Goal: Task Accomplishment & Management: Manage account settings

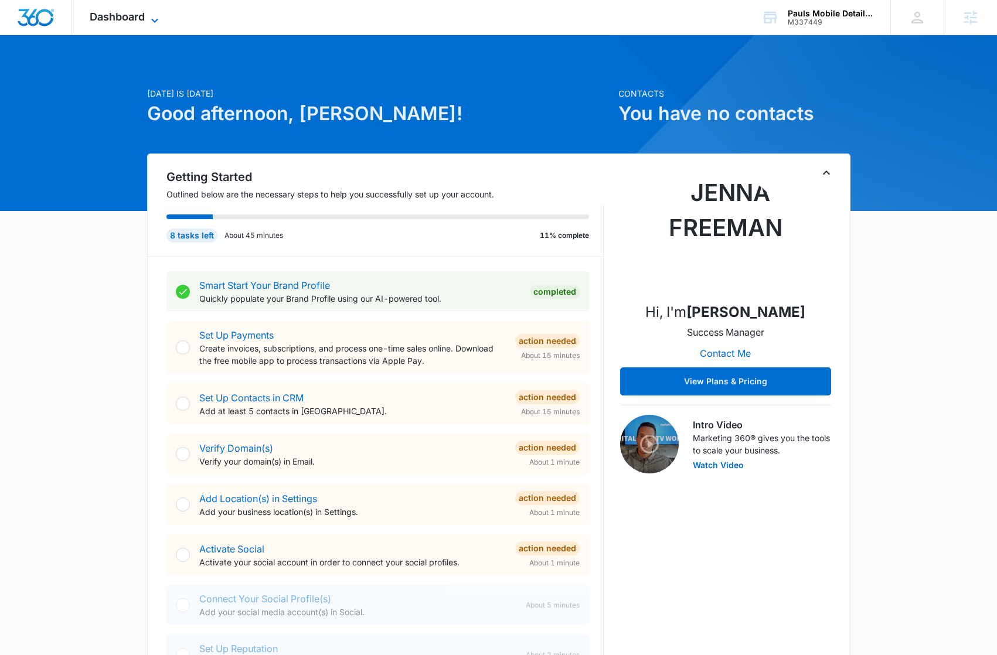
click at [115, 11] on span "Dashboard" at bounding box center [117, 17] width 55 height 12
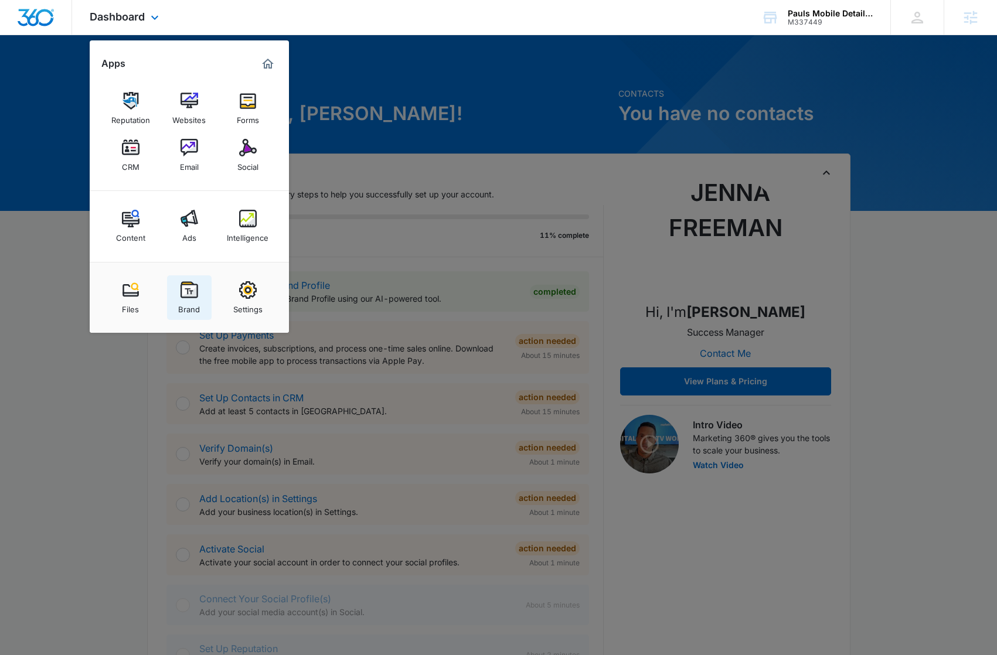
click at [182, 301] on div "Brand" at bounding box center [189, 306] width 22 height 15
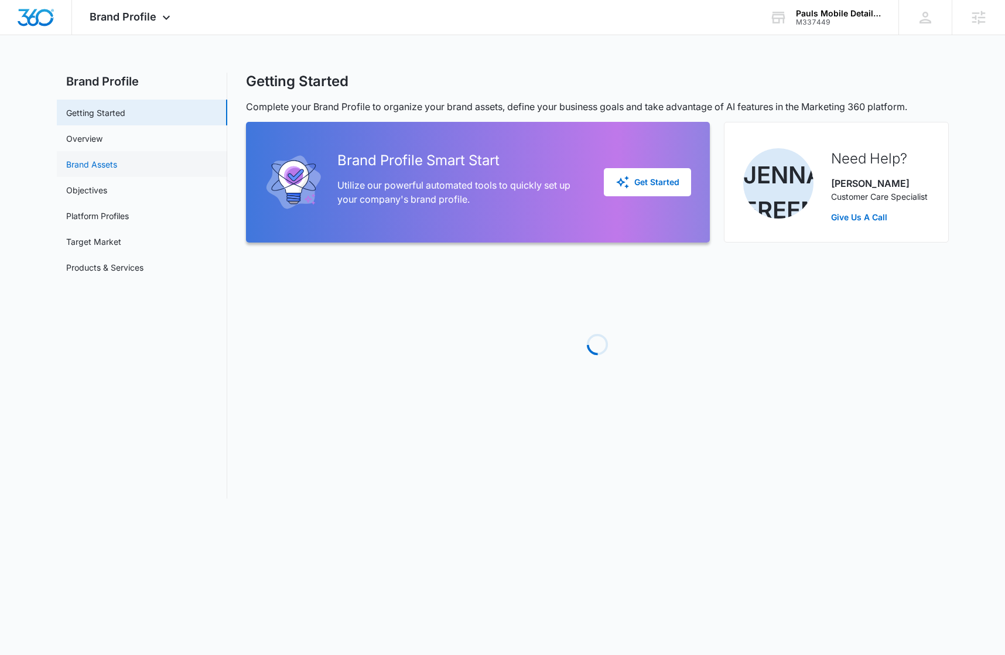
click at [117, 167] on link "Brand Assets" at bounding box center [91, 164] width 51 height 12
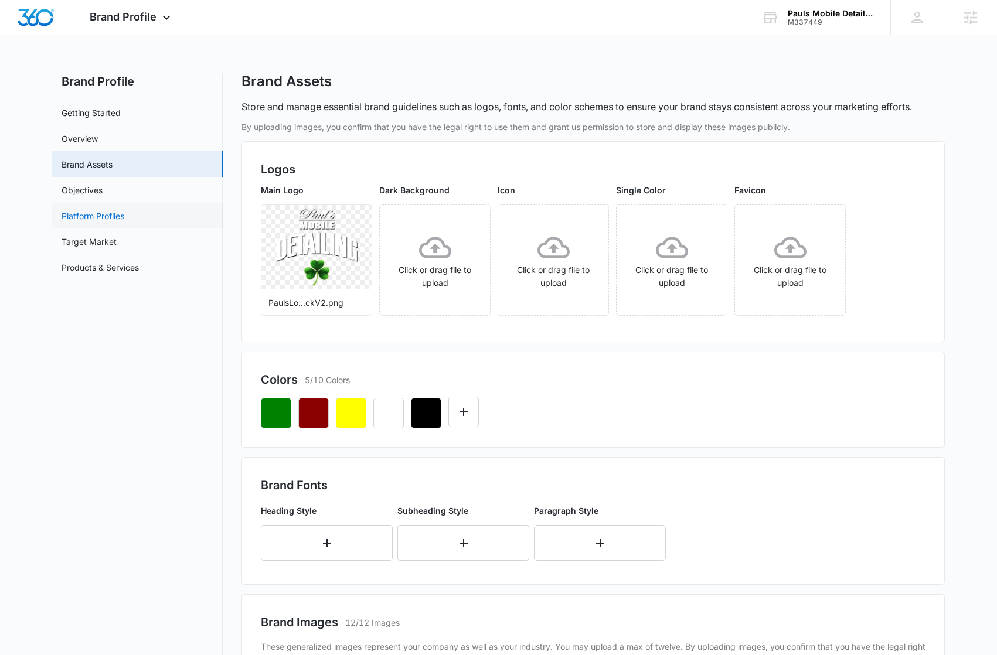
click at [112, 218] on link "Platform Profiles" at bounding box center [93, 216] width 63 height 12
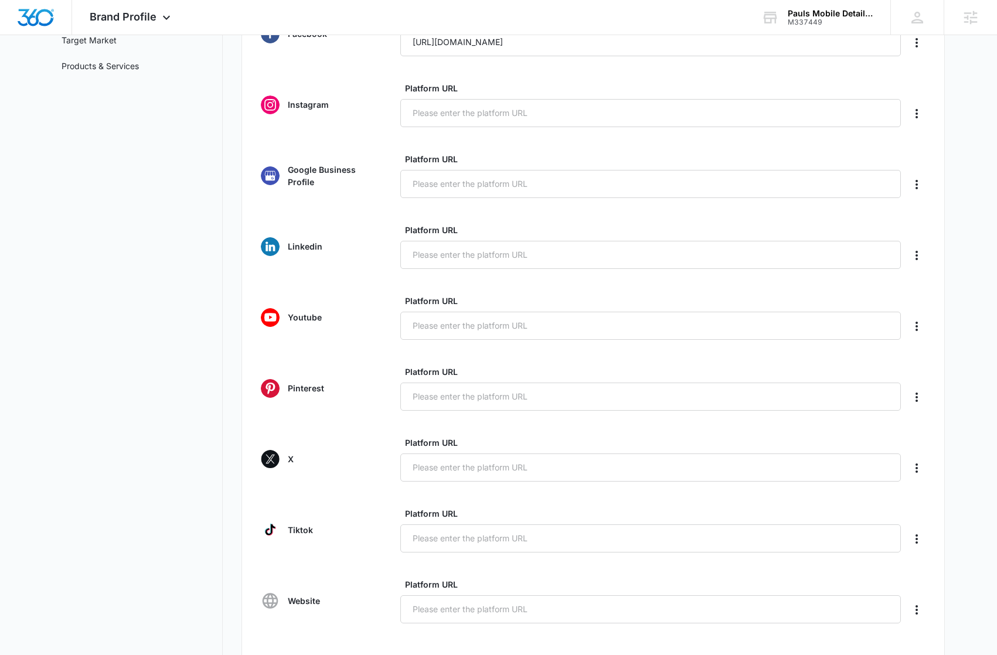
scroll to position [26, 0]
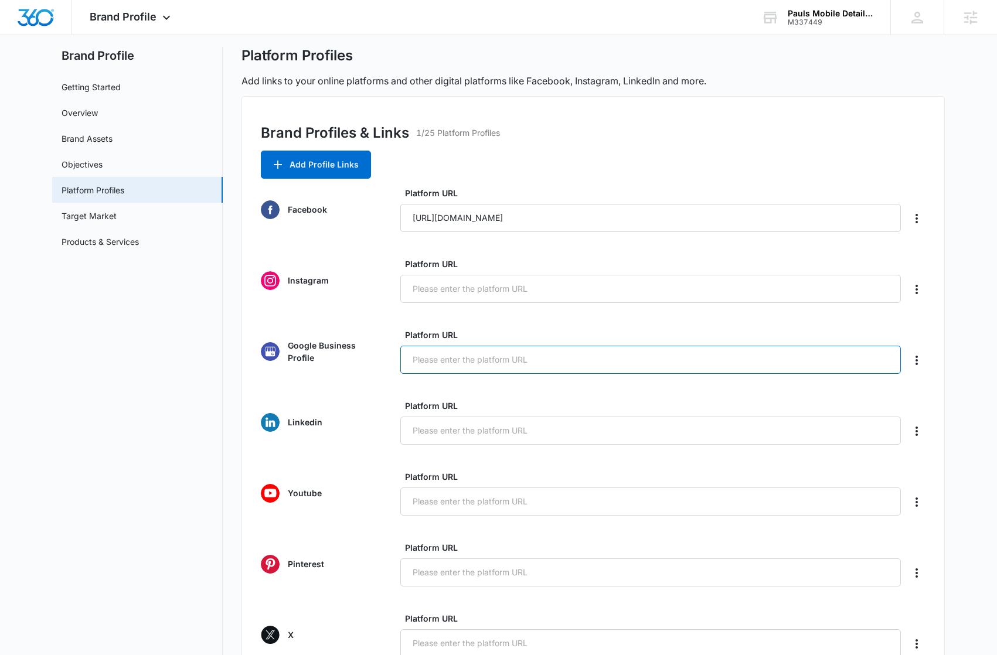
click at [496, 357] on input "Platform URL" at bounding box center [650, 360] width 500 height 28
paste input "https://www.google.com/maps/place/Paul's+Mobile+Detailing/@37.7374432,-122.4036…"
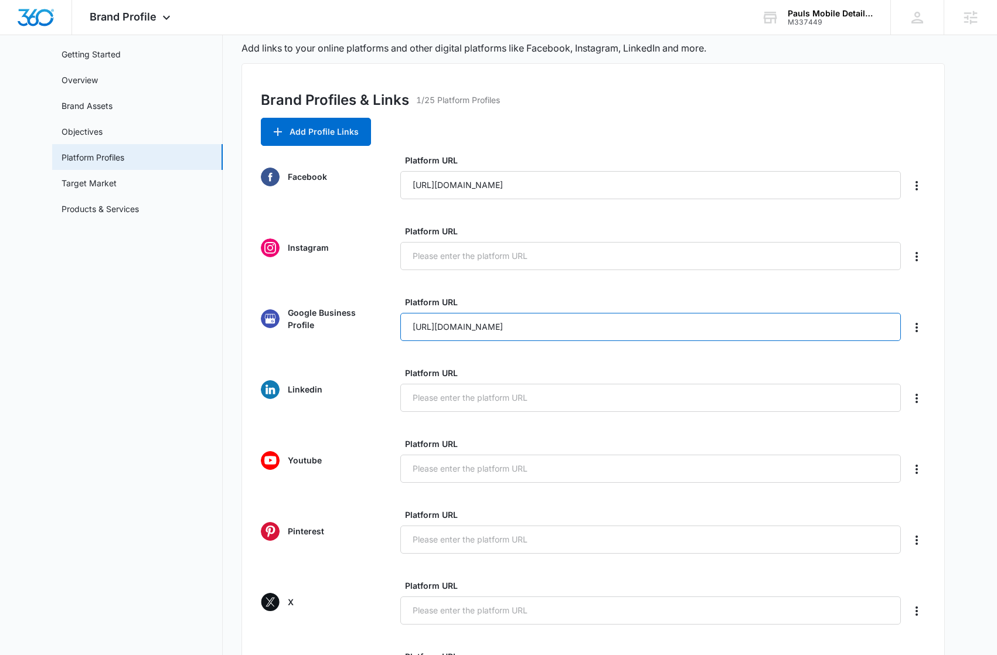
scroll to position [387, 0]
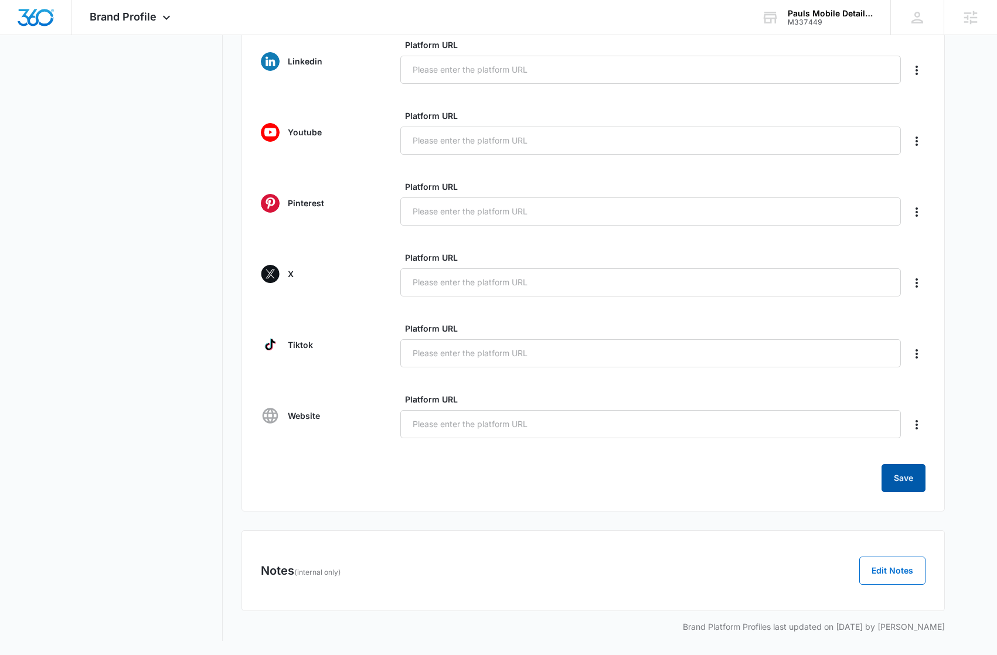
type input "https://www.google.com/maps/place/Paul's+Mobile+Detailing/@37.7374432,-122.4036…"
click at [907, 484] on button "Save" at bounding box center [903, 478] width 44 height 28
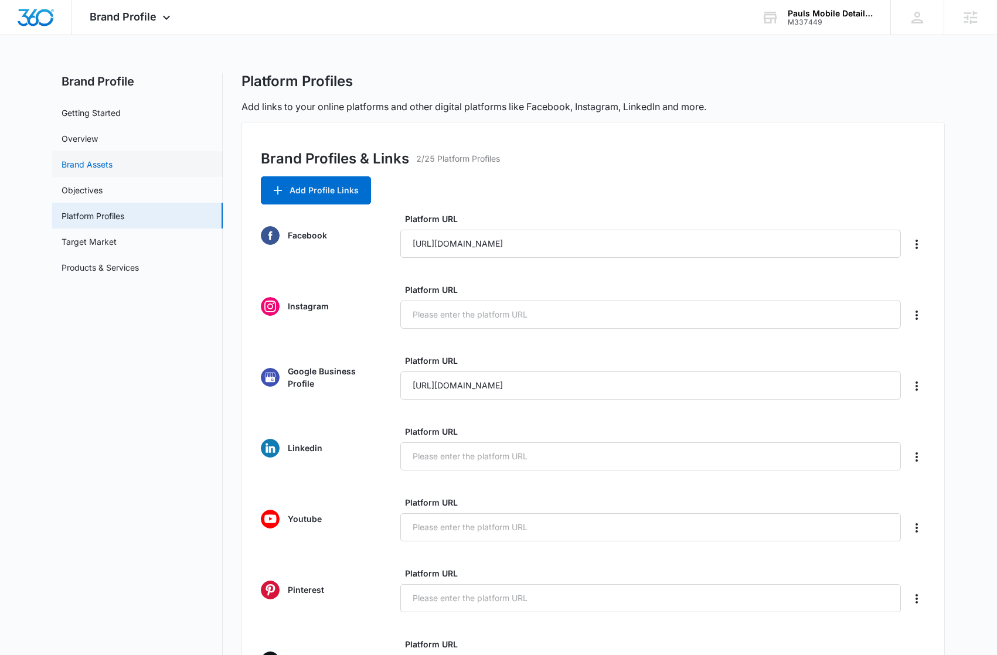
click at [112, 168] on link "Brand Assets" at bounding box center [87, 164] width 51 height 12
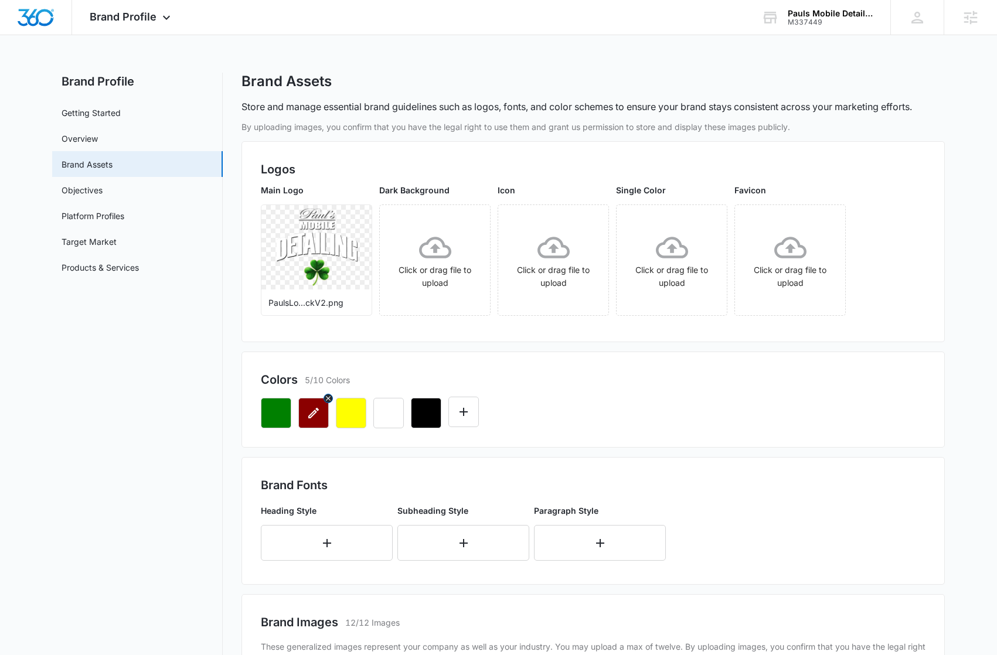
click at [328, 399] on icon "button" at bounding box center [328, 398] width 8 height 8
click at [796, 383] on div "Colors 3/10 Colors" at bounding box center [593, 380] width 664 height 18
click at [41, 24] on img "Dashboard" at bounding box center [35, 18] width 37 height 18
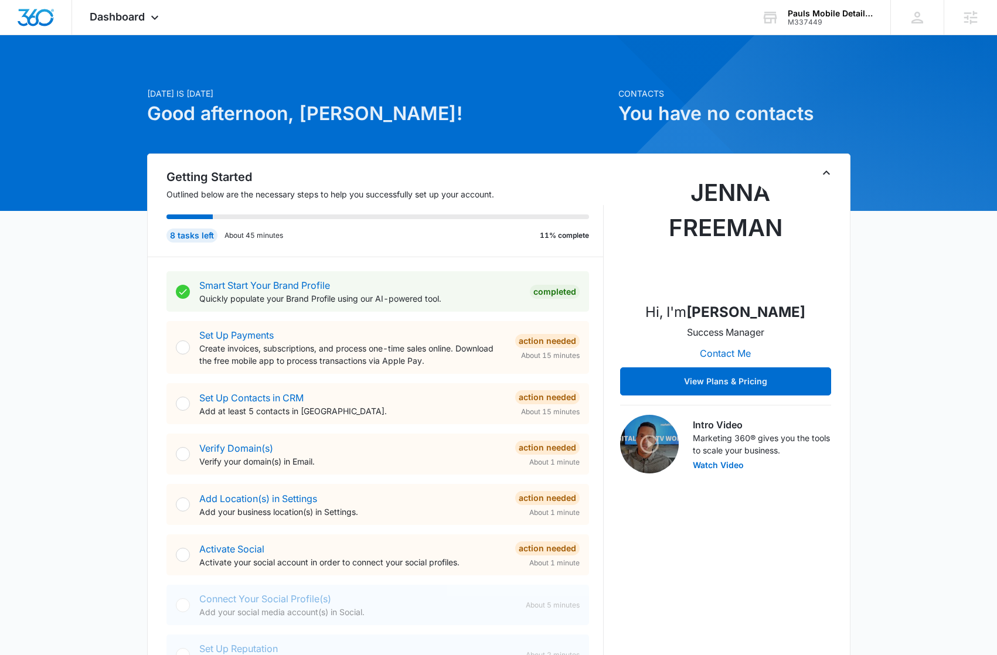
click at [537, 161] on div "Getting Started Outlined below are the necessary steps to help you successfully…" at bounding box center [498, 452] width 703 height 598
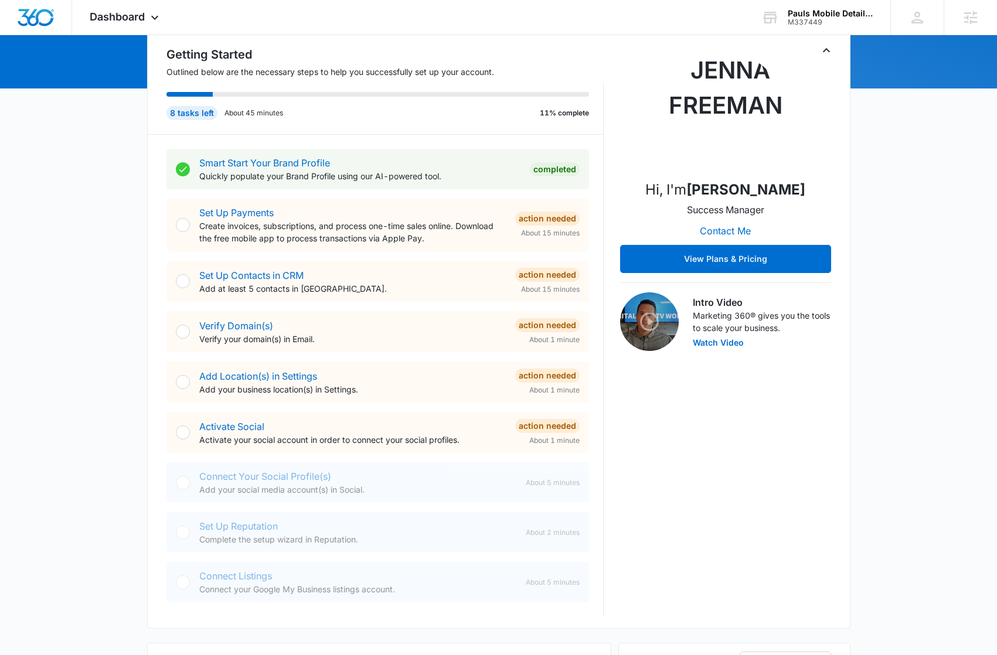
scroll to position [183, 0]
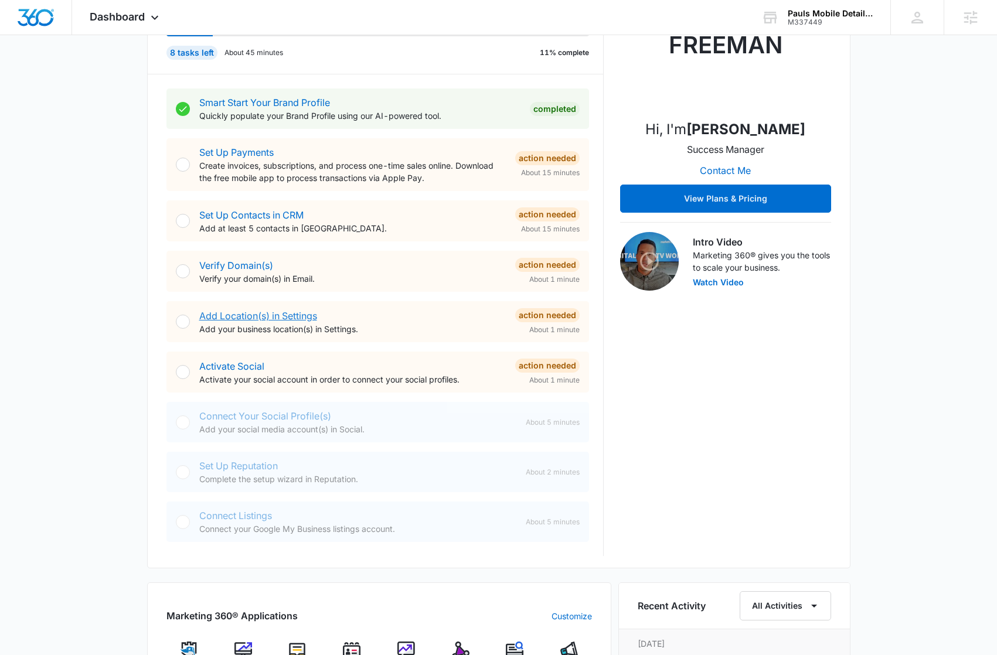
click at [271, 315] on link "Add Location(s) in Settings" at bounding box center [258, 316] width 118 height 12
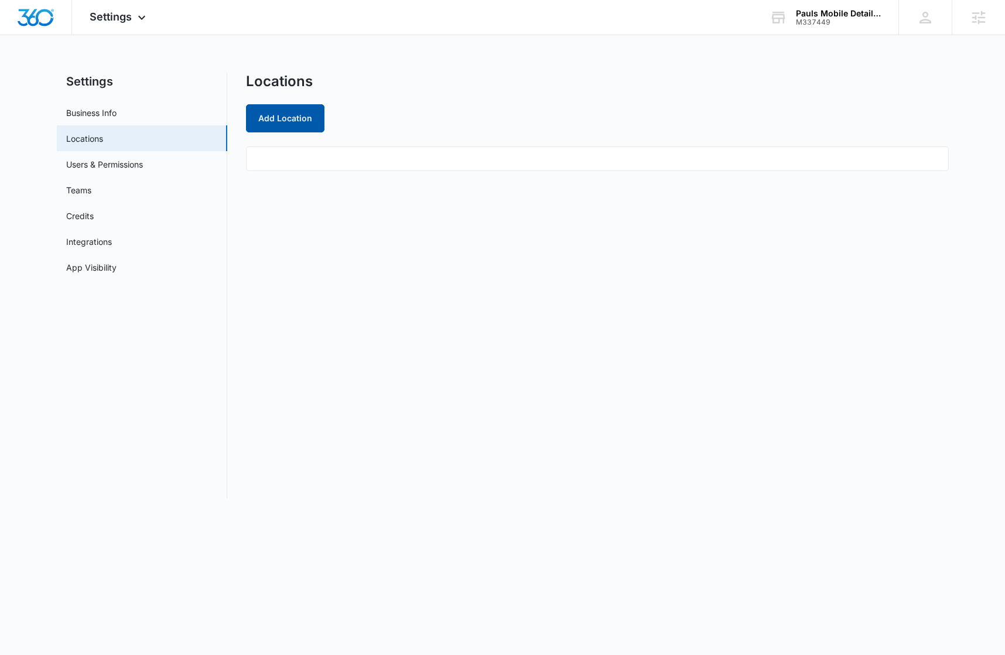
click at [296, 115] on button "Add Location" at bounding box center [285, 118] width 79 height 28
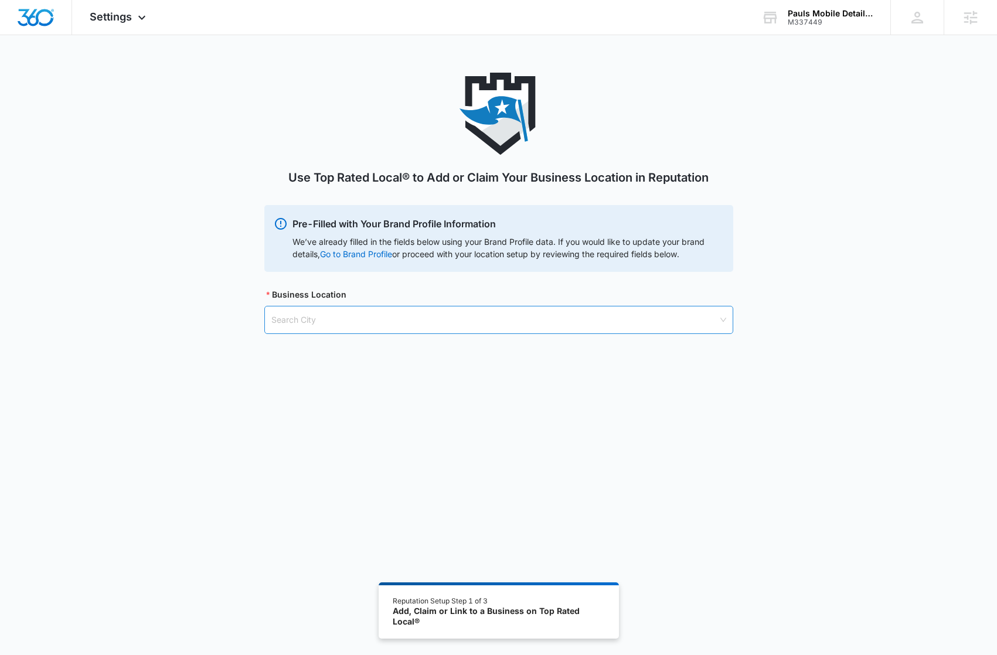
click at [325, 328] on input "search" at bounding box center [494, 319] width 446 height 27
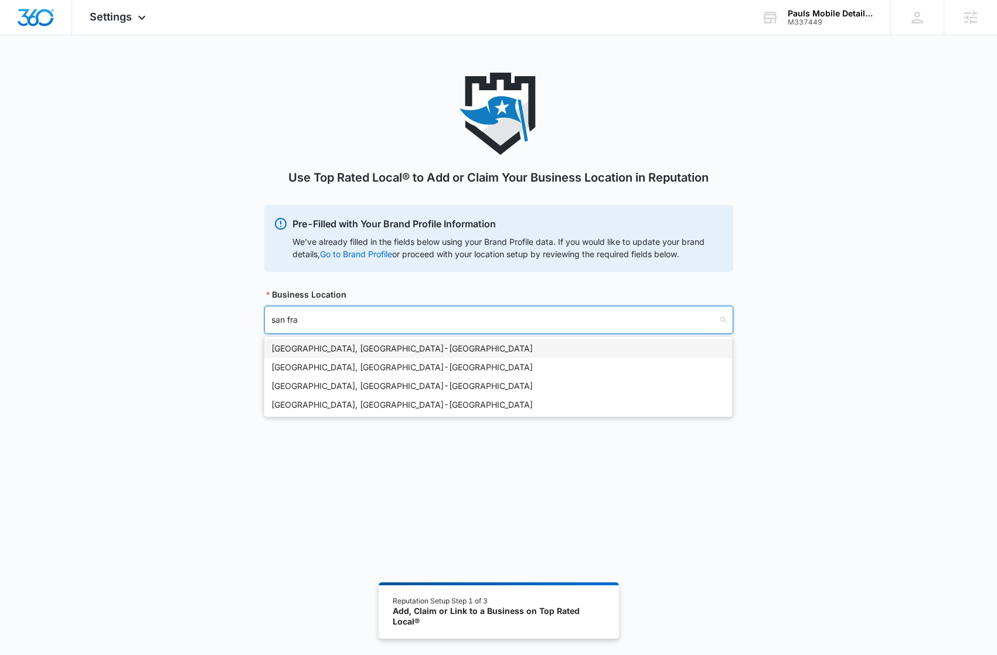
type input "san fran"
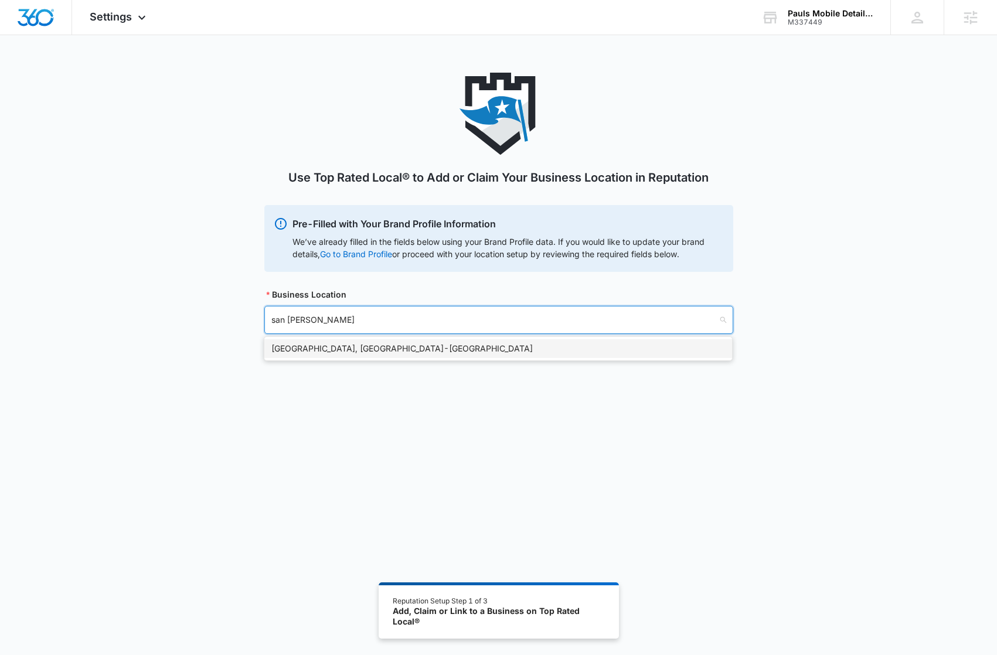
drag, startPoint x: 341, startPoint y: 346, endPoint x: 293, endPoint y: 163, distance: 189.6
click at [341, 346] on div "San Francisco, CA - USA" at bounding box center [497, 348] width 453 height 13
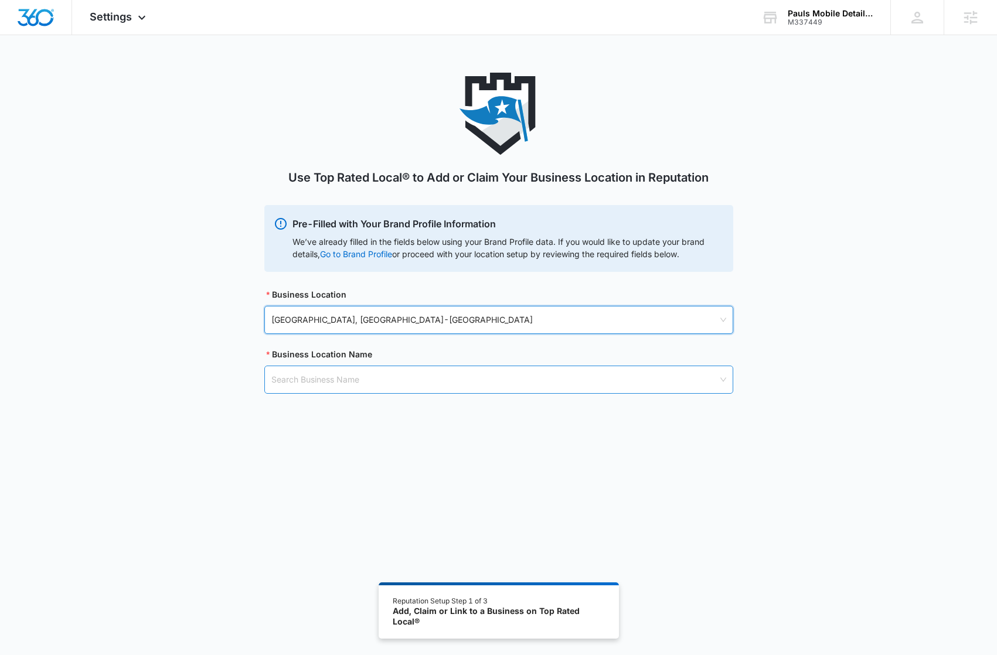
click at [312, 385] on input "search" at bounding box center [494, 379] width 446 height 27
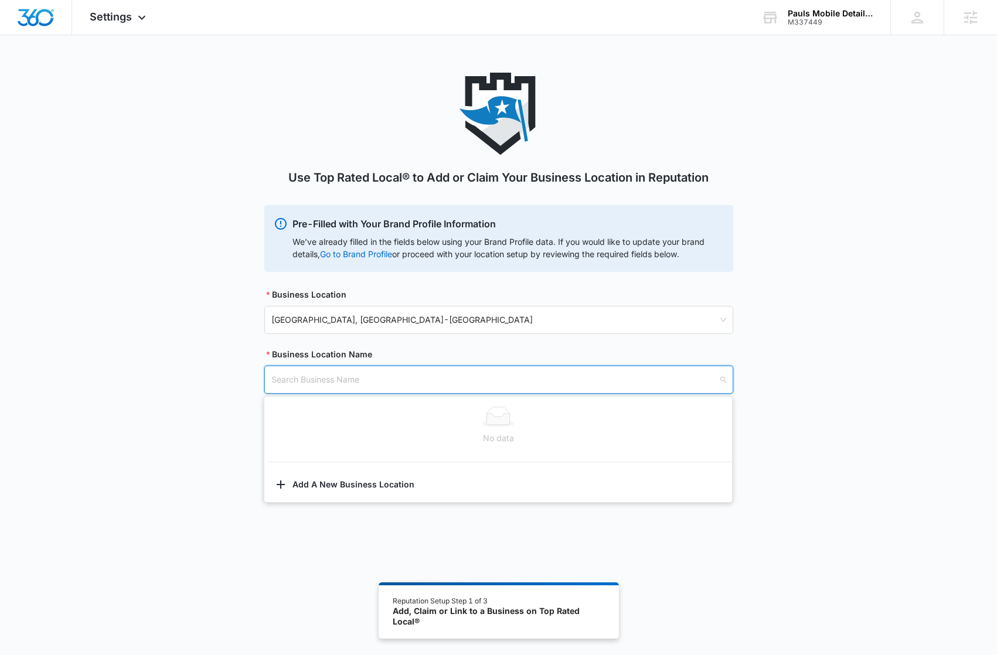
paste input "Paul's Mobile Detailing"
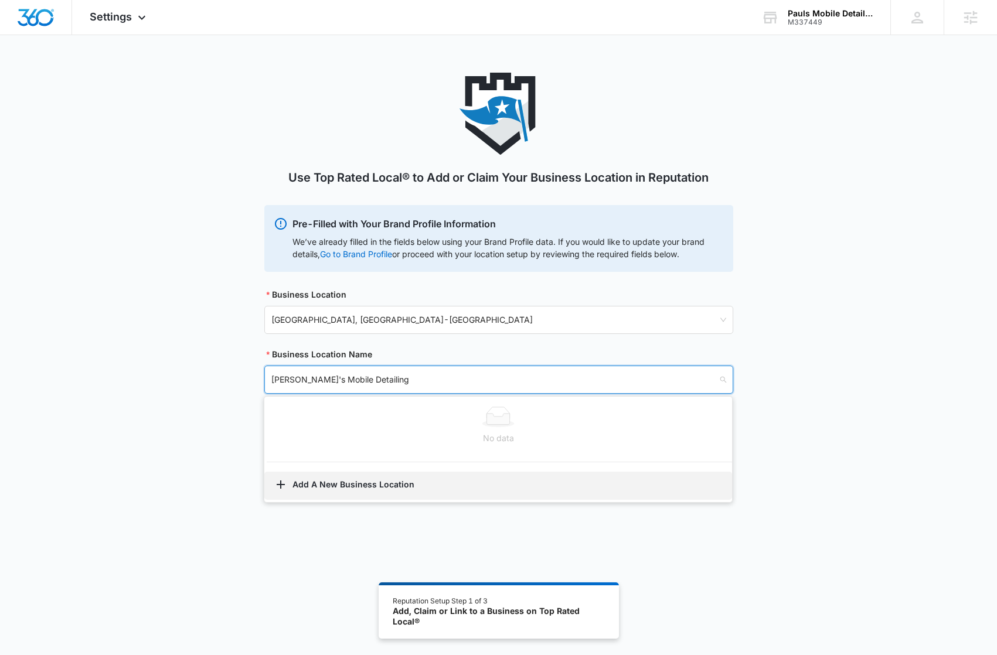
type input "Paul's Mobile Detailing"
click at [326, 480] on button "Add A New Business Location" at bounding box center [498, 486] width 468 height 28
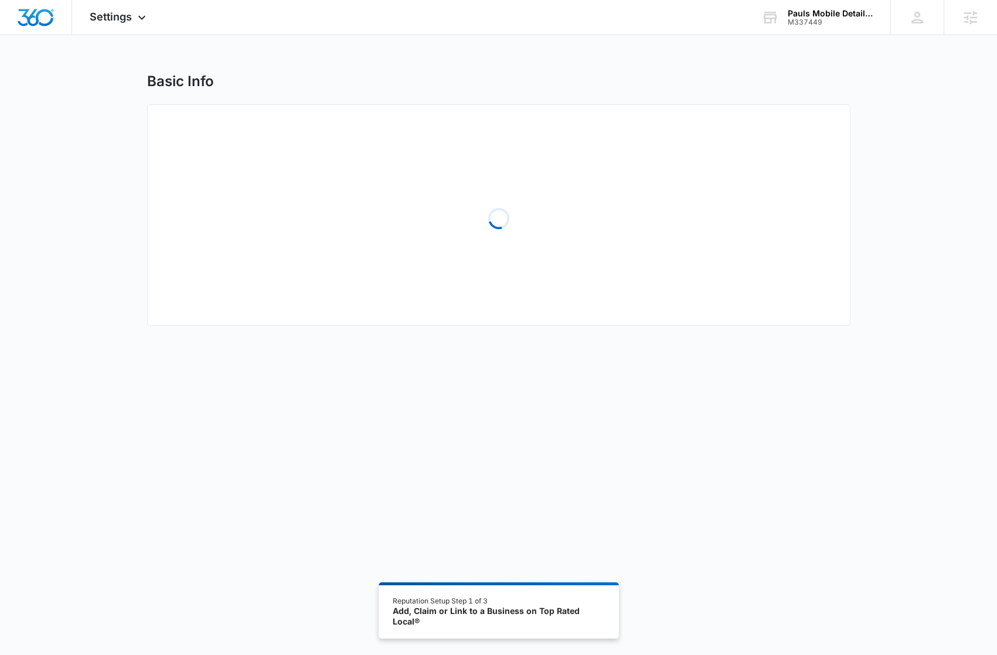
select select "California"
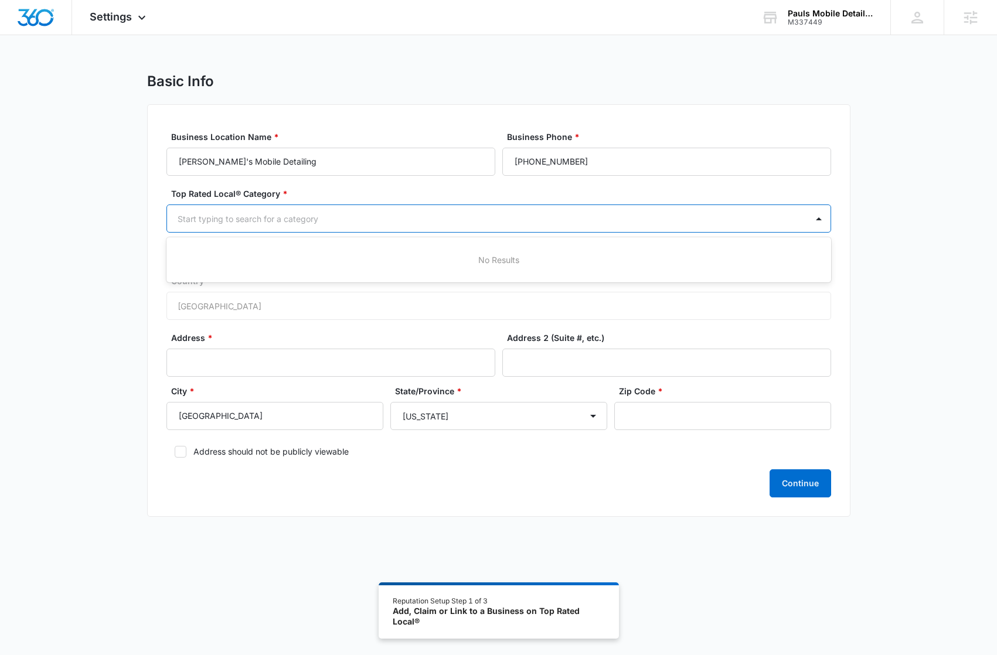
click at [295, 219] on div at bounding box center [485, 219] width 614 height 15
type input "auto"
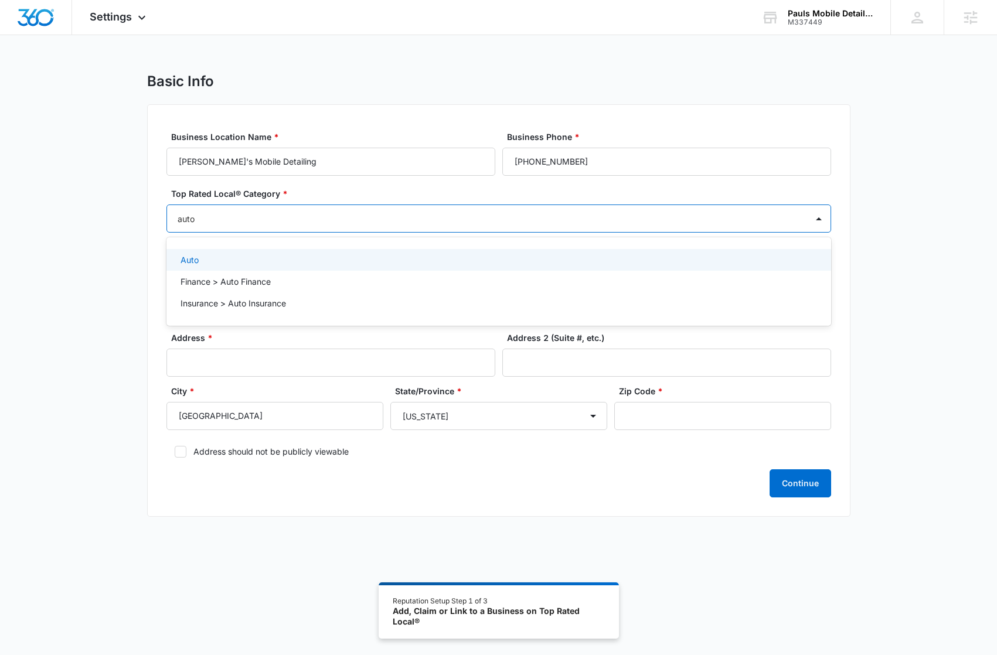
click at [240, 261] on div "Auto" at bounding box center [497, 260] width 634 height 12
drag, startPoint x: 78, startPoint y: 343, endPoint x: 86, endPoint y: 337, distance: 9.6
click at [79, 343] on div "Basic Info Business Location Name * Paul's Mobile Detailing Business Phone * (4…" at bounding box center [498, 302] width 997 height 459
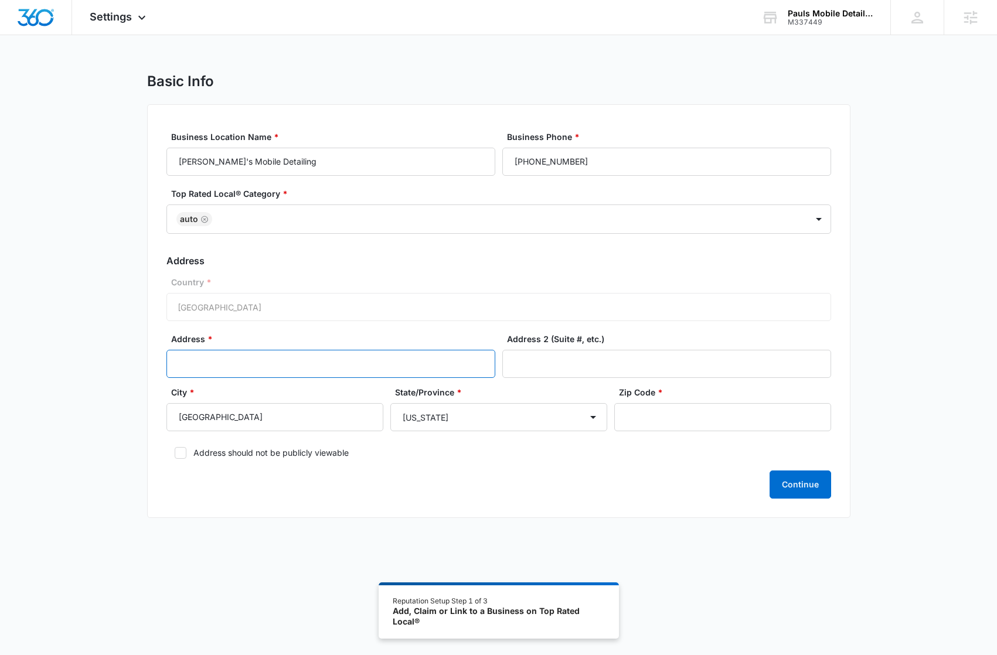
click at [281, 359] on input "Address *" at bounding box center [330, 364] width 329 height 28
paste input "55 Elmira St, San Francisco, CA 94124"
click at [318, 364] on input "55 Elmira St, San Francisco, CA 94124" at bounding box center [330, 364] width 329 height 28
type input "55 Elmira St, San Francisco, CA"
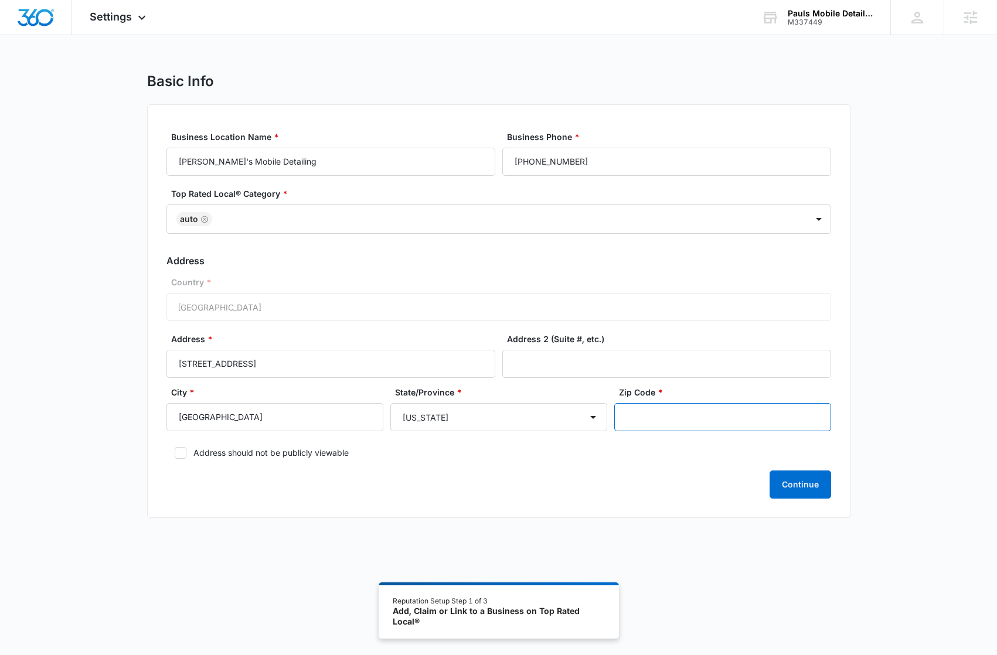
click at [648, 417] on input "Zip Code *" at bounding box center [722, 417] width 217 height 28
paste input "94124"
type input "94124"
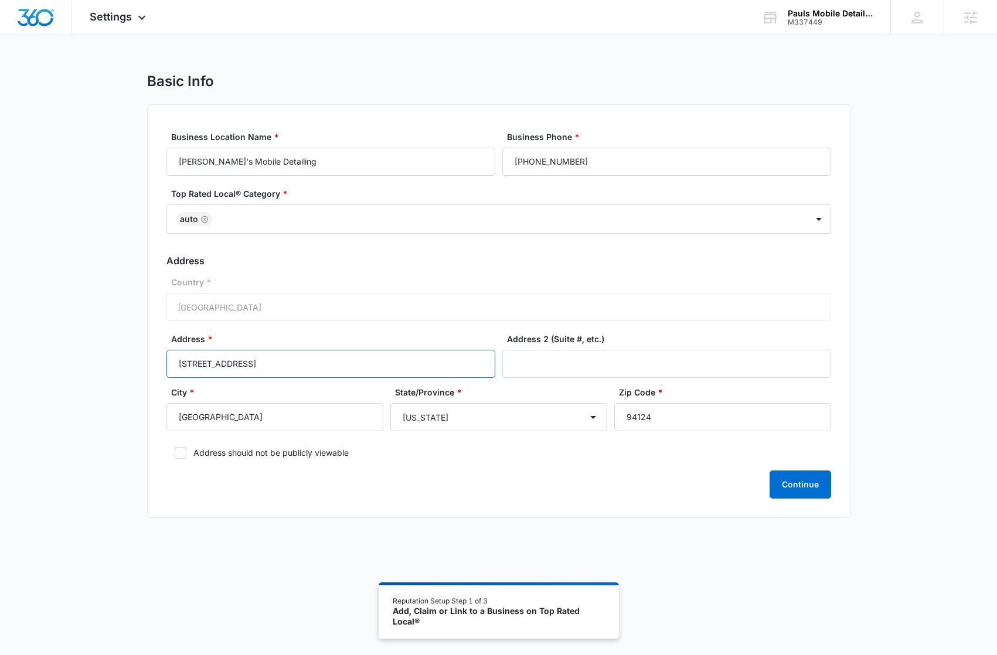
drag, startPoint x: 331, startPoint y: 363, endPoint x: 224, endPoint y: 360, distance: 107.3
click at [224, 360] on input "55 Elmira St, San Francisco, CA" at bounding box center [330, 364] width 329 height 28
type input "55 Elmira St"
click at [750, 485] on div "Continue" at bounding box center [498, 484] width 664 height 28
click at [798, 485] on button "Continue" at bounding box center [800, 484] width 62 height 28
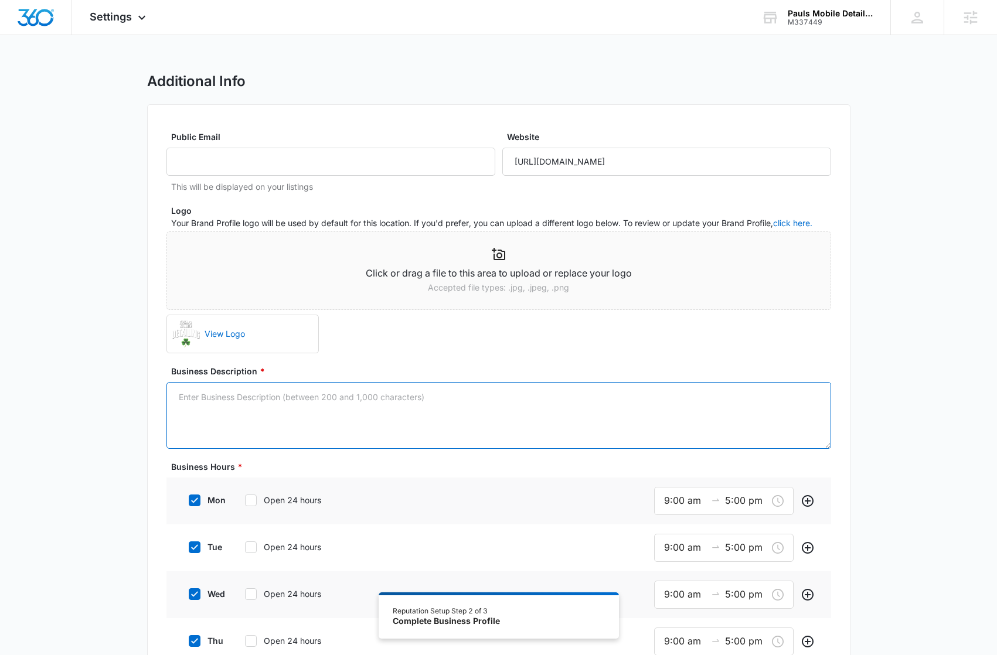
click at [464, 402] on textarea "Business Description *" at bounding box center [498, 415] width 664 height 67
paste textarea "At Paul's Mobile Detailing, we specialize in providing top-notch exterior and i…"
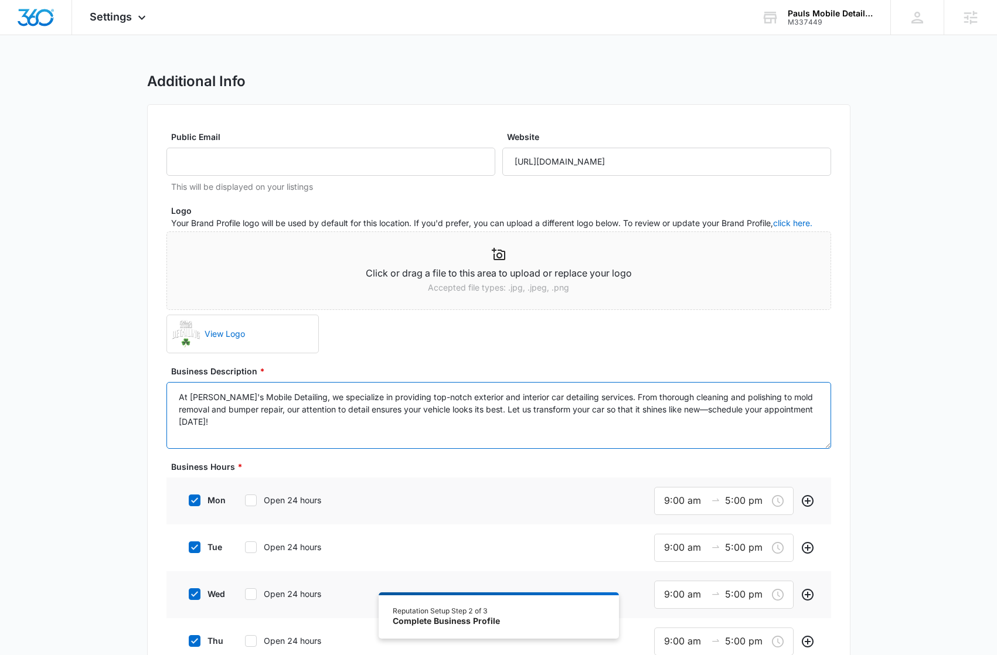
type textarea "At Paul's Mobile Detailing, we specialize in providing top-notch exterior and i…"
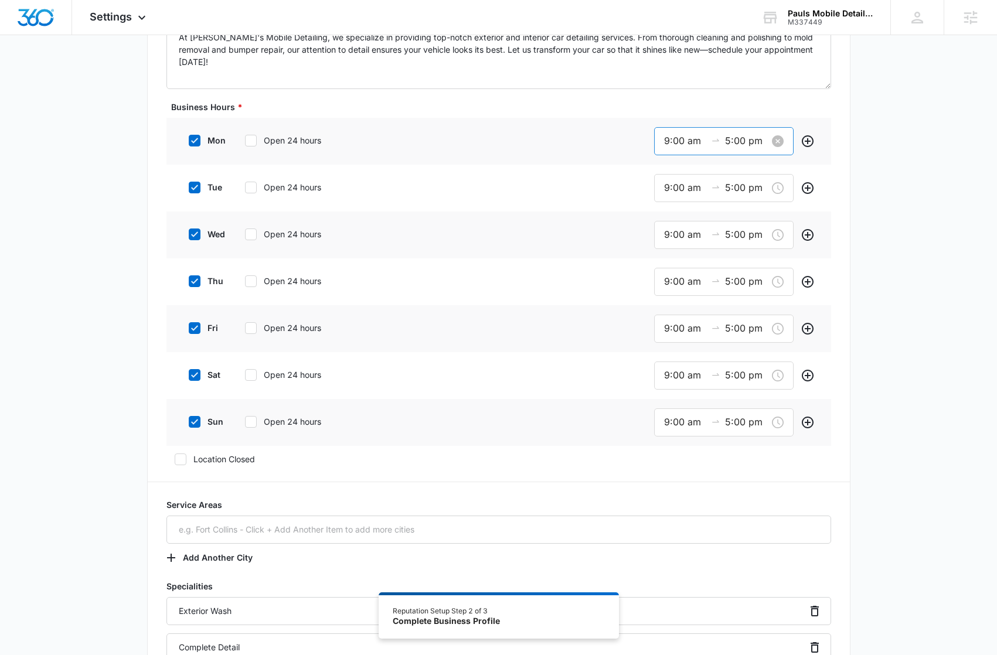
scroll to position [344, 0]
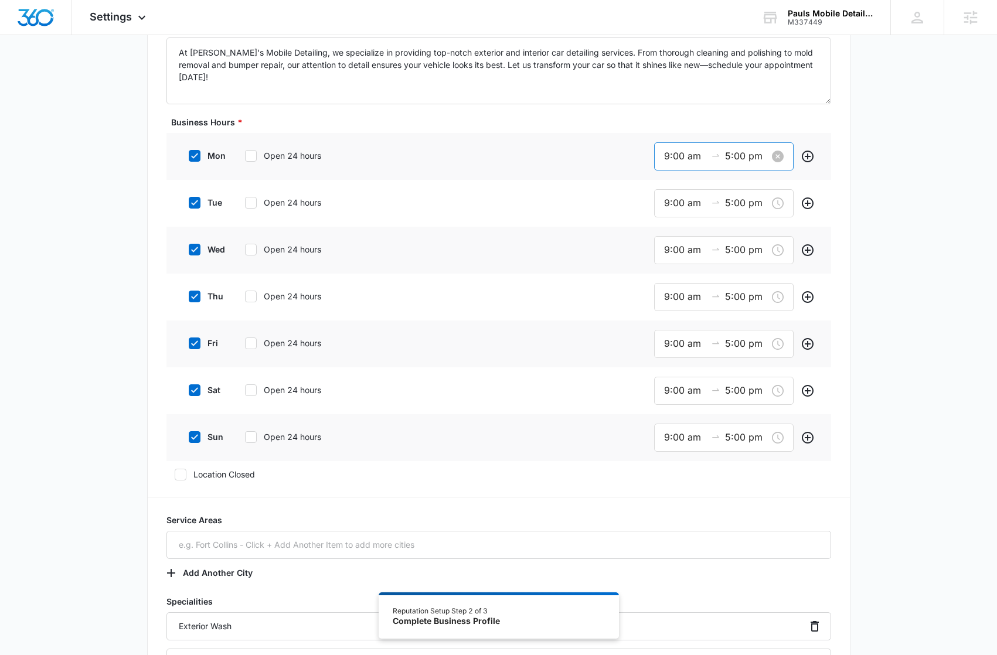
click at [681, 148] on div "9:00 am 5:00 pm" at bounding box center [723, 156] width 139 height 28
click at [680, 155] on input "9:00 am" at bounding box center [685, 156] width 42 height 15
click at [668, 298] on div "07" at bounding box center [669, 300] width 33 height 16
type input "7:00 am"
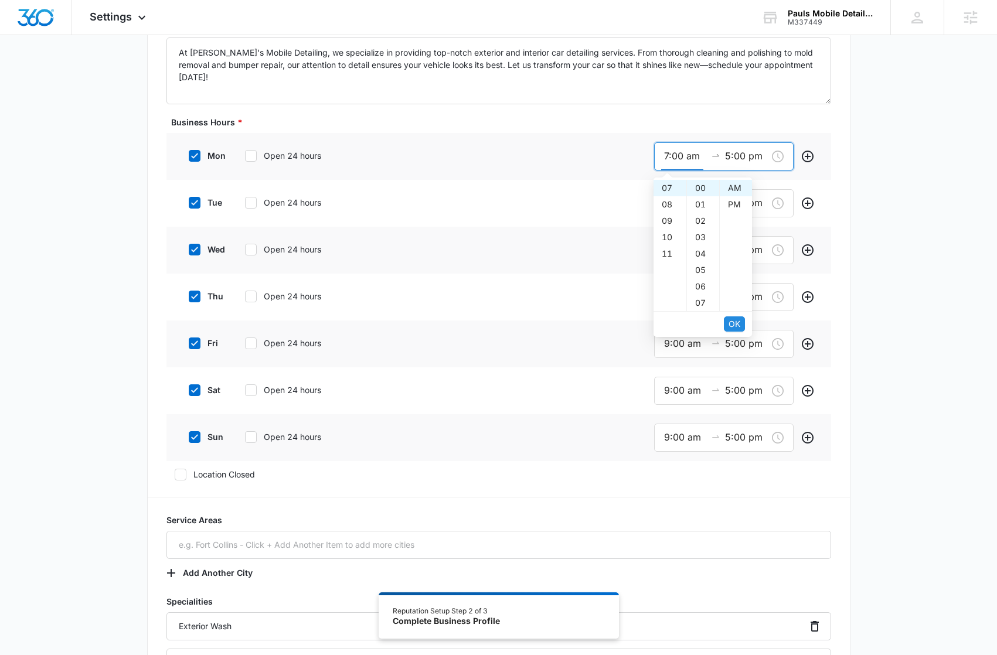
click at [731, 322] on span "OK" at bounding box center [734, 324] width 12 height 13
click at [668, 220] on div "07" at bounding box center [669, 221] width 33 height 16
type input "7:00 pm"
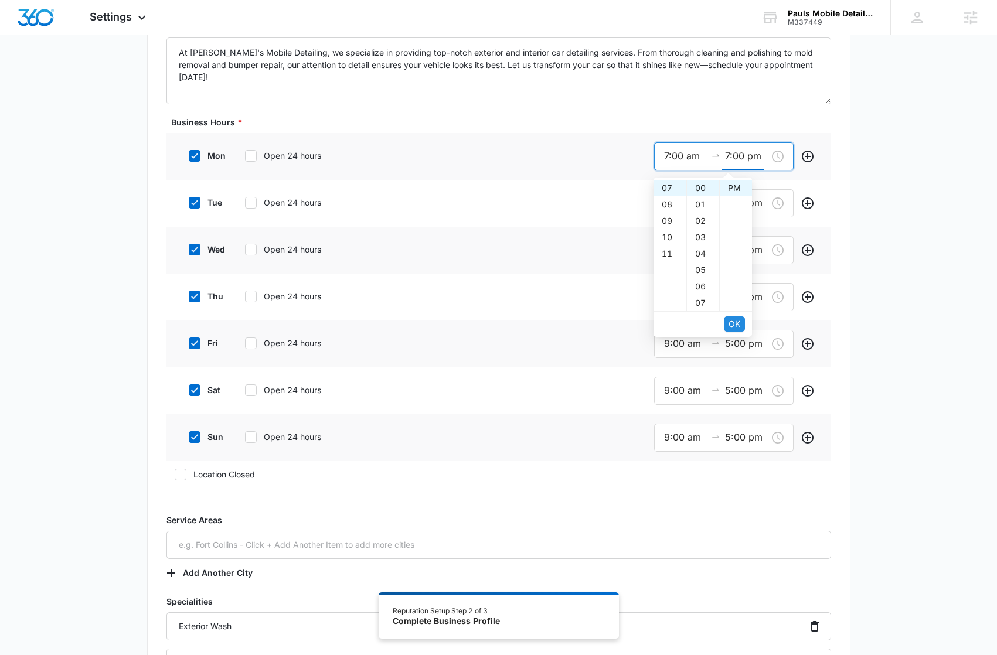
click at [733, 324] on span "OK" at bounding box center [734, 324] width 12 height 13
drag, startPoint x: 675, startPoint y: 205, endPoint x: 678, endPoint y: 217, distance: 12.8
click at [676, 209] on input "9:00 am" at bounding box center [685, 203] width 42 height 15
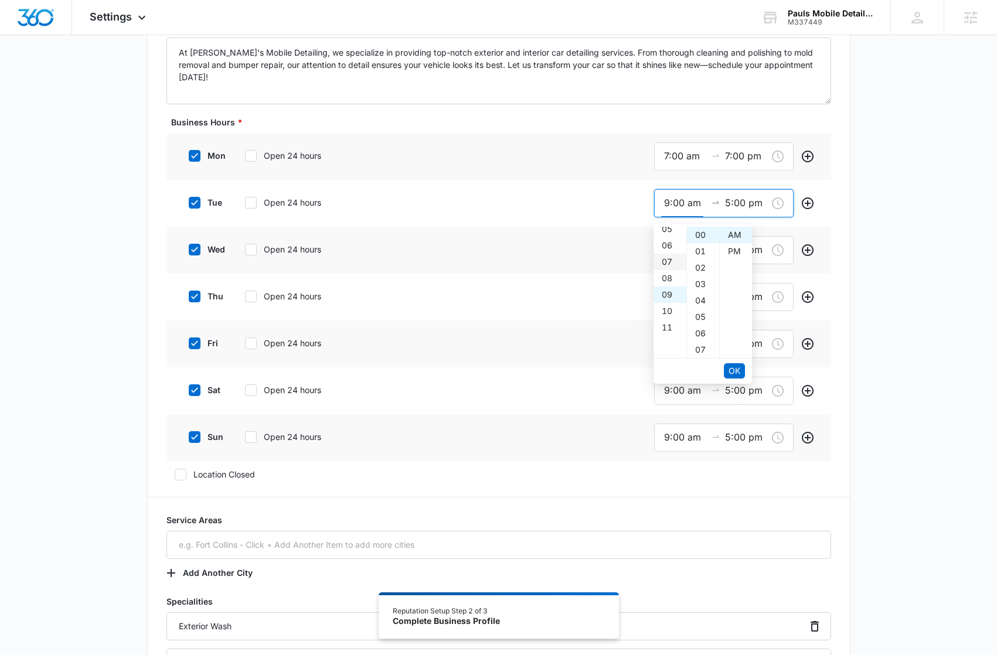
click at [664, 265] on div "07" at bounding box center [669, 262] width 33 height 16
type input "7:00 am"
click at [729, 372] on span "OK" at bounding box center [734, 370] width 12 height 13
click at [664, 268] on div "07" at bounding box center [669, 268] width 33 height 16
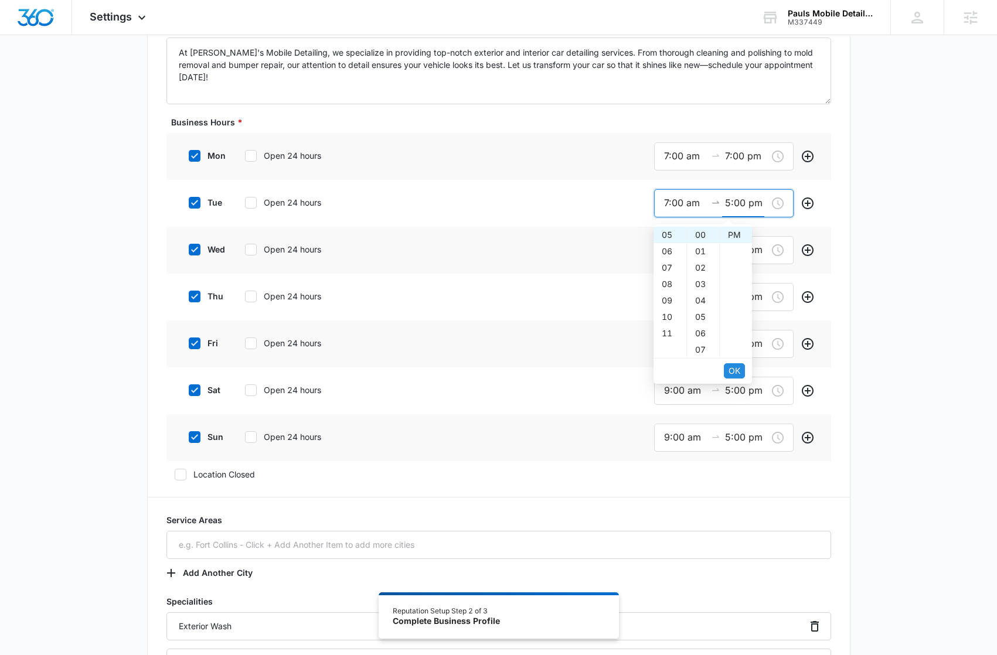
type input "7:00 pm"
click at [735, 375] on span "OK" at bounding box center [734, 370] width 12 height 13
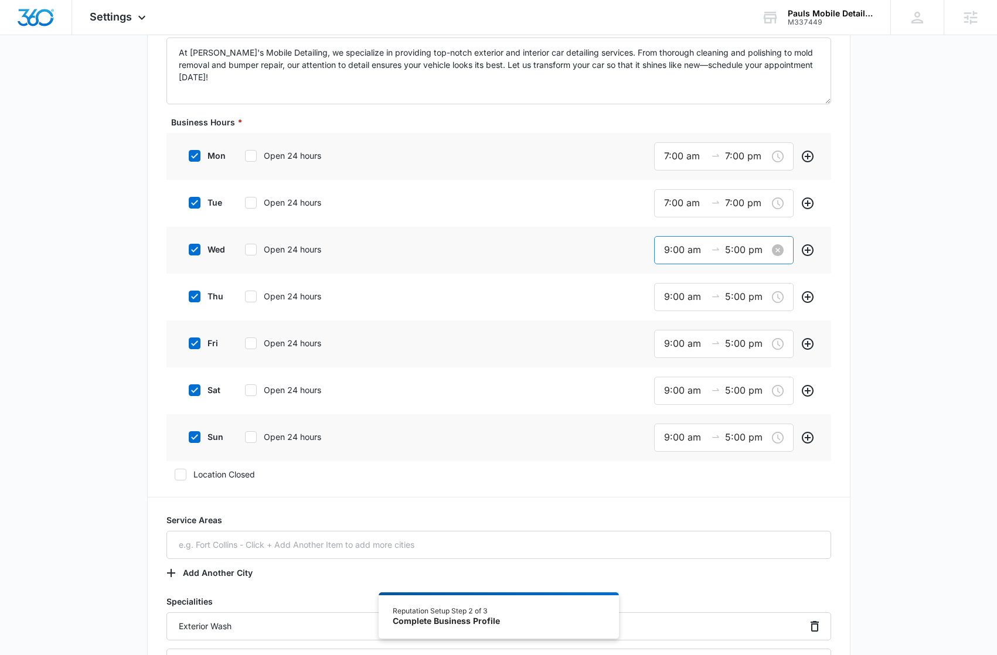
click at [670, 262] on div "9:00 am 5:00 pm" at bounding box center [723, 250] width 139 height 28
drag, startPoint x: 667, startPoint y: 288, endPoint x: 695, endPoint y: 319, distance: 41.5
click at [667, 288] on div "07" at bounding box center [669, 290] width 33 height 16
type input "7:00 am"
click at [738, 417] on span "OK" at bounding box center [734, 417] width 12 height 13
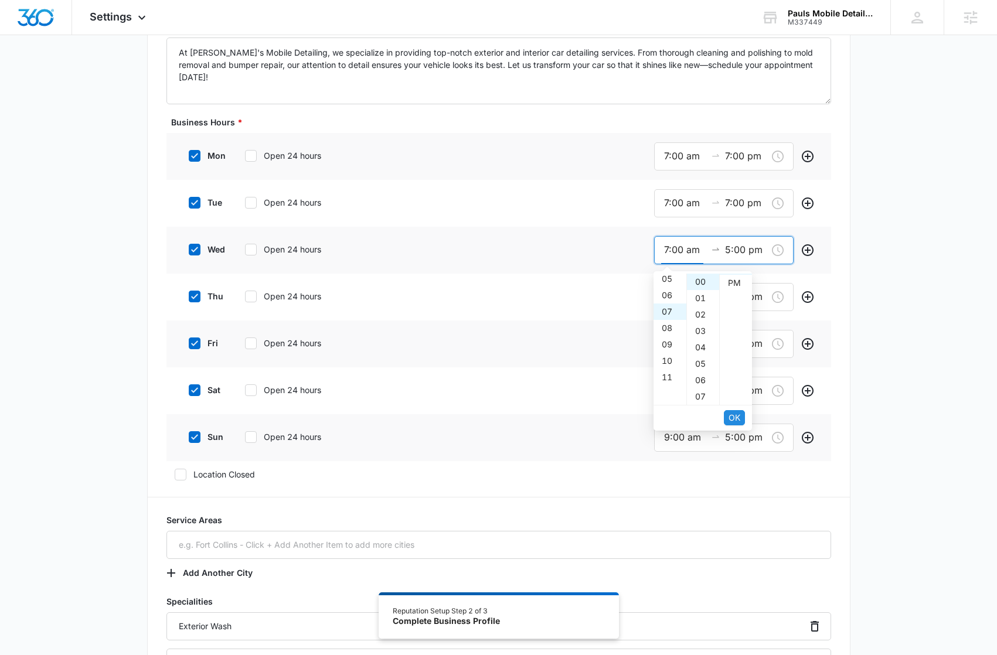
scroll to position [16, 0]
drag, startPoint x: 668, startPoint y: 313, endPoint x: 719, endPoint y: 400, distance: 100.9
click at [668, 314] on div "07" at bounding box center [669, 314] width 33 height 16
type input "7:00 pm"
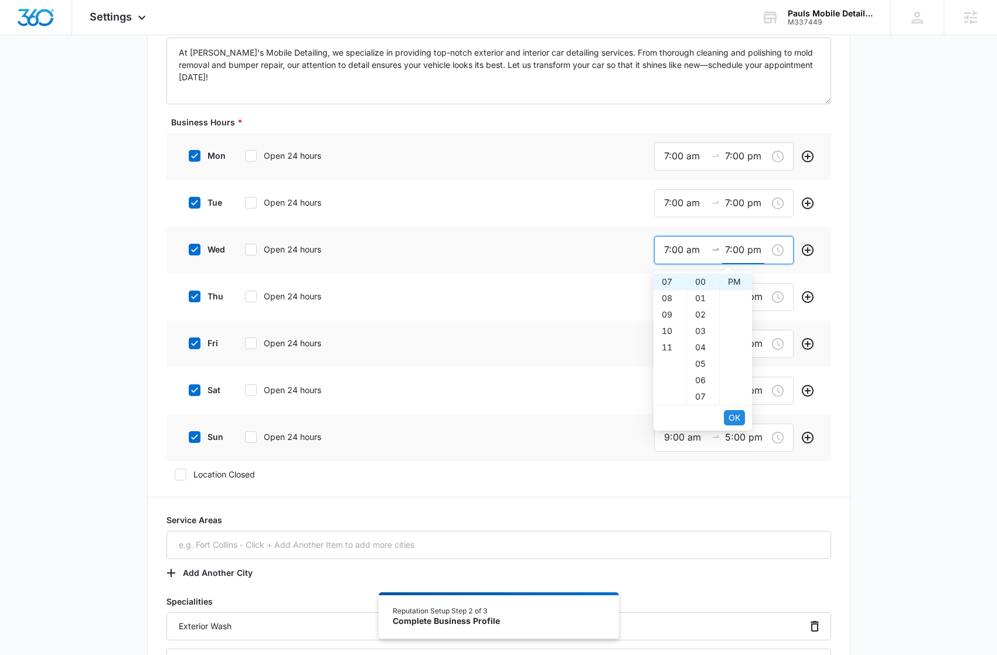
click at [737, 417] on span "OK" at bounding box center [734, 417] width 12 height 13
drag, startPoint x: 684, startPoint y: 299, endPoint x: 686, endPoint y: 306, distance: 7.2
click at [685, 299] on input "9:00 am" at bounding box center [685, 296] width 42 height 15
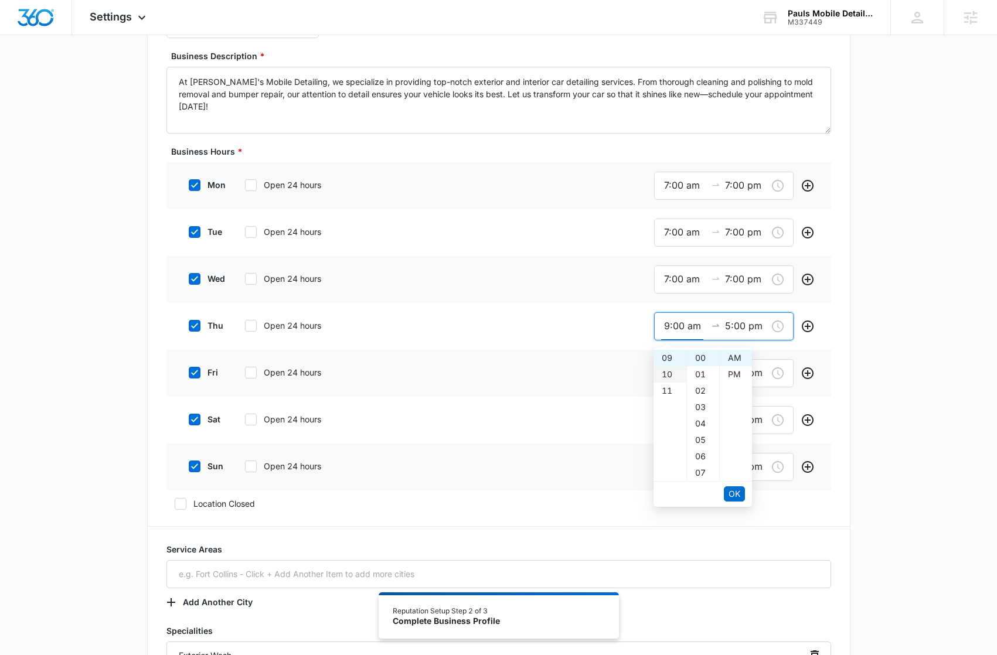
scroll to position [306, 0]
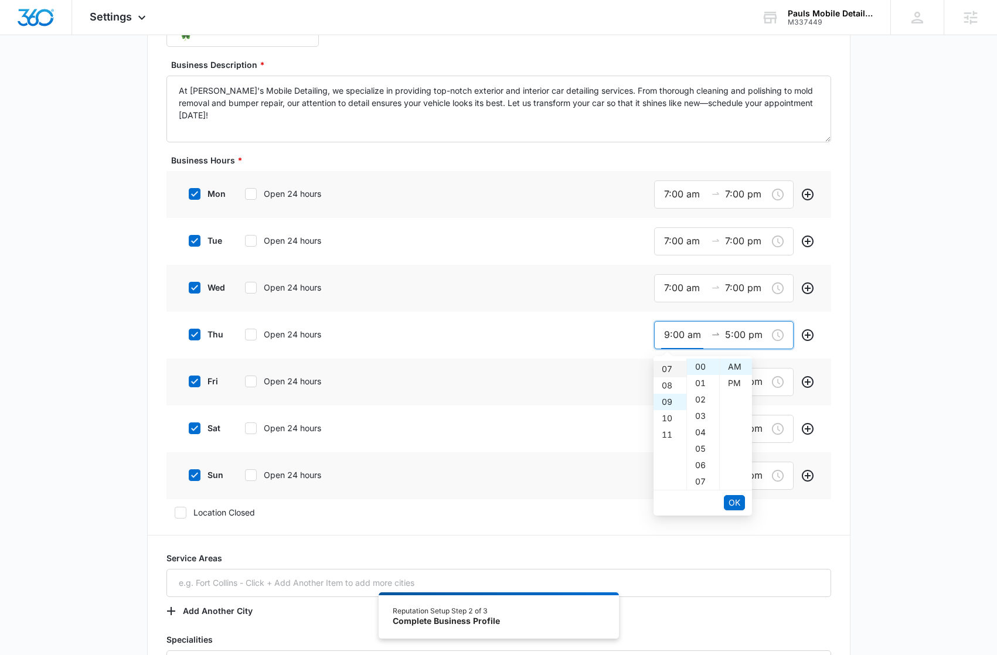
click at [668, 368] on div "07" at bounding box center [669, 369] width 33 height 16
type input "7:00 am"
click at [726, 500] on button "OK" at bounding box center [734, 502] width 21 height 15
click at [667, 403] on div "07" at bounding box center [669, 399] width 33 height 16
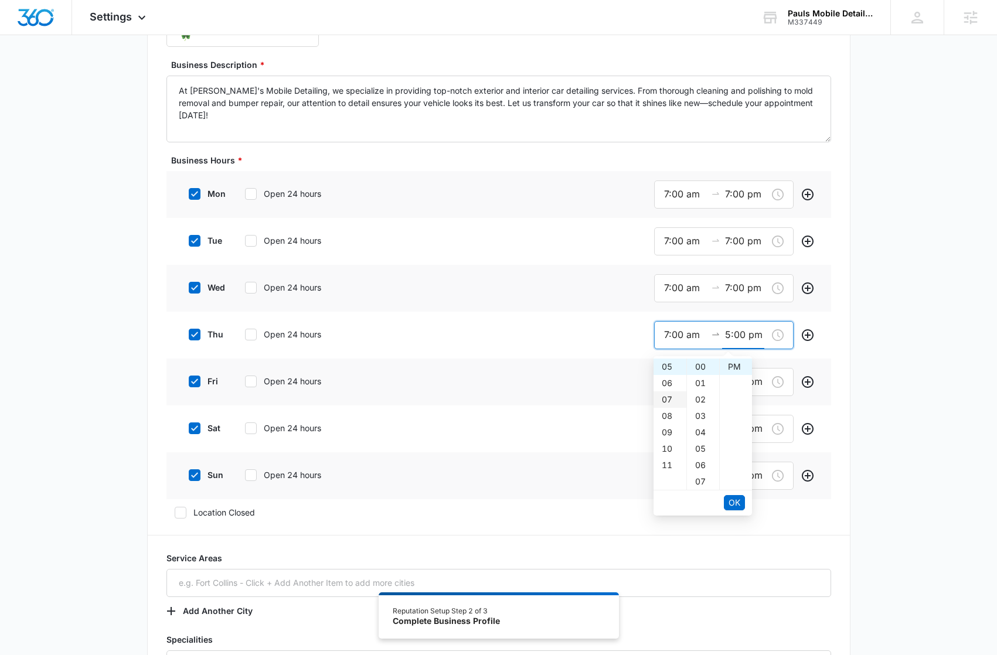
type input "7:00 pm"
click at [734, 502] on span "OK" at bounding box center [734, 502] width 12 height 13
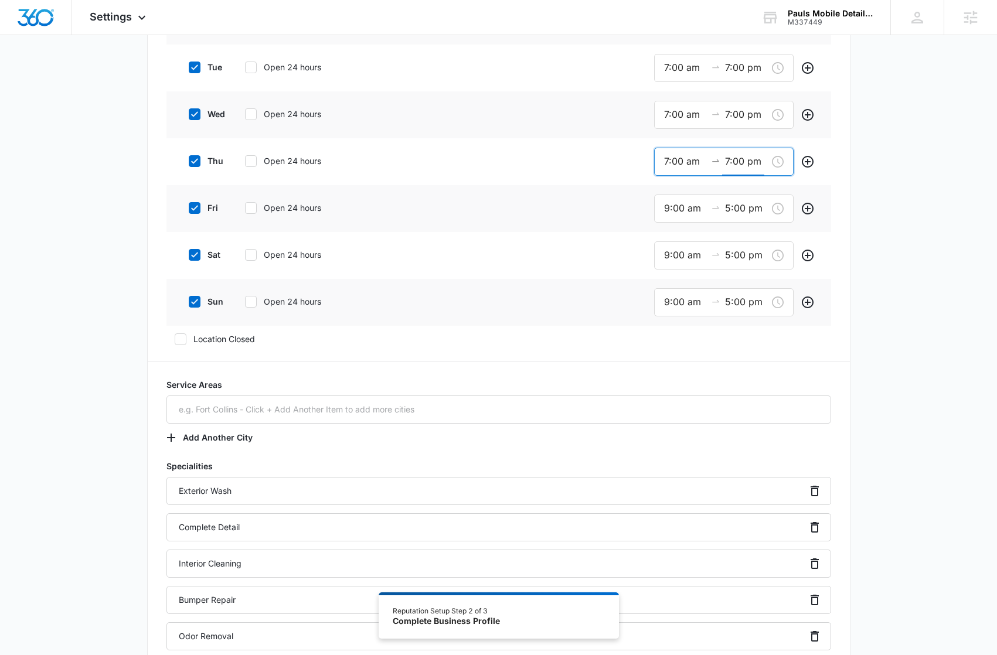
scroll to position [485, 0]
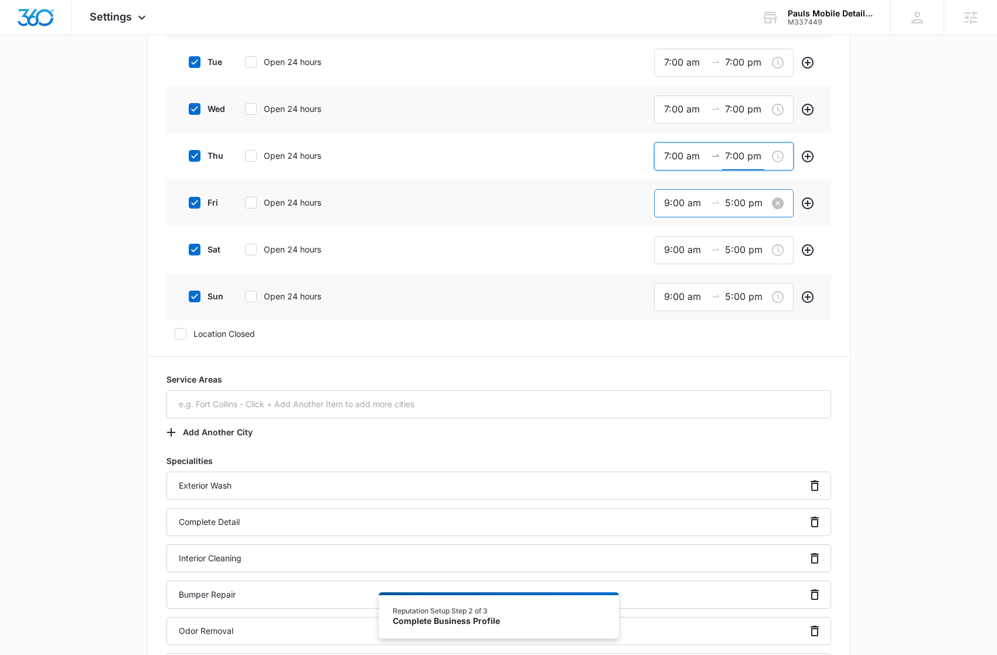
click at [670, 203] on input "9:00 am" at bounding box center [685, 203] width 42 height 15
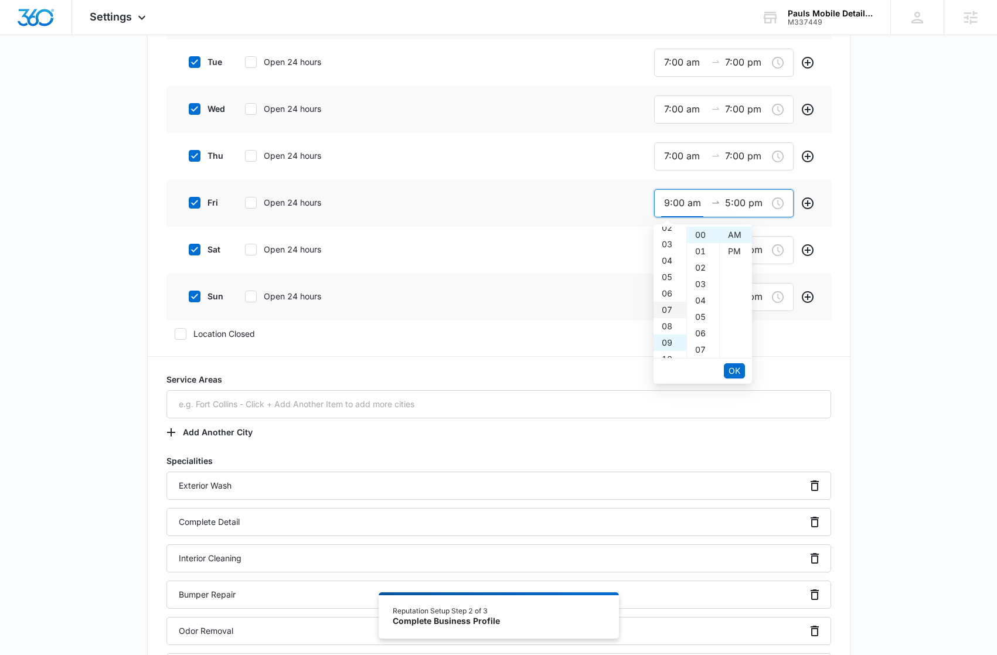
click at [667, 309] on div "07" at bounding box center [669, 310] width 33 height 16
type input "7:00 am"
click at [732, 369] on span "OK" at bounding box center [734, 370] width 12 height 13
click at [666, 270] on div "07" at bounding box center [669, 268] width 33 height 16
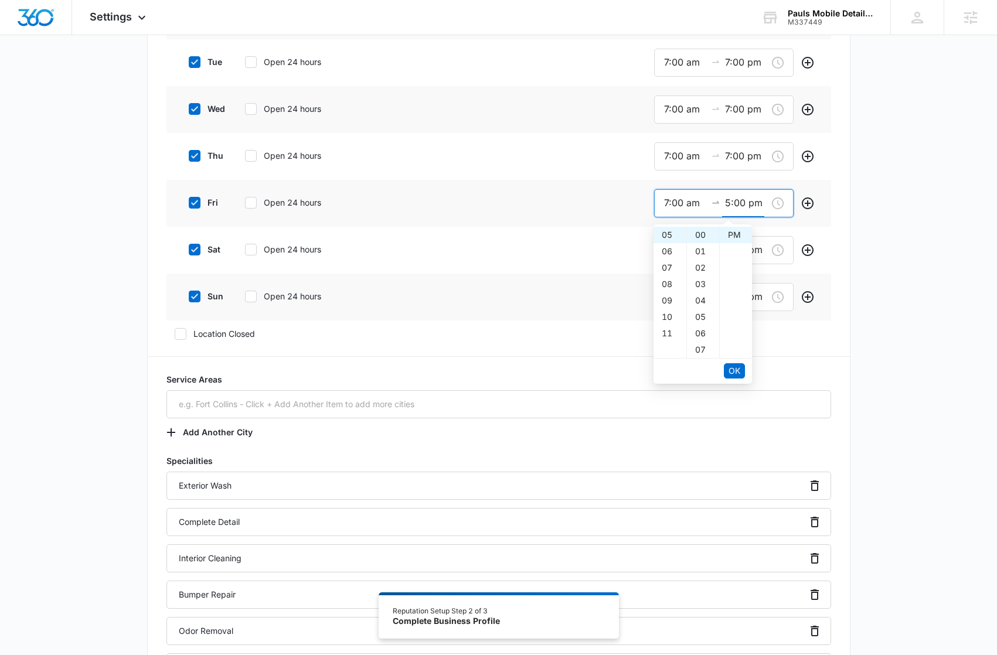
type input "7:00 pm"
click at [733, 375] on span "OK" at bounding box center [734, 370] width 12 height 13
click at [681, 257] on div "9:00 am 5:00 pm" at bounding box center [723, 250] width 139 height 28
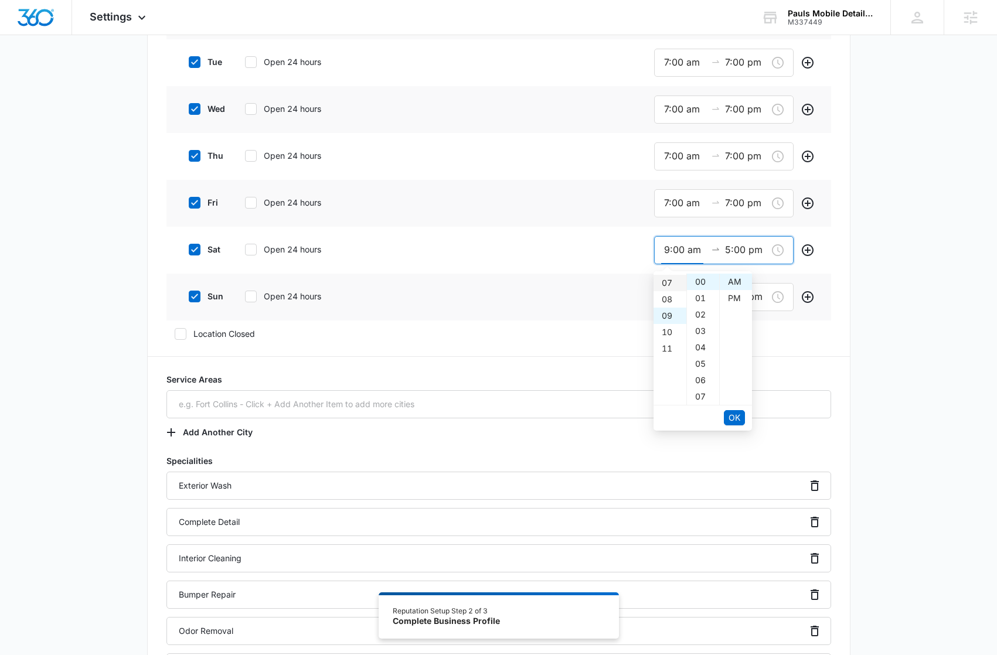
drag, startPoint x: 668, startPoint y: 286, endPoint x: 709, endPoint y: 377, distance: 99.6
click at [668, 286] on div "07" at bounding box center [669, 283] width 33 height 16
type input "7:00 am"
click at [732, 419] on span "OK" at bounding box center [734, 417] width 12 height 13
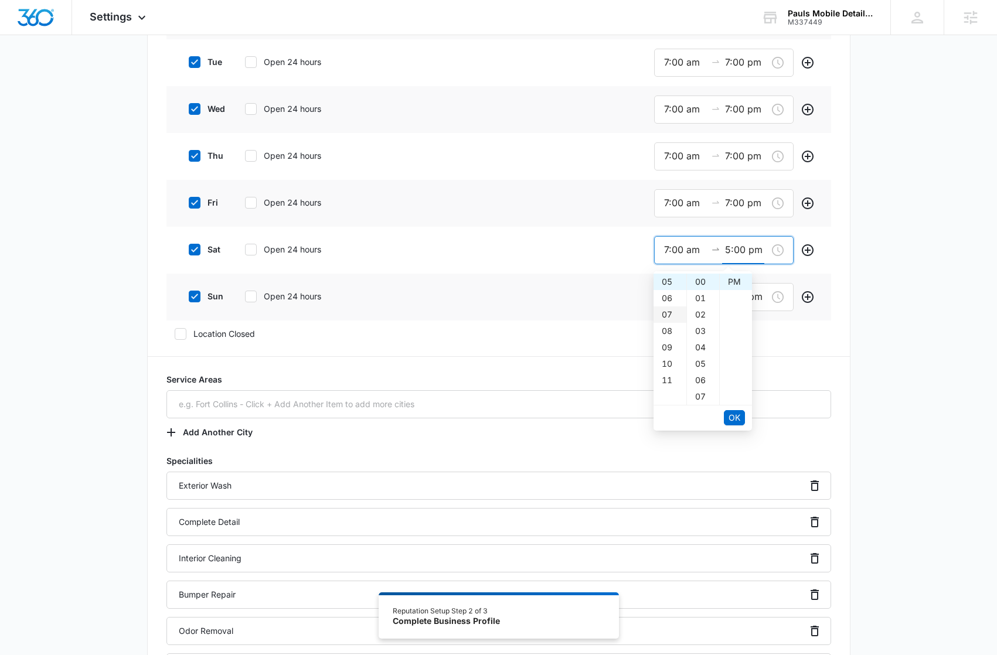
click at [668, 314] on div "07" at bounding box center [669, 314] width 33 height 16
type input "7:00 pm"
click at [737, 416] on span "OK" at bounding box center [734, 417] width 12 height 13
click at [196, 296] on icon at bounding box center [194, 296] width 11 height 11
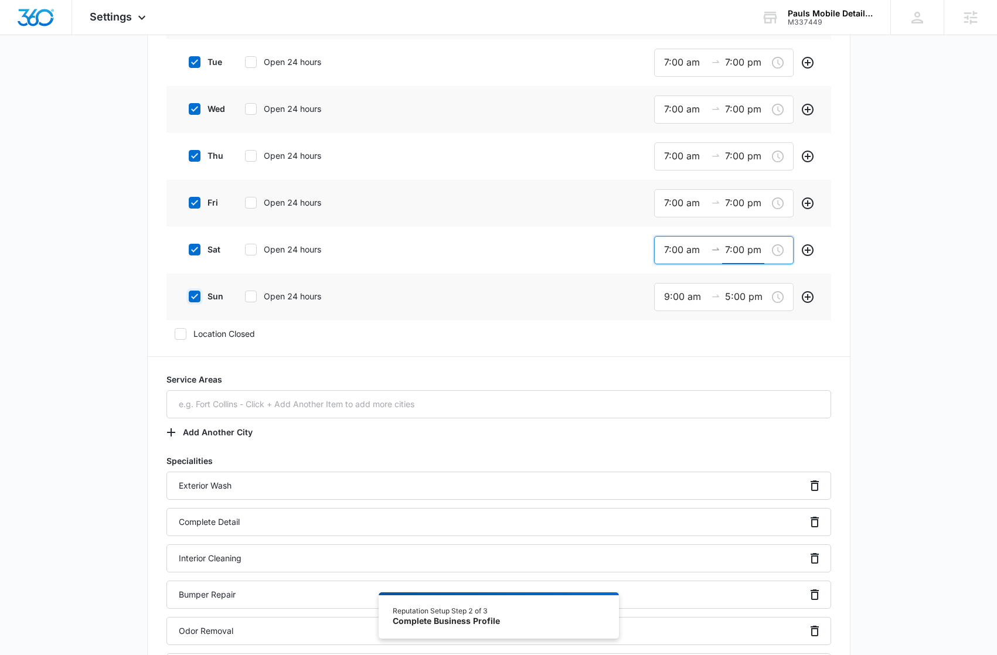
click at [189, 296] on input "sun" at bounding box center [184, 296] width 8 height 8
checkbox input "false"
click at [875, 359] on div "Additional Info Public Email This will be displayed on your listings Website ht…" at bounding box center [498, 469] width 997 height 1763
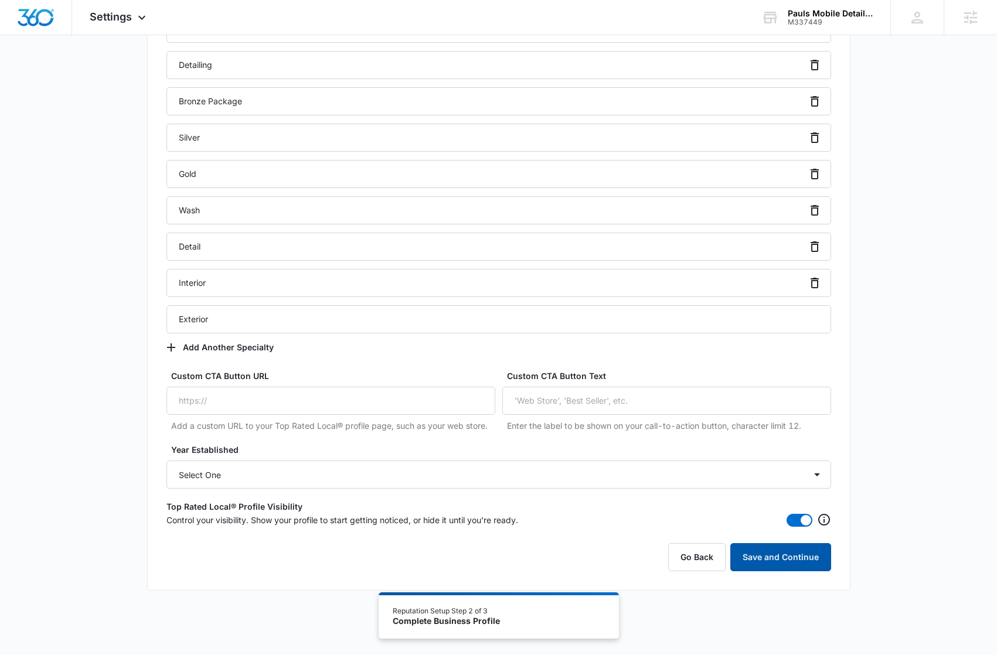
click at [782, 553] on button "Save and Continue" at bounding box center [780, 557] width 101 height 28
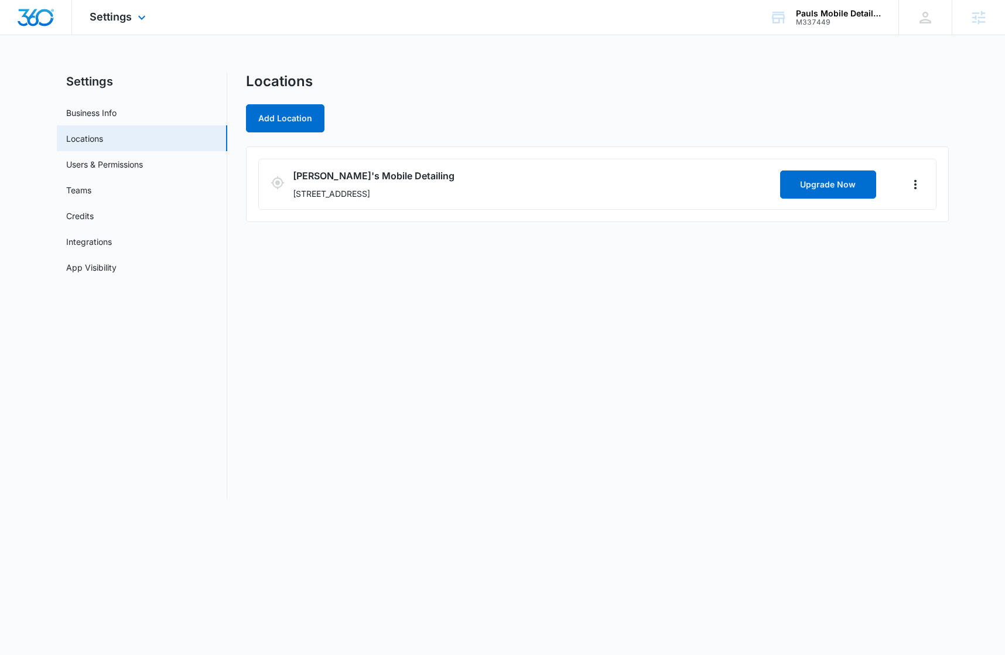
click at [152, 12] on div "Settings Apps Reputation Websites Forms CRM Email Social Content Ads Intelligen…" at bounding box center [119, 17] width 94 height 35
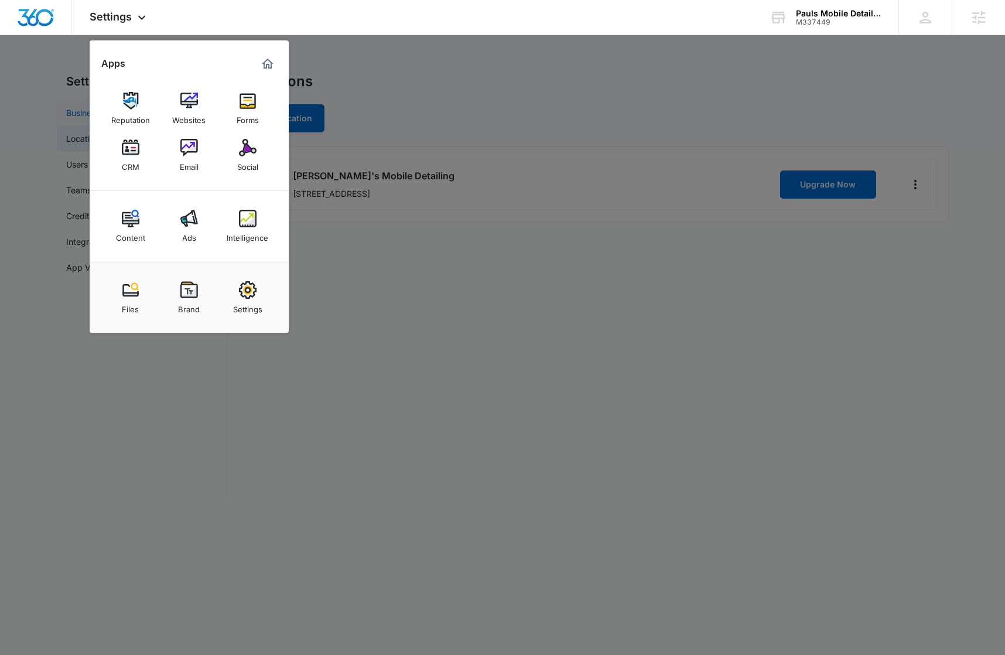
click at [128, 106] on img at bounding box center [131, 101] width 18 height 18
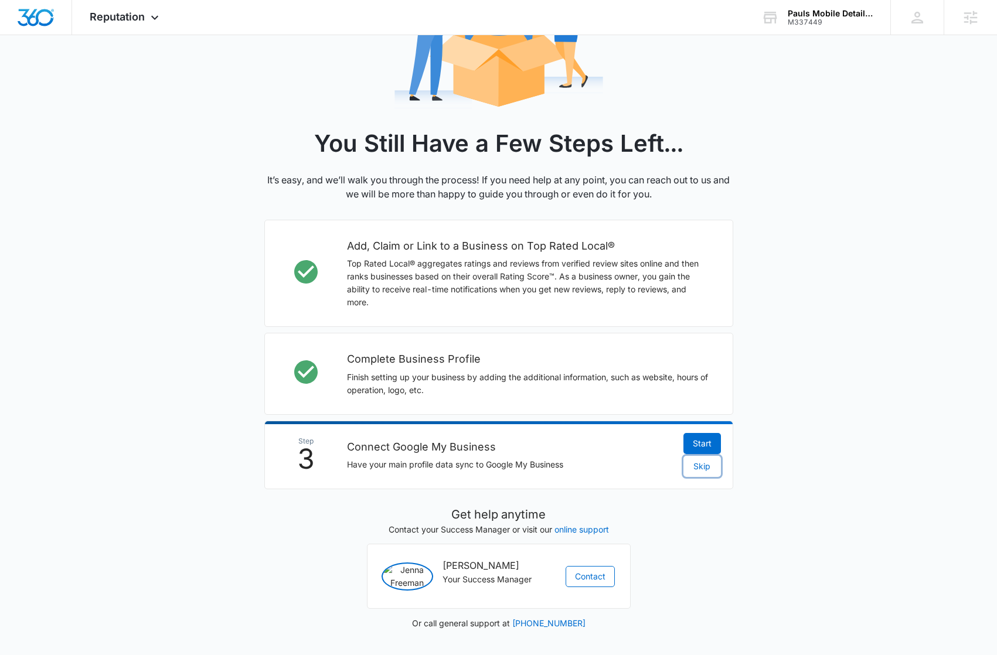
click at [706, 460] on span "Skip" at bounding box center [701, 466] width 17 height 13
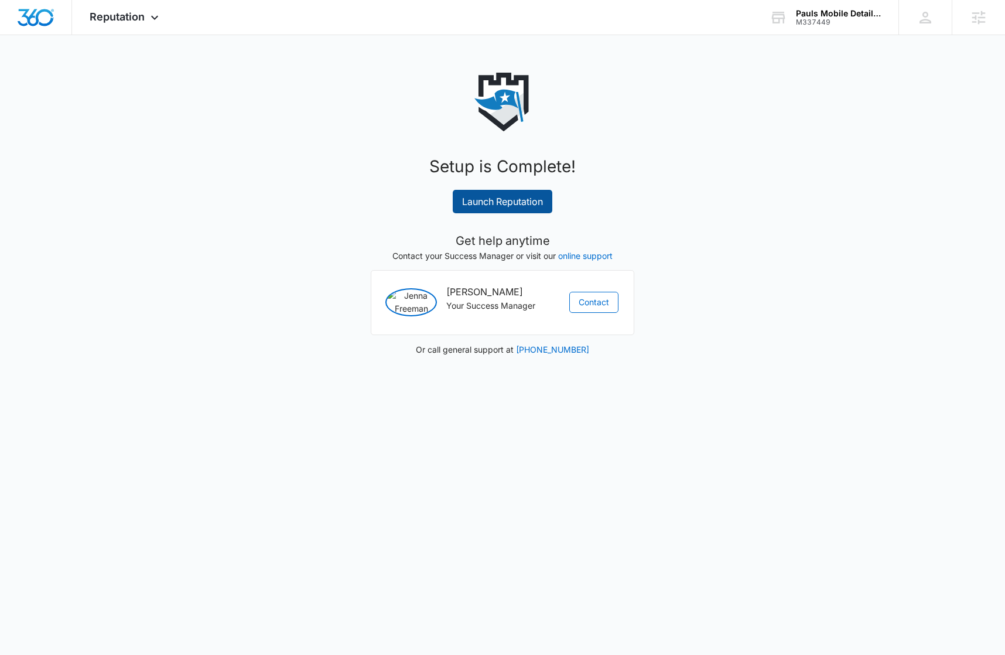
click at [496, 206] on link "Launch Reputation" at bounding box center [503, 201] width 100 height 23
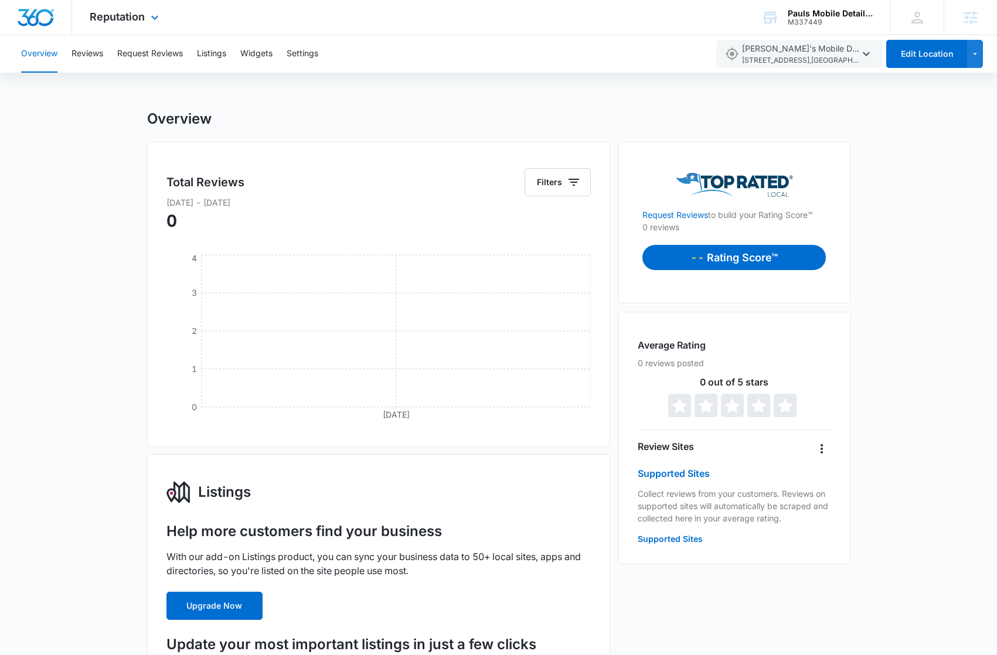
drag, startPoint x: 129, startPoint y: 99, endPoint x: 200, endPoint y: 25, distance: 102.3
click at [130, 97] on div "Overview Reviews Request Reviews Listings Widgets Settings Paul's Mobile Detail…" at bounding box center [498, 663] width 997 height 1257
click at [33, 19] on img "Dashboard" at bounding box center [35, 18] width 37 height 18
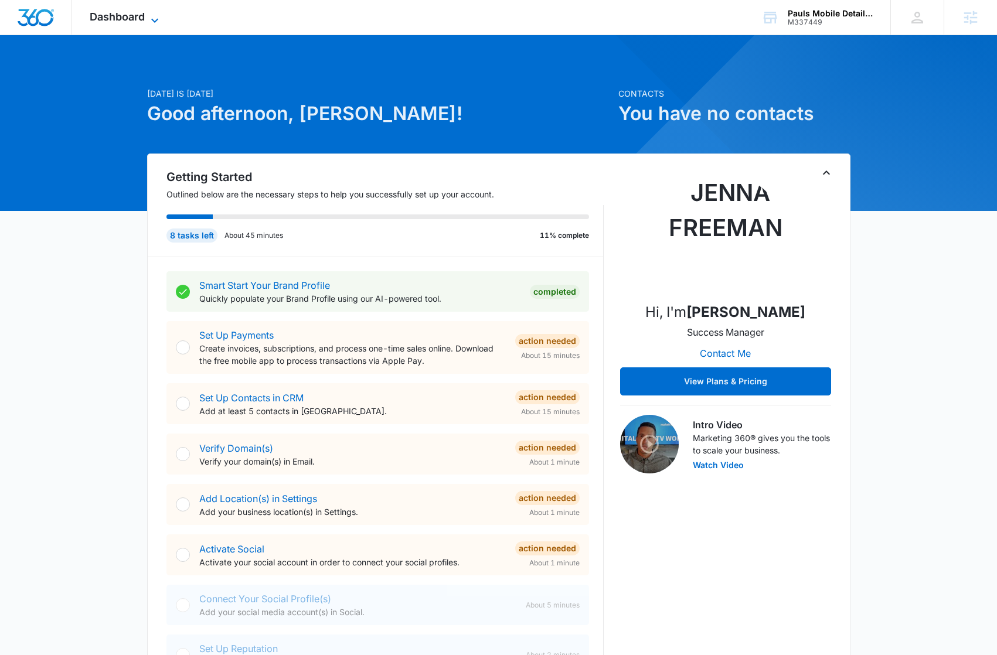
click at [124, 21] on span "Dashboard" at bounding box center [117, 17] width 55 height 12
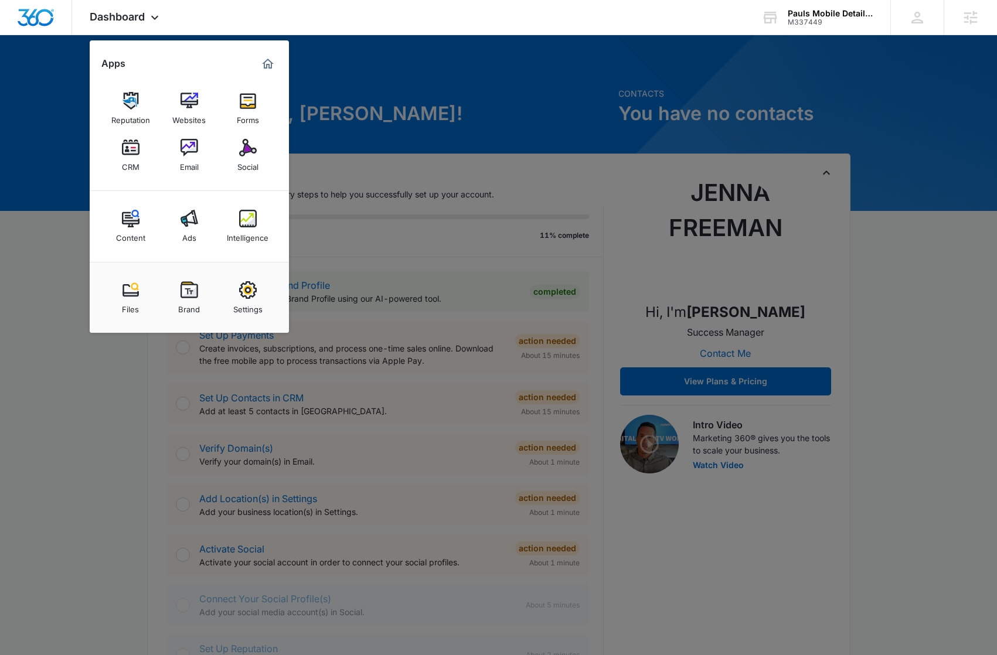
click at [104, 439] on div at bounding box center [498, 327] width 997 height 655
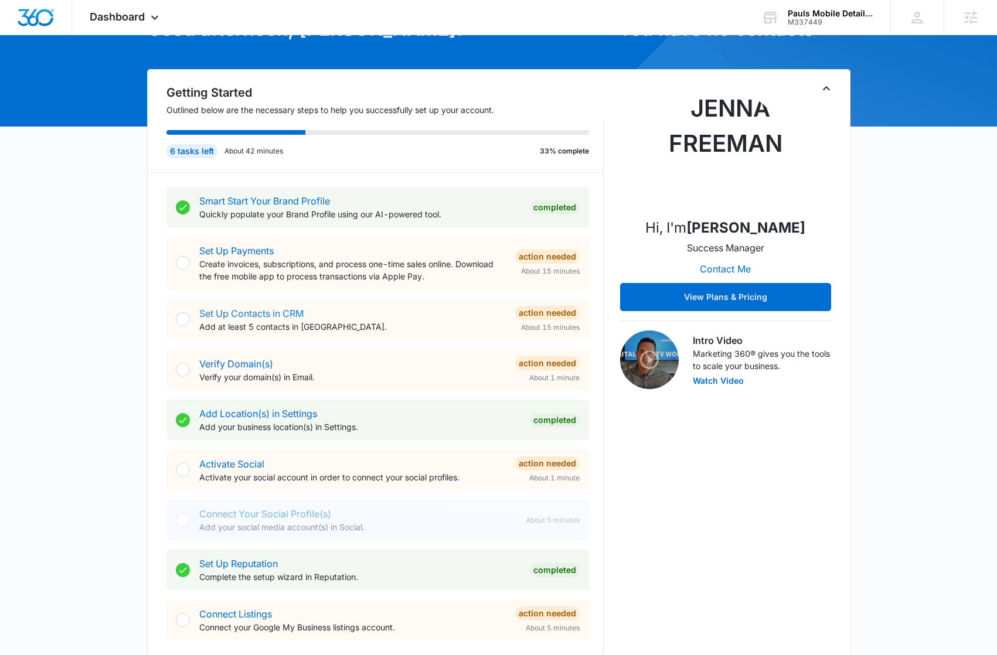
scroll to position [44, 0]
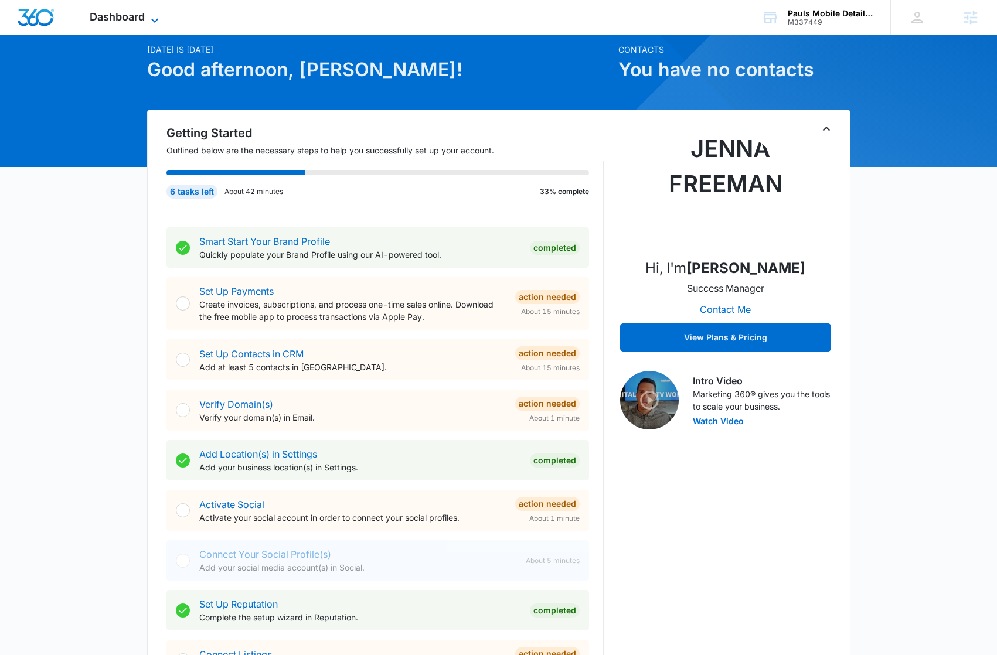
drag, startPoint x: 114, startPoint y: 13, endPoint x: 129, endPoint y: 73, distance: 61.0
click at [114, 13] on span "Dashboard" at bounding box center [117, 17] width 55 height 12
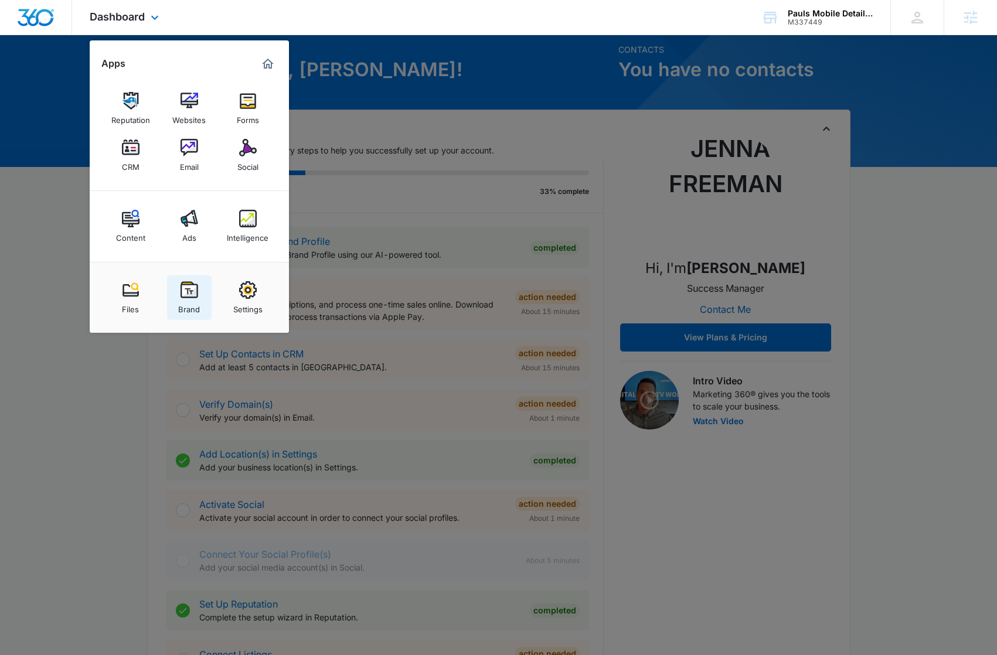
click at [189, 303] on div "Brand" at bounding box center [189, 306] width 22 height 15
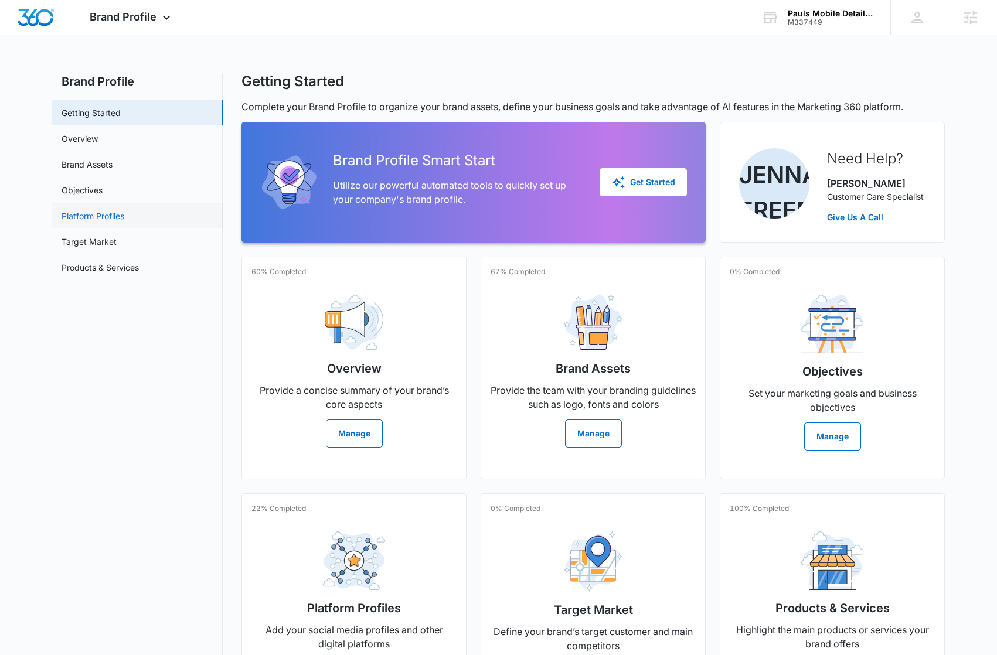
click at [124, 221] on link "Platform Profiles" at bounding box center [93, 216] width 63 height 12
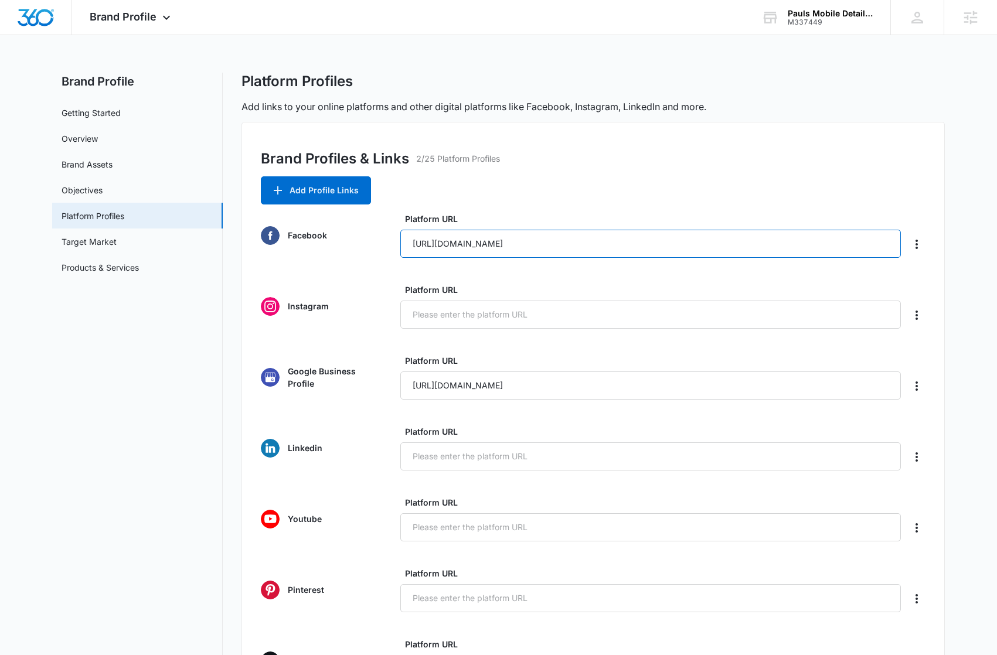
click at [493, 242] on input "https://www.facebook.com/paulmobiledetailing" at bounding box center [650, 244] width 500 height 28
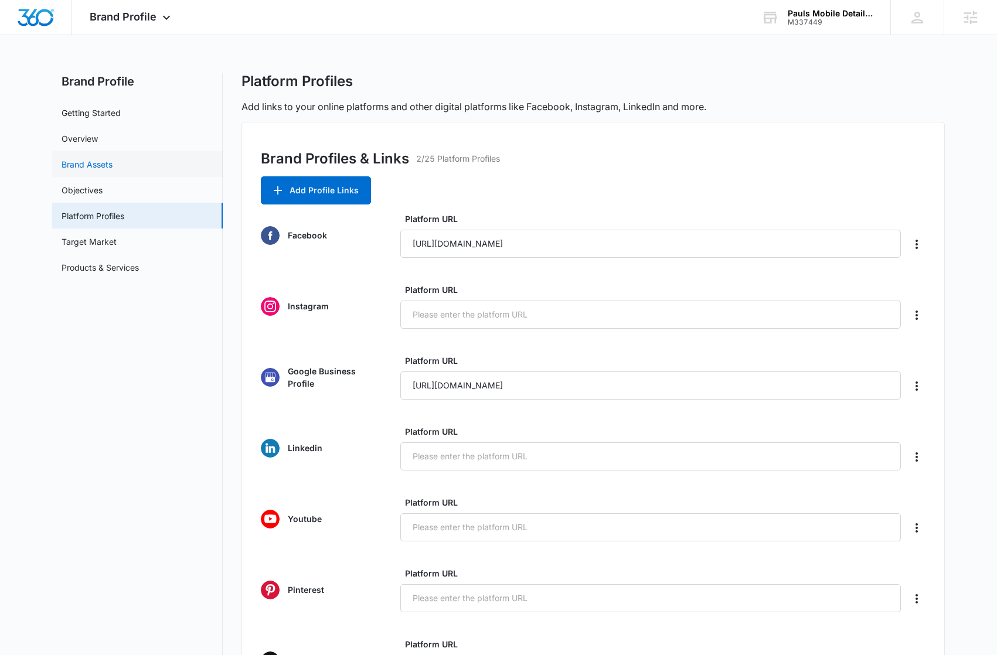
click at [112, 163] on link "Brand Assets" at bounding box center [87, 164] width 51 height 12
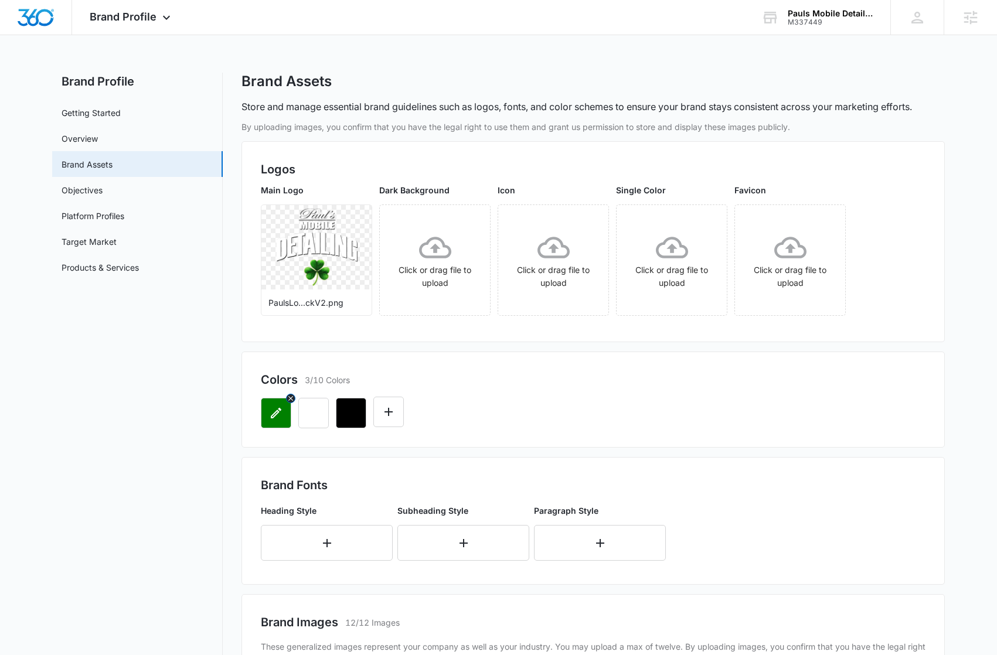
click at [265, 415] on button "button" at bounding box center [276, 413] width 30 height 30
click at [111, 13] on span "Brand Profile" at bounding box center [123, 17] width 67 height 12
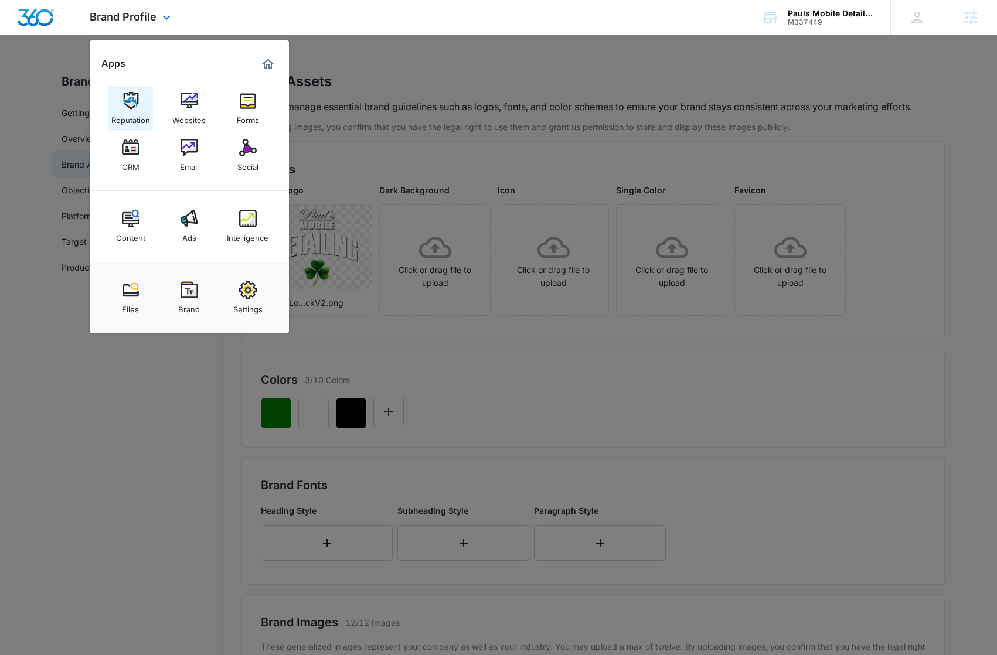
click at [130, 108] on img at bounding box center [131, 101] width 18 height 18
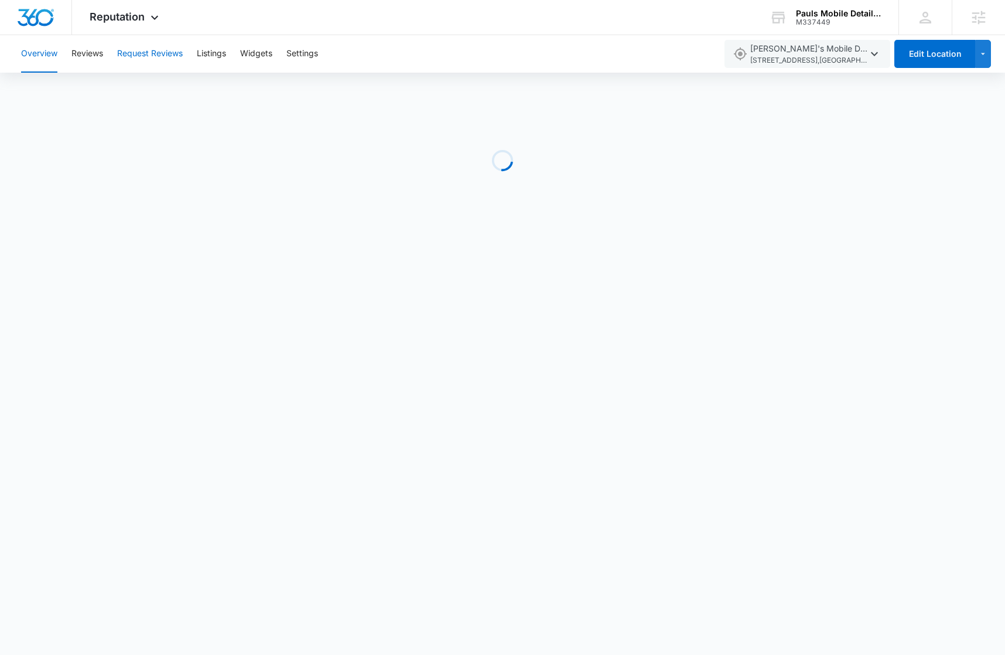
click at [128, 56] on button "Request Reviews" at bounding box center [150, 53] width 66 height 37
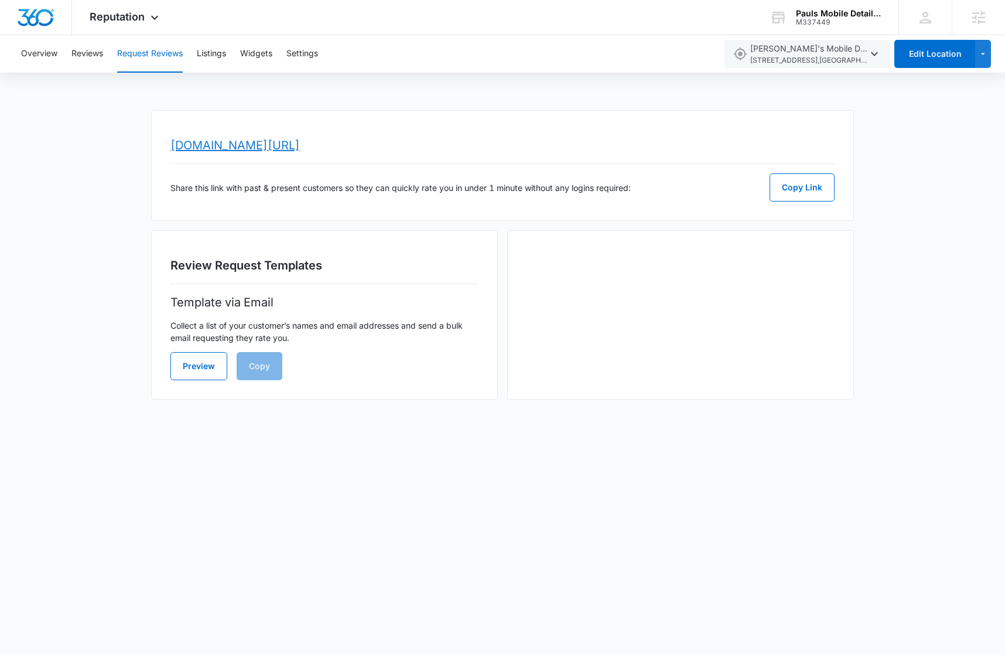
click at [300, 147] on link "www.topratedlocal.com/review/pauls-mobile-detailing-reviews" at bounding box center [234, 145] width 129 height 14
click at [109, 11] on span "Reputation" at bounding box center [117, 17] width 55 height 12
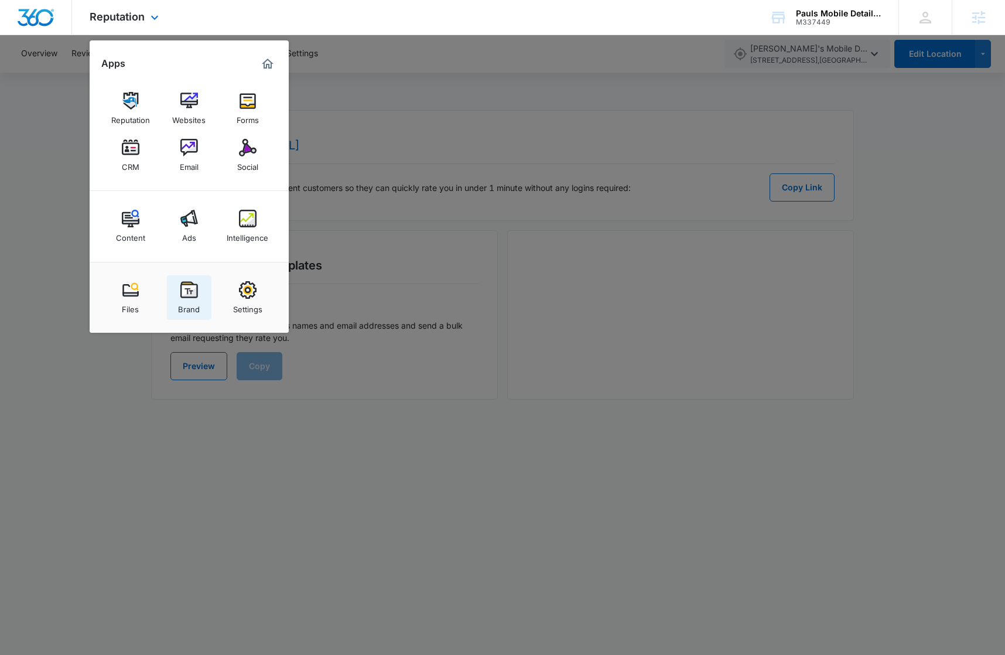
click at [183, 304] on div "Brand" at bounding box center [189, 306] width 22 height 15
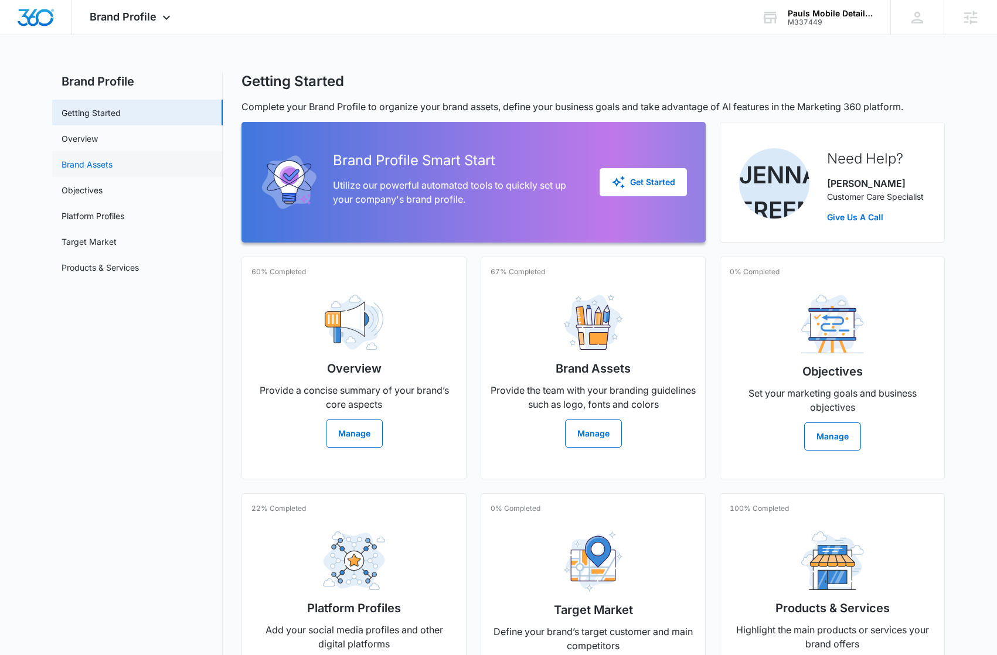
click at [112, 168] on link "Brand Assets" at bounding box center [87, 164] width 51 height 12
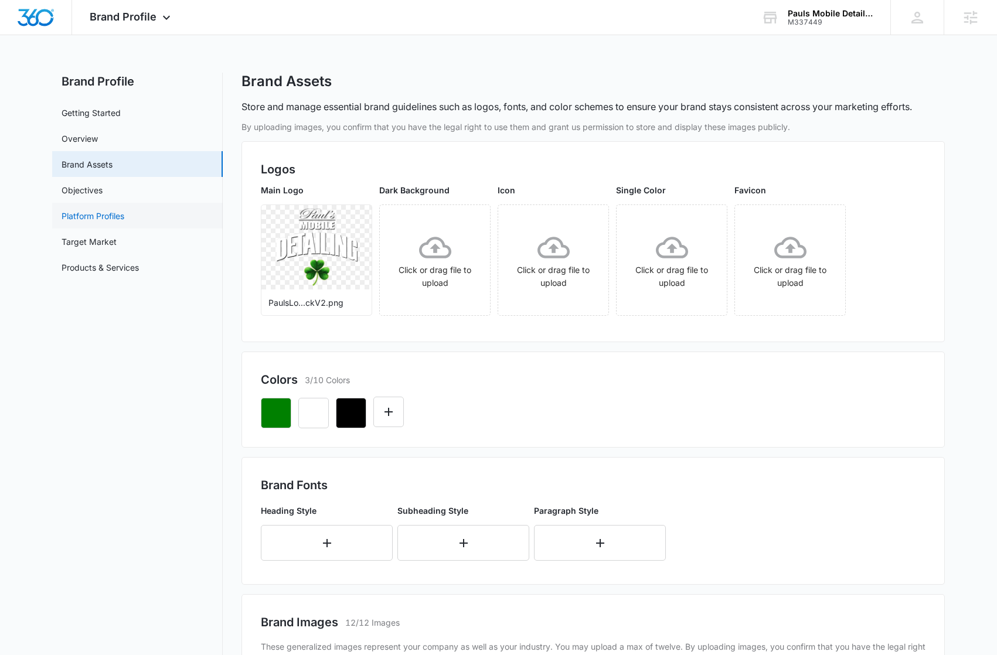
click at [124, 212] on link "Platform Profiles" at bounding box center [93, 216] width 63 height 12
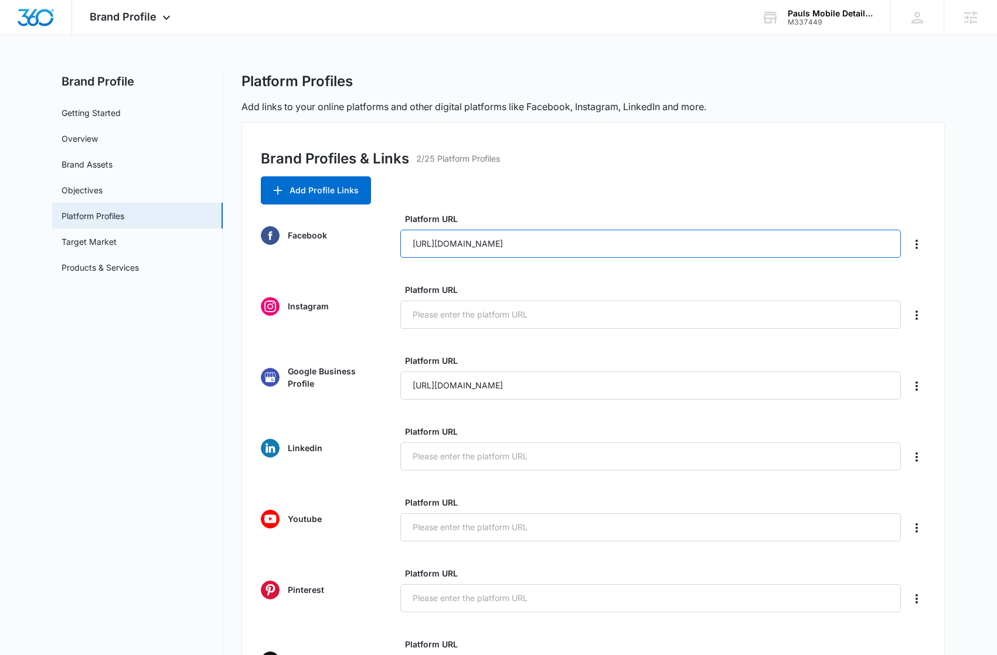
click at [457, 241] on input "https://www.facebook.com/paulmobiledetailing" at bounding box center [650, 244] width 500 height 28
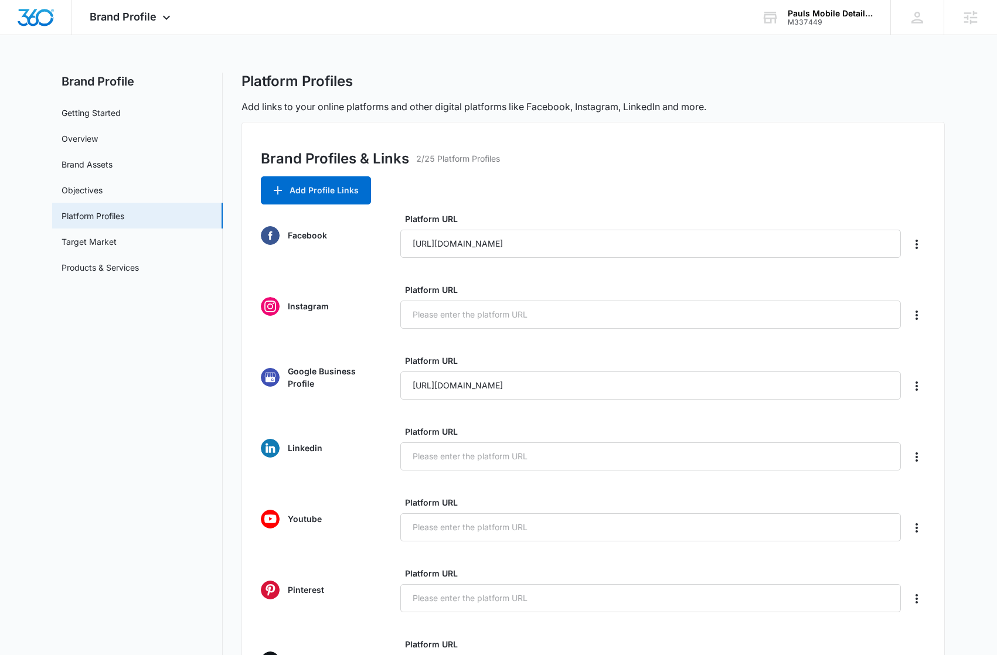
click at [698, 182] on div "Brand Profiles & Links 2/25 Platform Profiles Add Profile Links Facebook Platfo…" at bounding box center [592, 496] width 703 height 748
click at [40, 15] on img "Dashboard" at bounding box center [35, 18] width 37 height 18
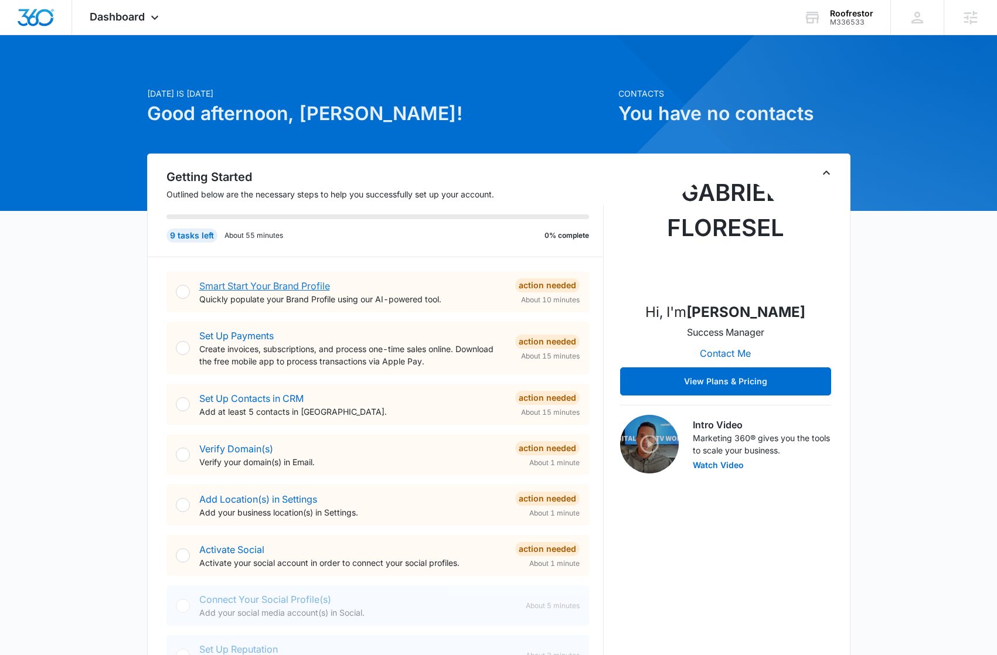
click at [303, 285] on link "Smart Start Your Brand Profile" at bounding box center [264, 286] width 131 height 12
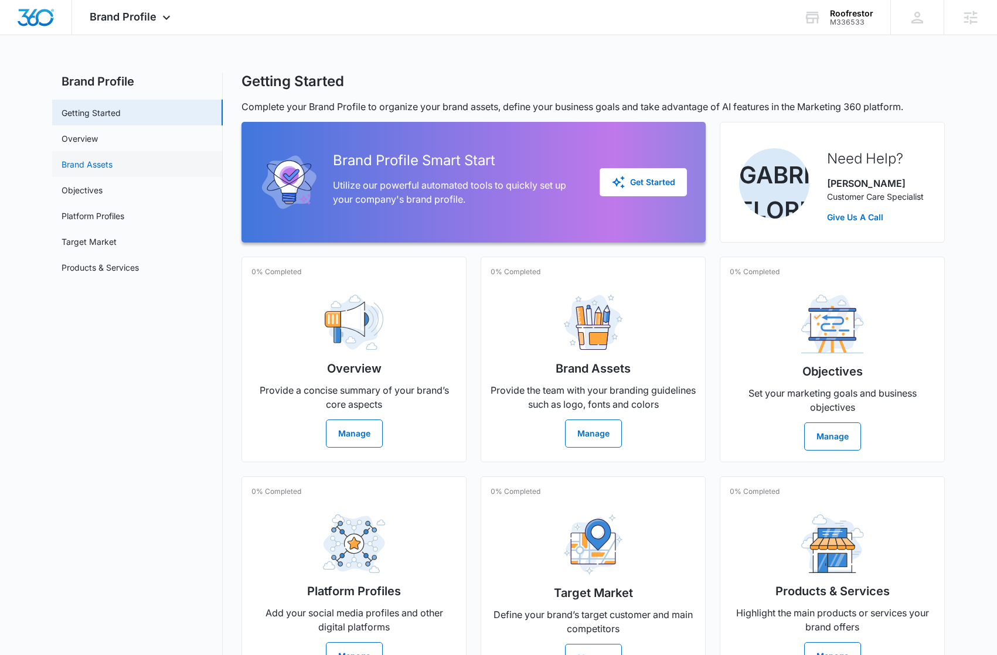
click at [112, 169] on link "Brand Assets" at bounding box center [87, 164] width 51 height 12
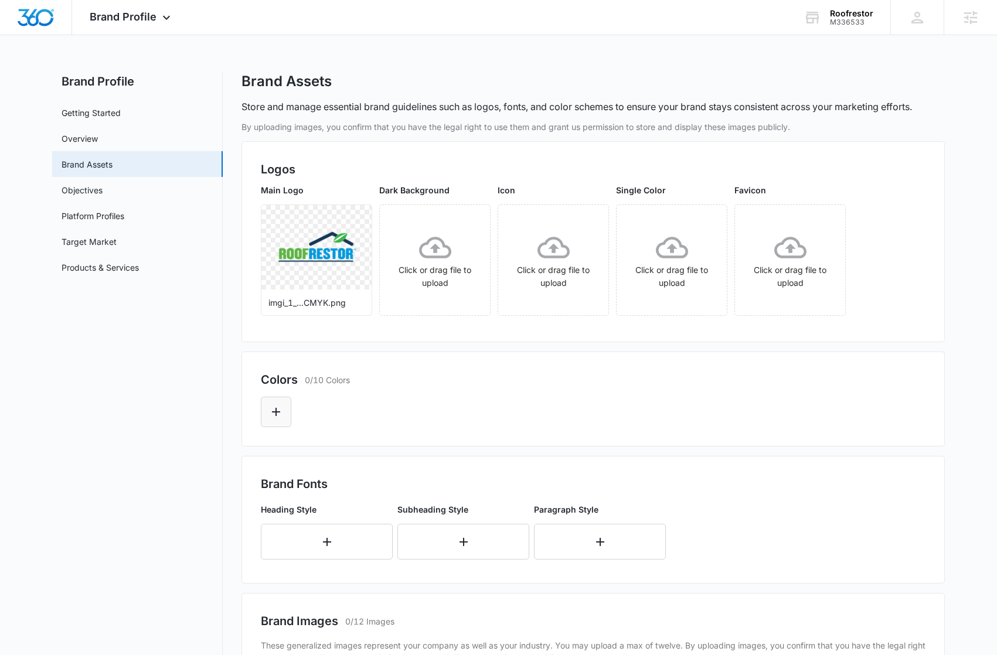
click at [281, 411] on icon "Edit Color" at bounding box center [276, 412] width 14 height 14
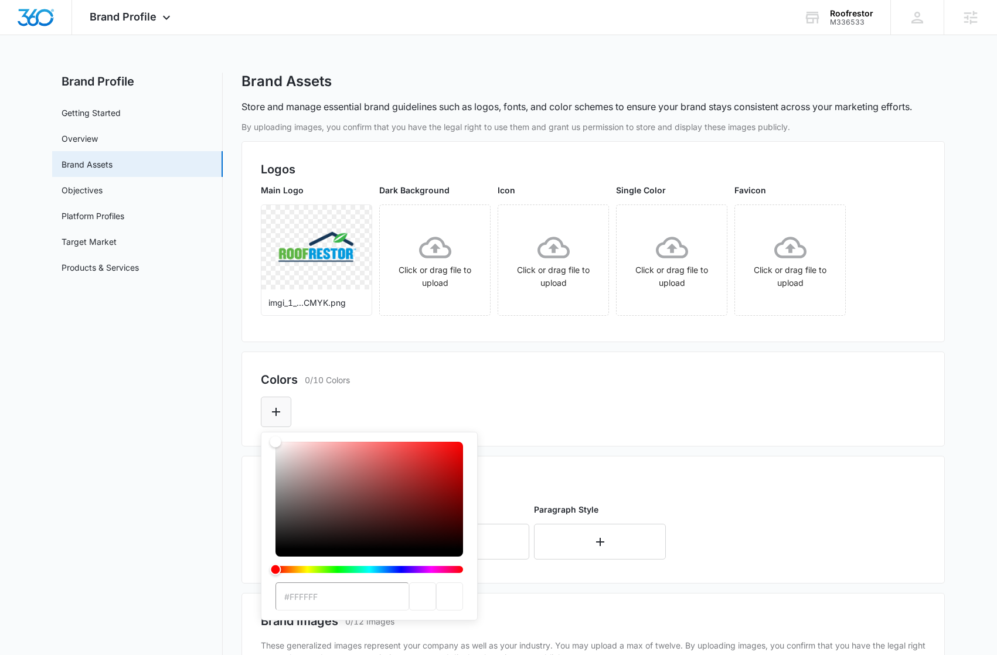
type input "#0299DD"
drag, startPoint x: 618, startPoint y: 378, endPoint x: 374, endPoint y: 405, distance: 244.6
click at [618, 378] on div "Colors 1/10 Colors" at bounding box center [593, 380] width 664 height 18
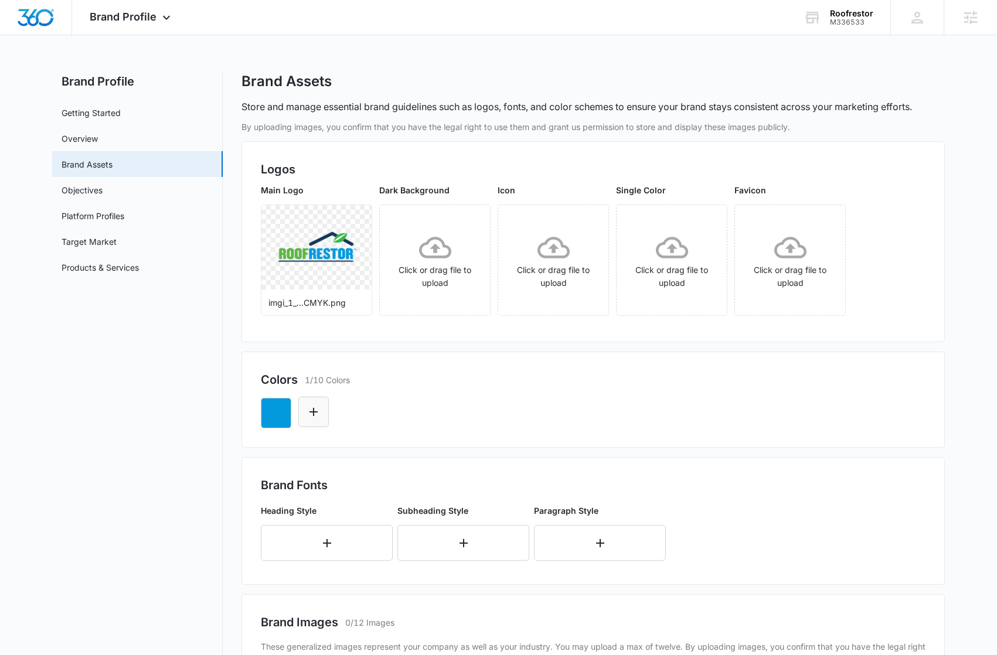
click at [320, 414] on icon "Edit Color" at bounding box center [313, 412] width 14 height 14
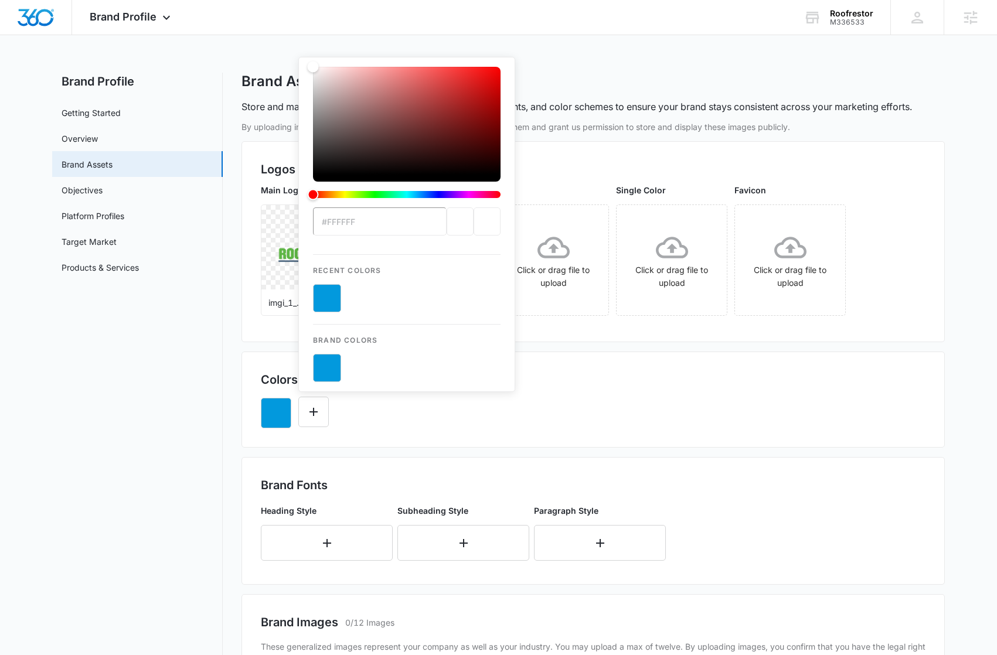
paste input "5DB545"
type input "#5DB545"
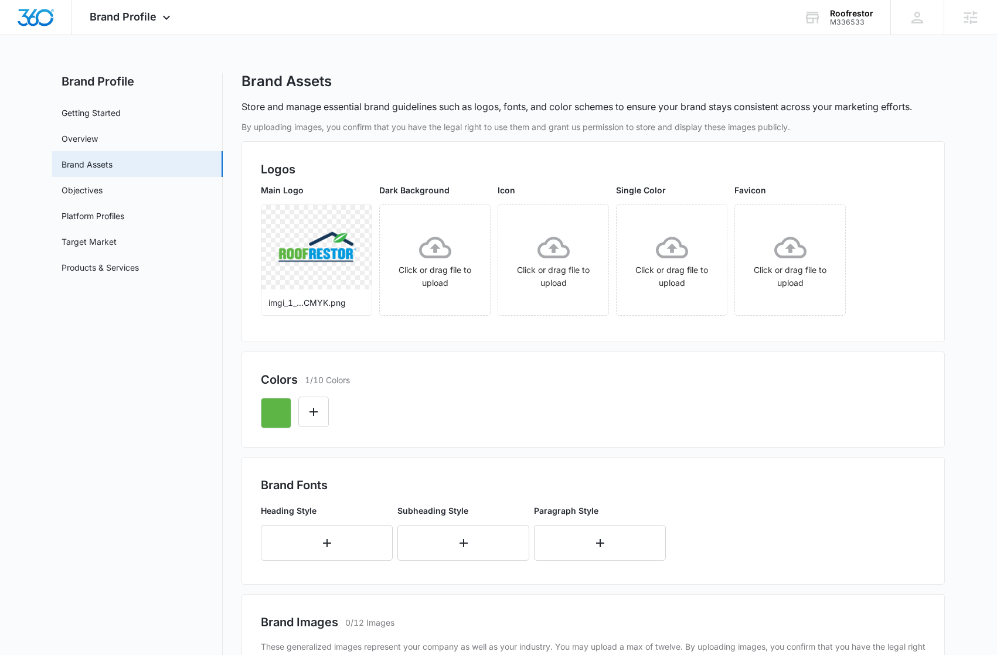
click at [381, 414] on div at bounding box center [593, 408] width 664 height 40
click at [315, 418] on icon "Edit Color" at bounding box center [313, 412] width 14 height 14
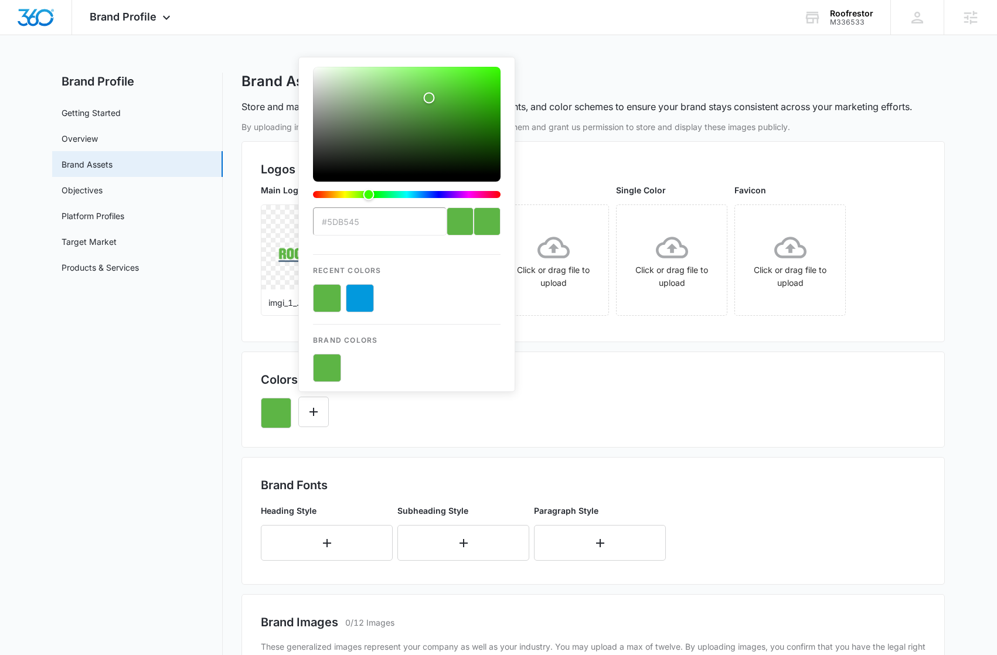
click at [355, 300] on button "color-picker-container" at bounding box center [360, 298] width 28 height 28
type input "#FFFFFF"
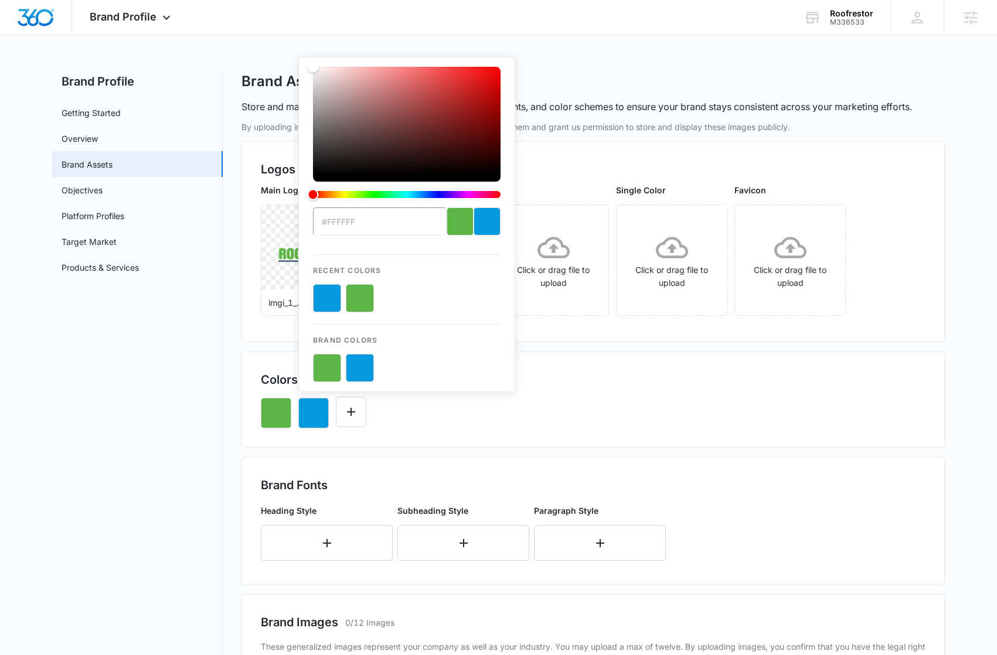
click at [694, 376] on div "Colors 2/10 Colors" at bounding box center [593, 380] width 664 height 18
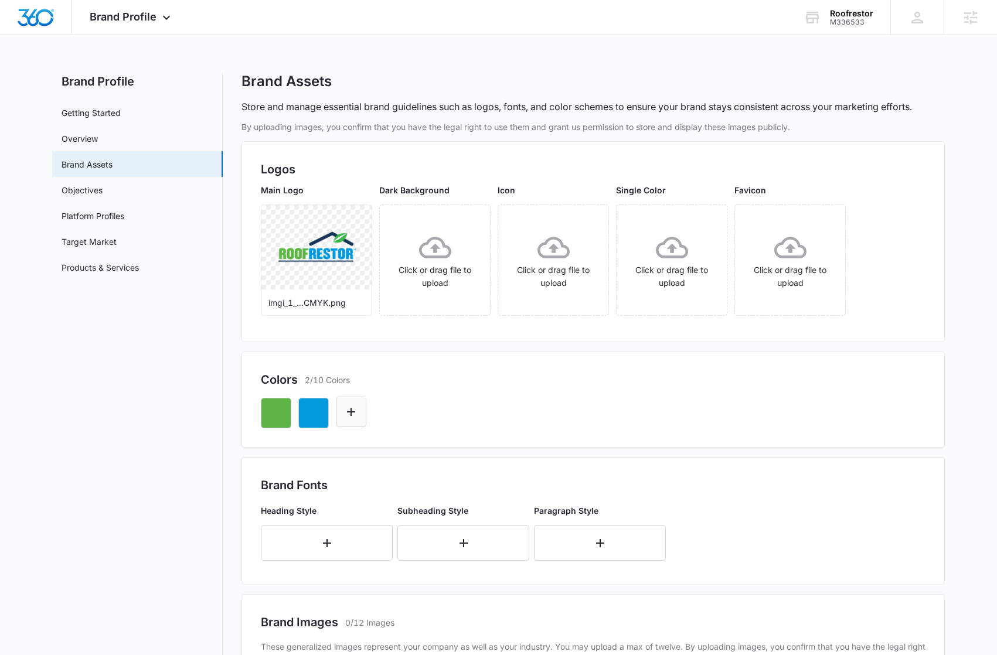
drag, startPoint x: 359, startPoint y: 413, endPoint x: 370, endPoint y: 413, distance: 10.5
click at [360, 413] on button "Edit Color" at bounding box center [351, 412] width 30 height 30
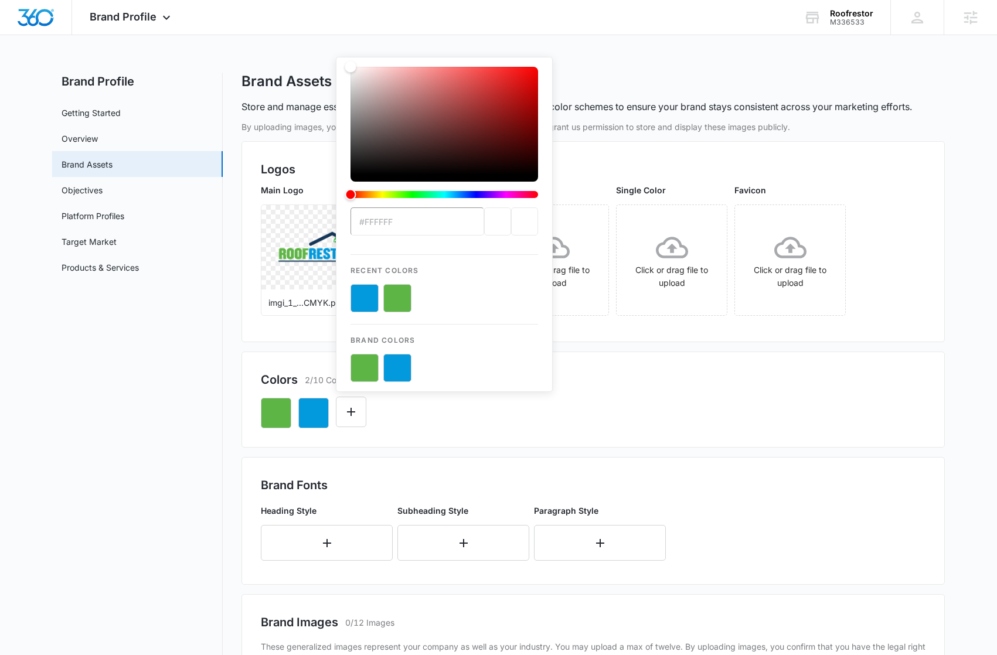
type input "#153657"
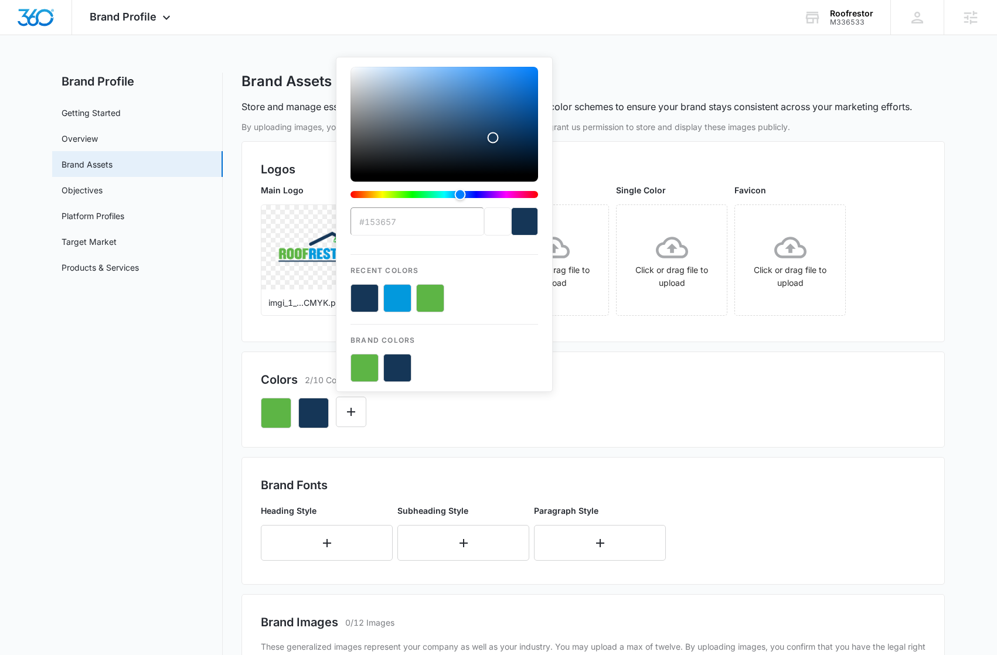
click at [654, 403] on div "#153657 Recent Colors Brand Colors" at bounding box center [593, 408] width 664 height 40
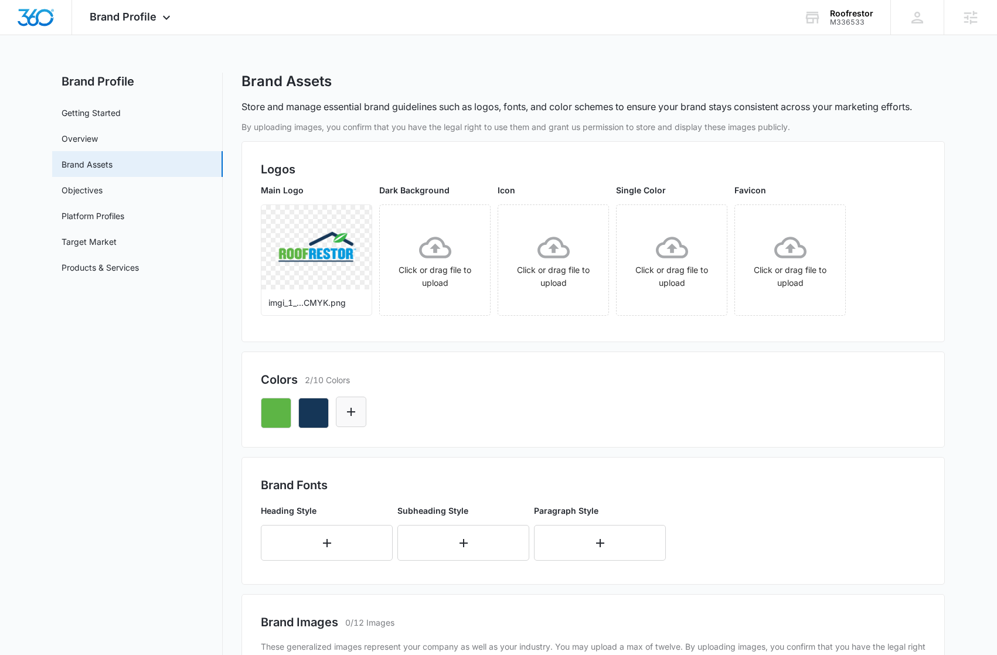
click at [359, 413] on button "Edit Color" at bounding box center [351, 412] width 30 height 30
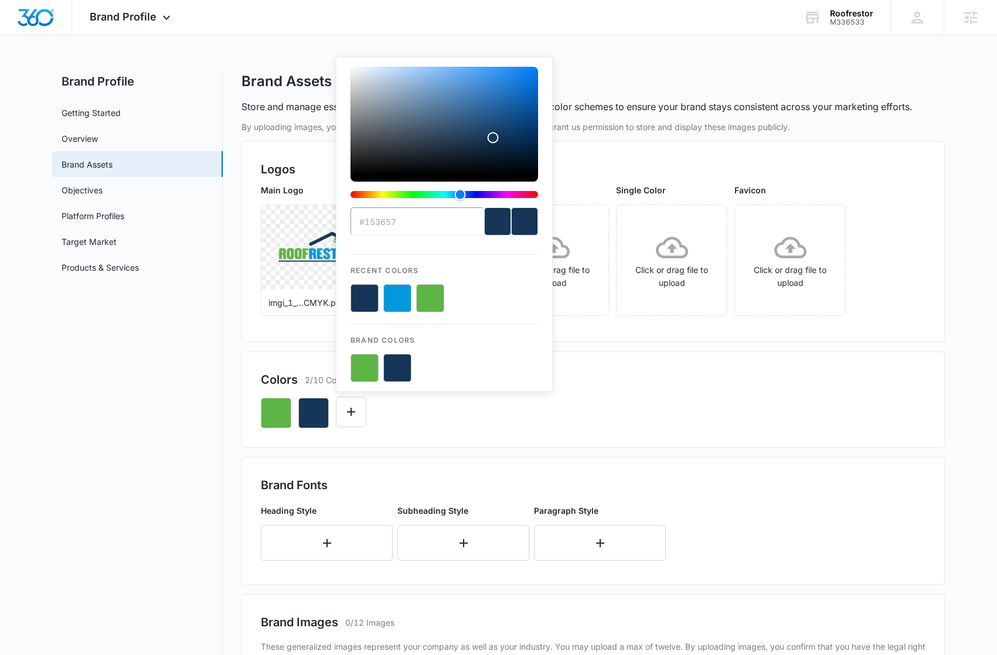
click at [396, 307] on button "color-picker-container" at bounding box center [397, 298] width 28 height 28
type input "#FFFFFF"
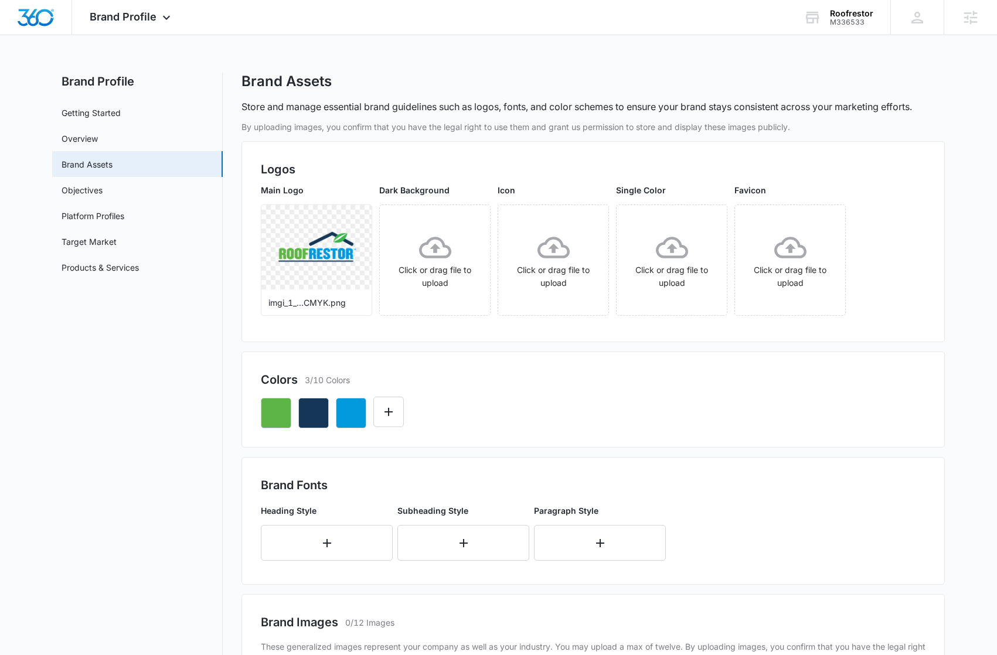
click at [745, 393] on div at bounding box center [593, 408] width 664 height 40
click at [40, 20] on img "Dashboard" at bounding box center [35, 18] width 37 height 18
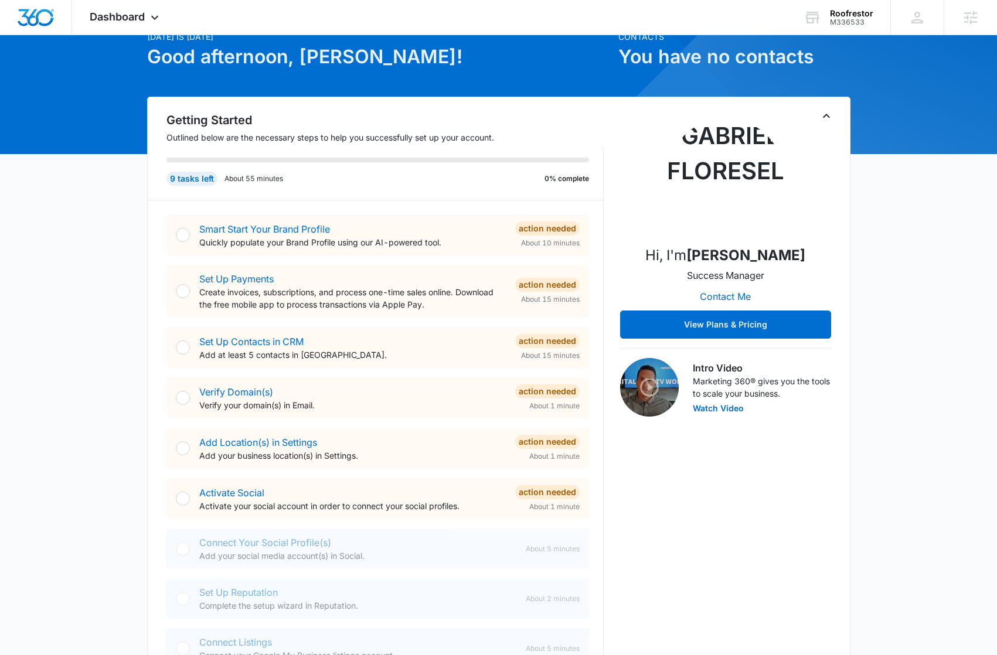
scroll to position [155, 0]
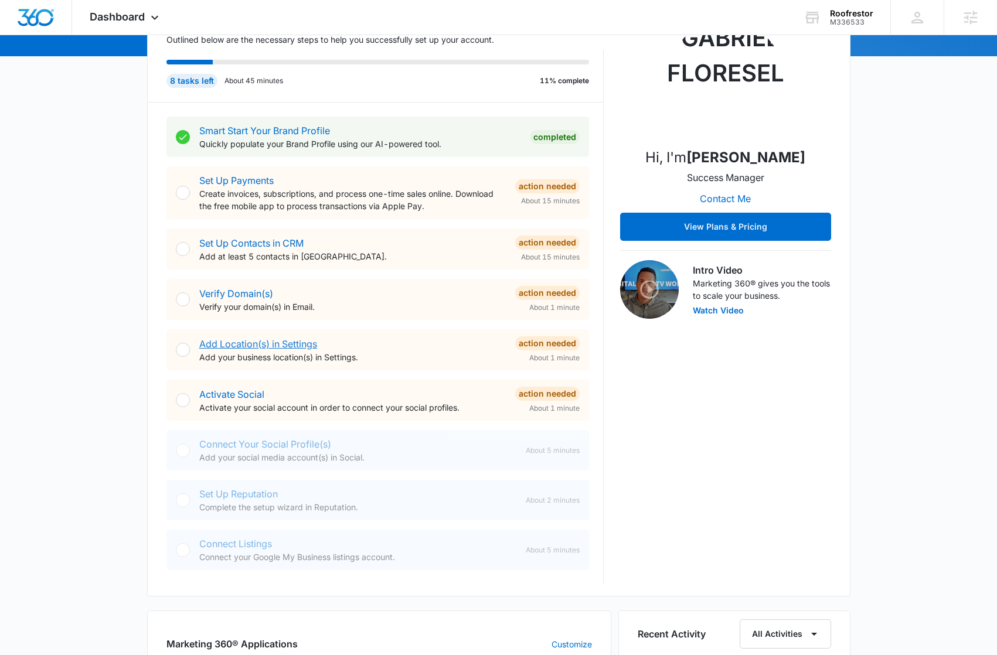
click at [302, 346] on link "Add Location(s) in Settings" at bounding box center [258, 344] width 118 height 12
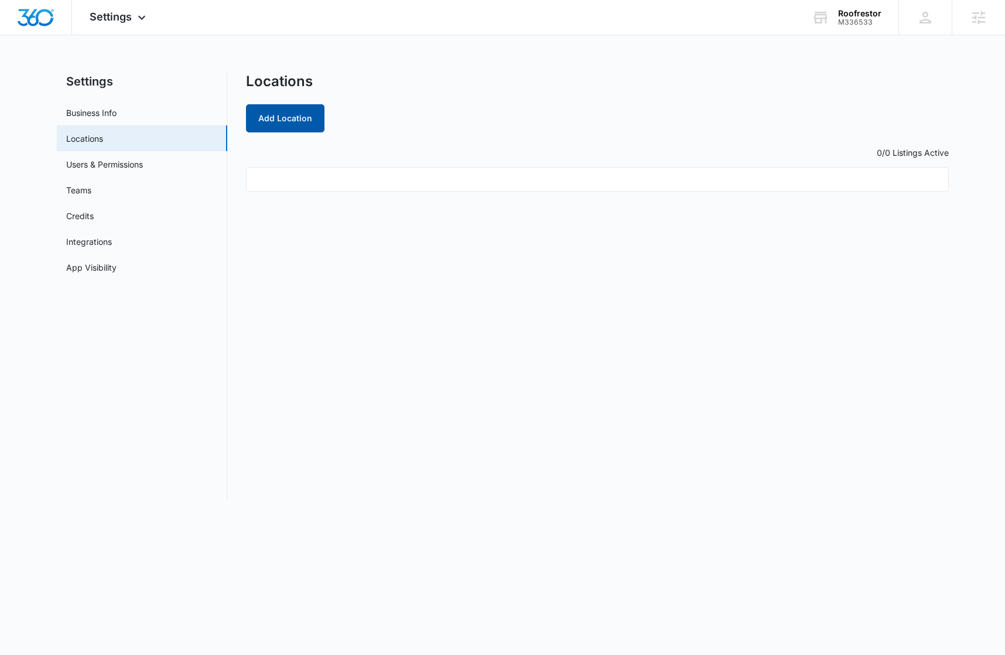
click at [281, 123] on button "Add Location" at bounding box center [285, 118] width 79 height 28
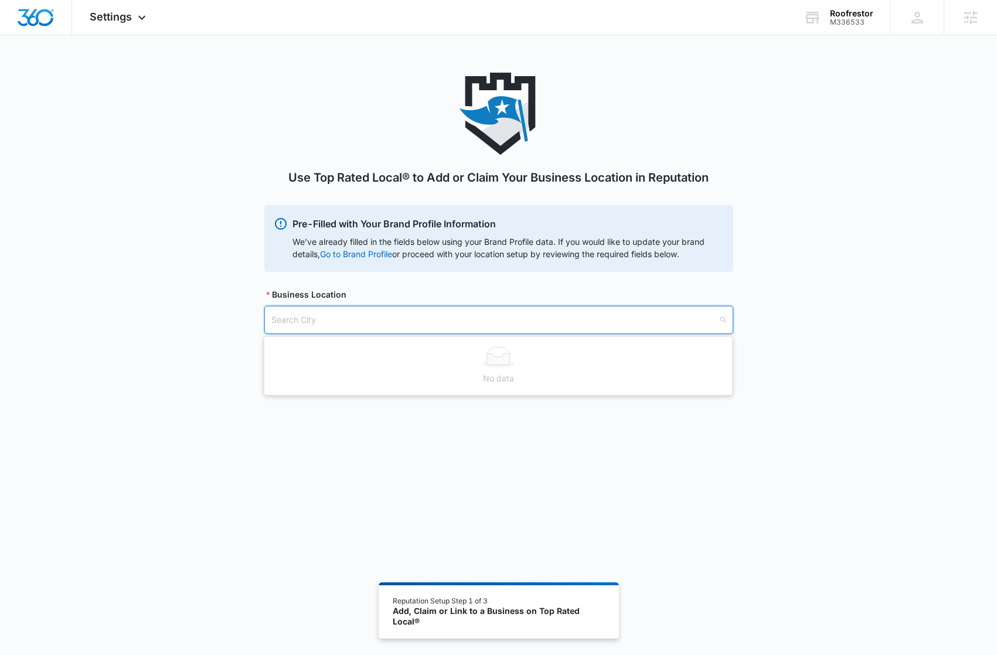
click at [380, 330] on input "search" at bounding box center [494, 319] width 446 height 27
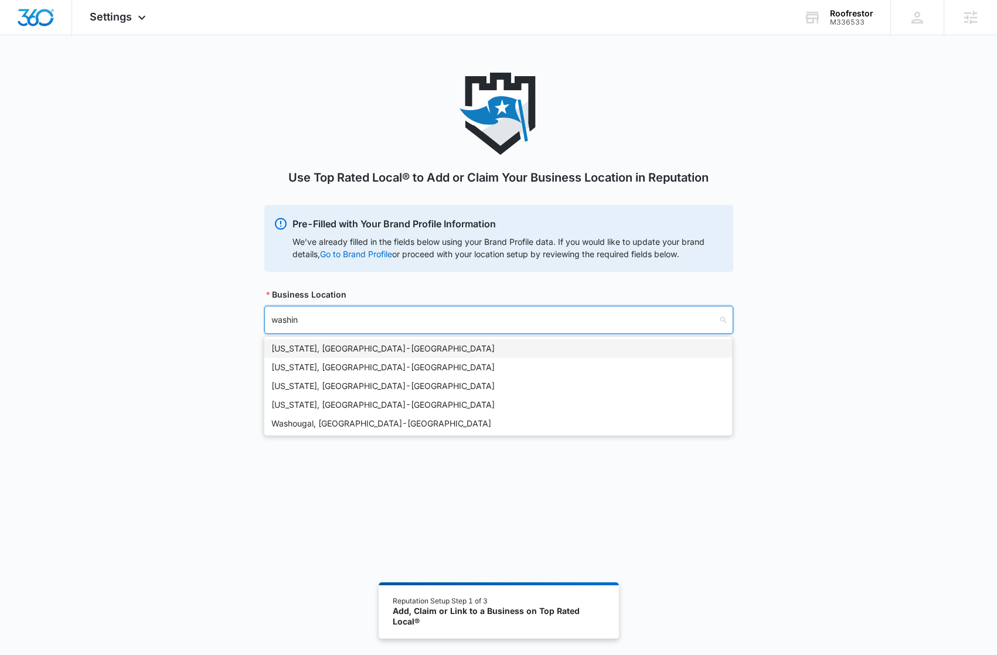
type input "washing"
click at [366, 405] on div "Washington, NC - USA" at bounding box center [497, 404] width 453 height 13
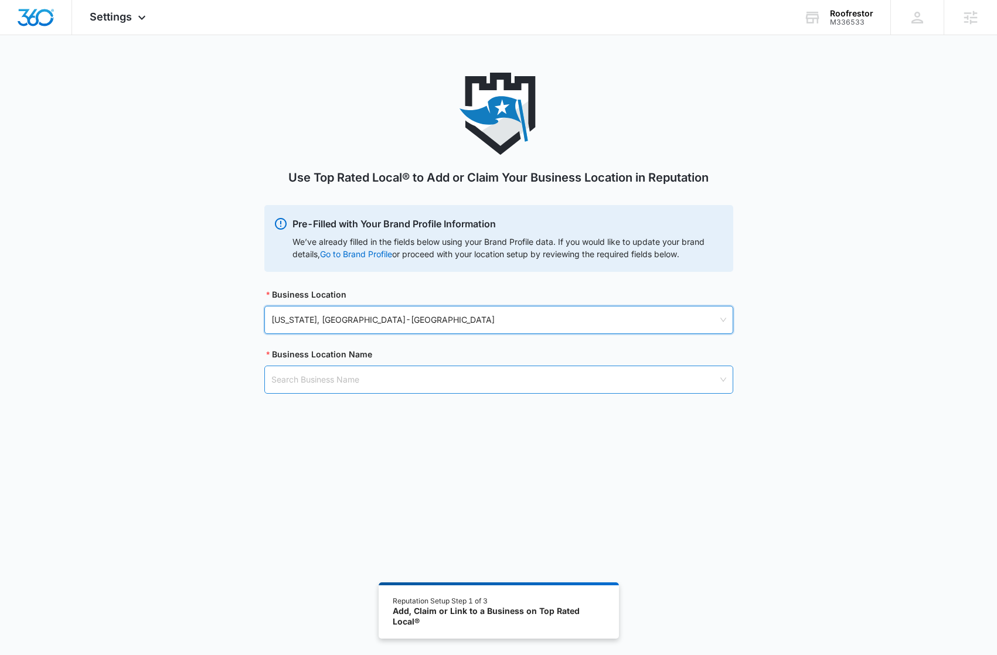
click at [382, 382] on input "search" at bounding box center [494, 379] width 446 height 27
paste input "Roof Restore-ENC"
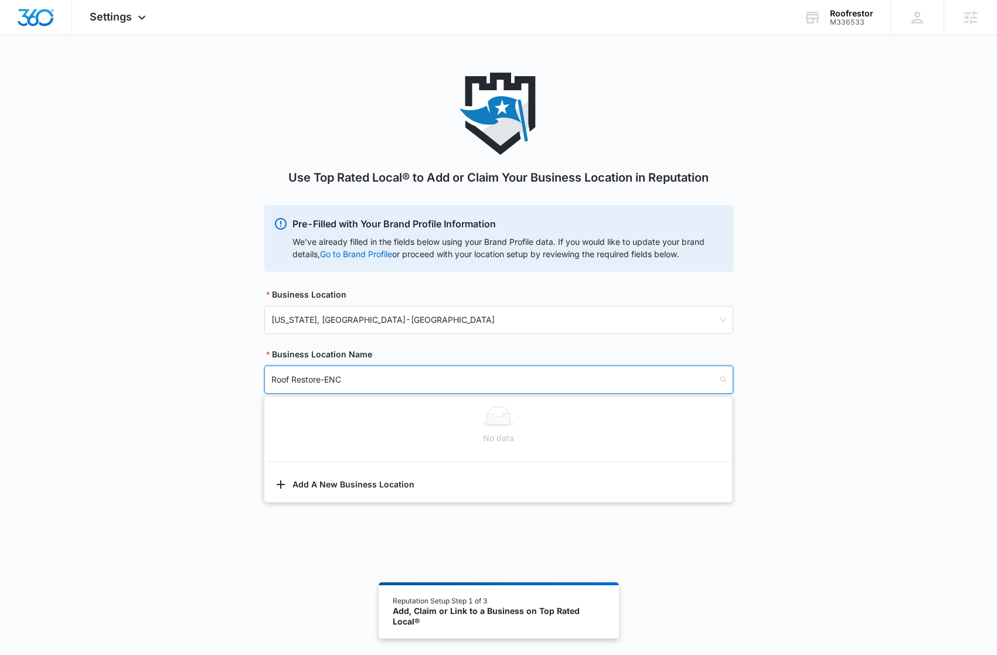
drag, startPoint x: 292, startPoint y: 381, endPoint x: 348, endPoint y: 390, distance: 56.3
click at [292, 381] on input "Roof Restore-ENC" at bounding box center [494, 379] width 446 height 27
type input "RoofRestore-ENC"
click at [316, 385] on input "search" at bounding box center [494, 379] width 446 height 27
paste input "Roof Restore-ENC"
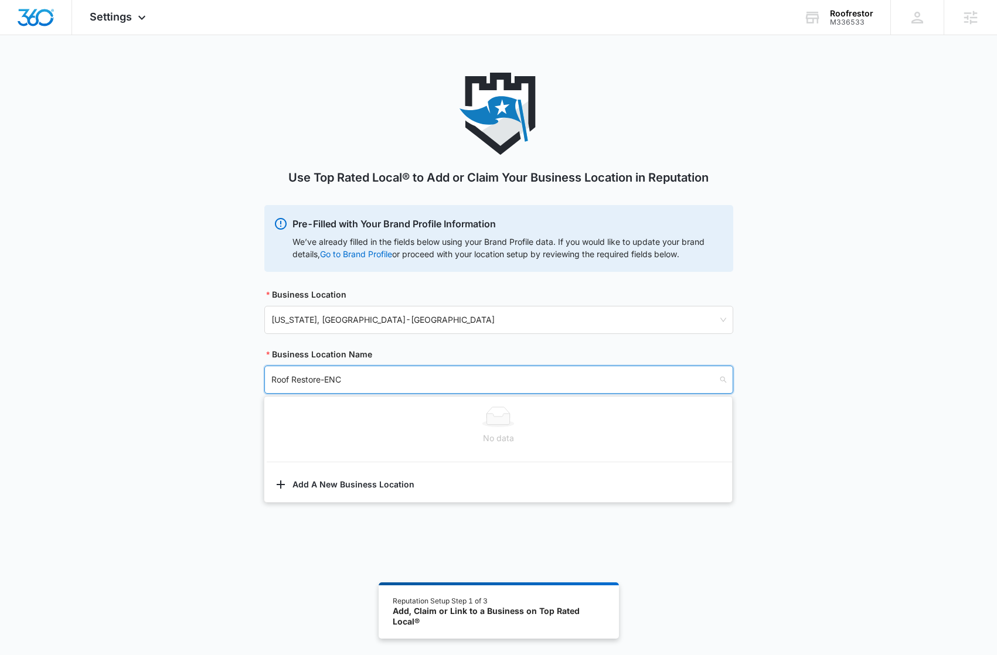
click at [292, 377] on input "Roof Restore-ENC" at bounding box center [494, 379] width 446 height 27
type input "RoofRestore-ENC"
click at [393, 482] on button "Add A New Business Location" at bounding box center [498, 486] width 468 height 28
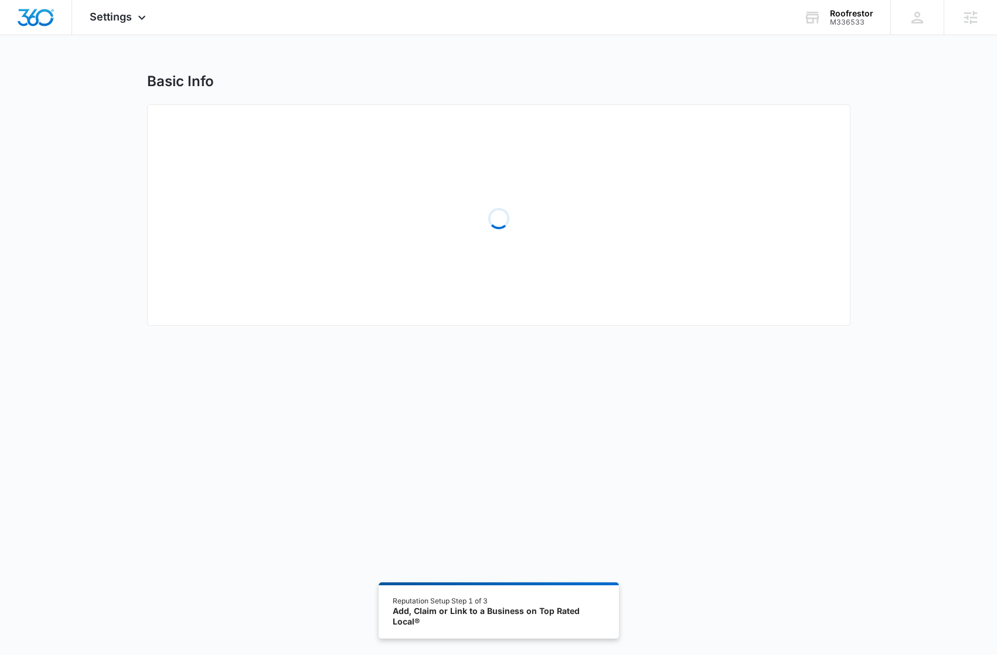
select select "North Carolina"
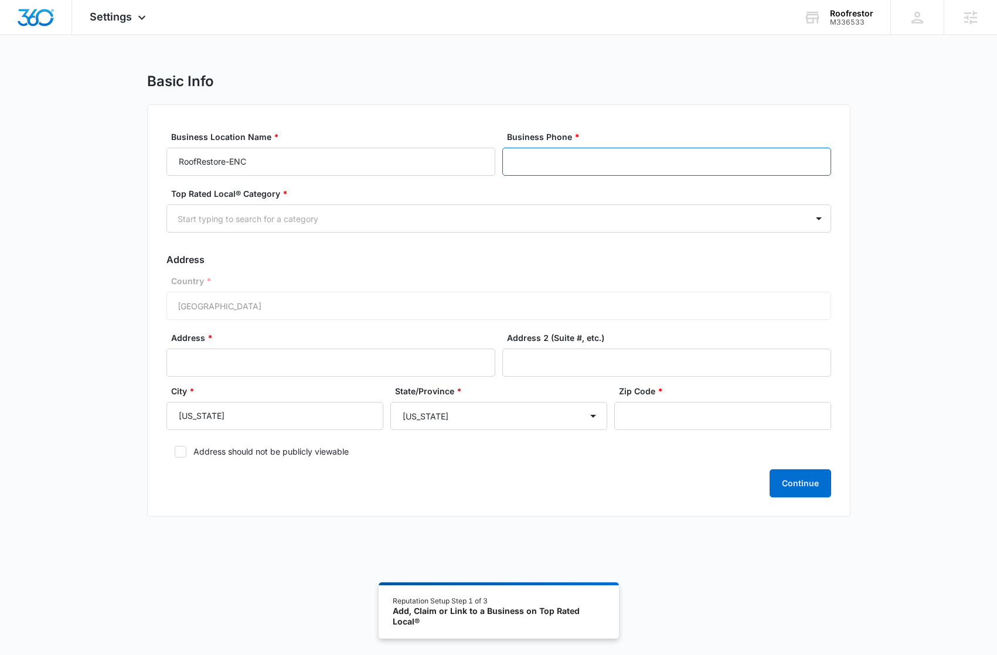
click at [596, 162] on input "Business Phone *" at bounding box center [666, 162] width 329 height 28
paste input "(252) 943-8525"
type input "(252) 943-8525"
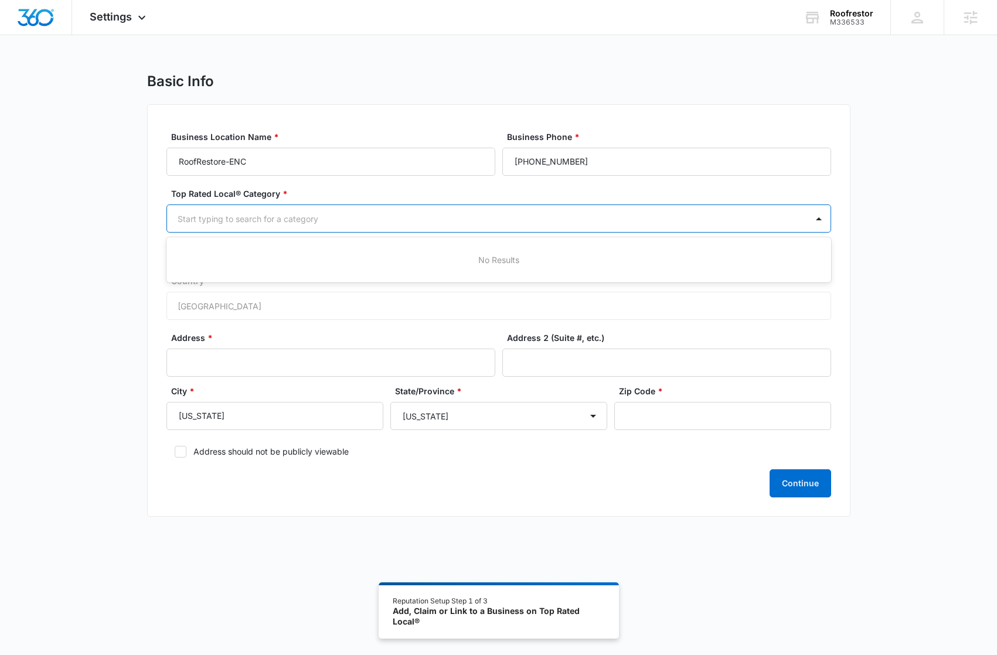
click at [473, 223] on div at bounding box center [485, 219] width 614 height 15
type input "roof"
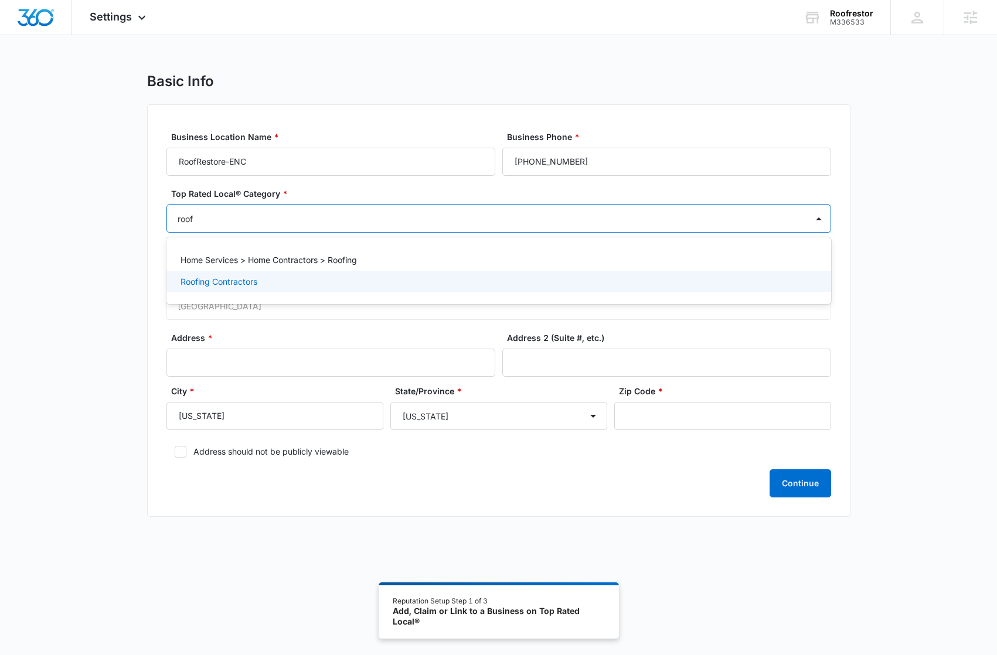
click at [273, 285] on div "Roofing Contractors" at bounding box center [497, 281] width 634 height 12
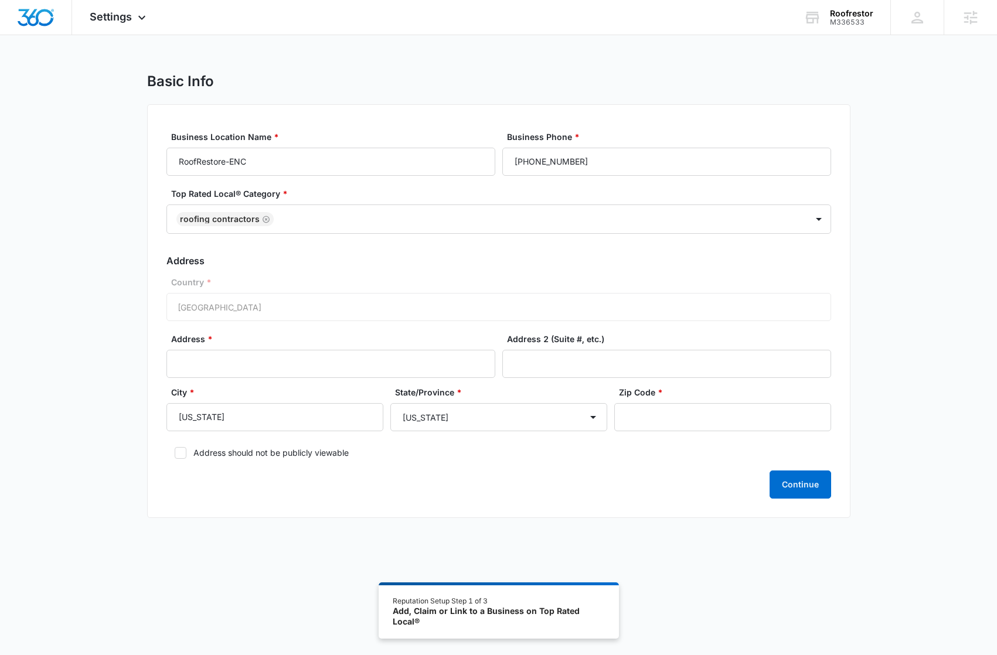
click at [117, 214] on div "Basic Info Business Location Name * RoofRestore-ENC Business Phone * (252) 943-…" at bounding box center [498, 302] width 997 height 459
click at [177, 456] on label "Address should not be publicly viewable" at bounding box center [498, 452] width 664 height 12
click at [179, 456] on icon at bounding box center [180, 453] width 11 height 11
click at [175, 456] on input "Address should not be publicly viewable" at bounding box center [170, 453] width 8 height 8
checkbox input "true"
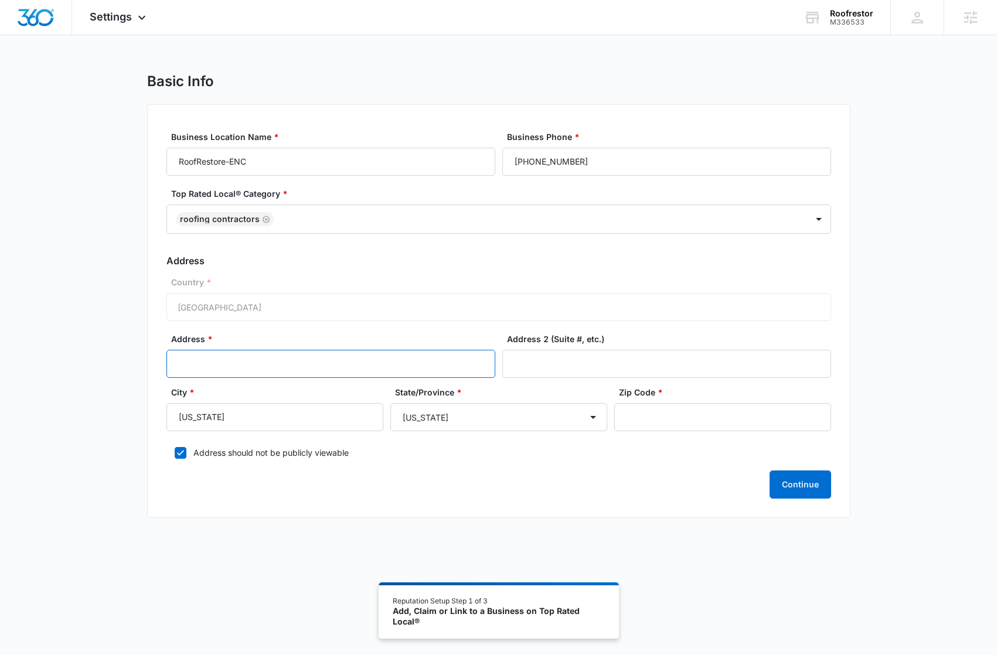
click at [408, 373] on input "Address *" at bounding box center [330, 364] width 329 height 28
paste input "4959 river road"
type input "4959 river road"
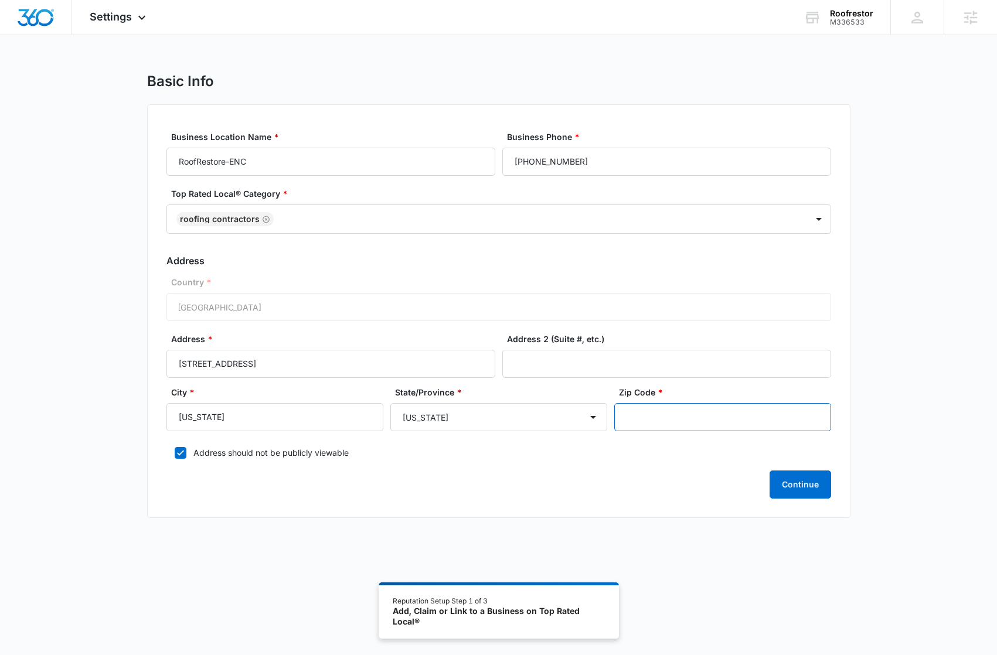
click at [709, 415] on input "Zip Code *" at bounding box center [722, 417] width 217 height 28
paste input "27889"
type input "27889"
click at [797, 480] on button "Continue" at bounding box center [800, 484] width 62 height 28
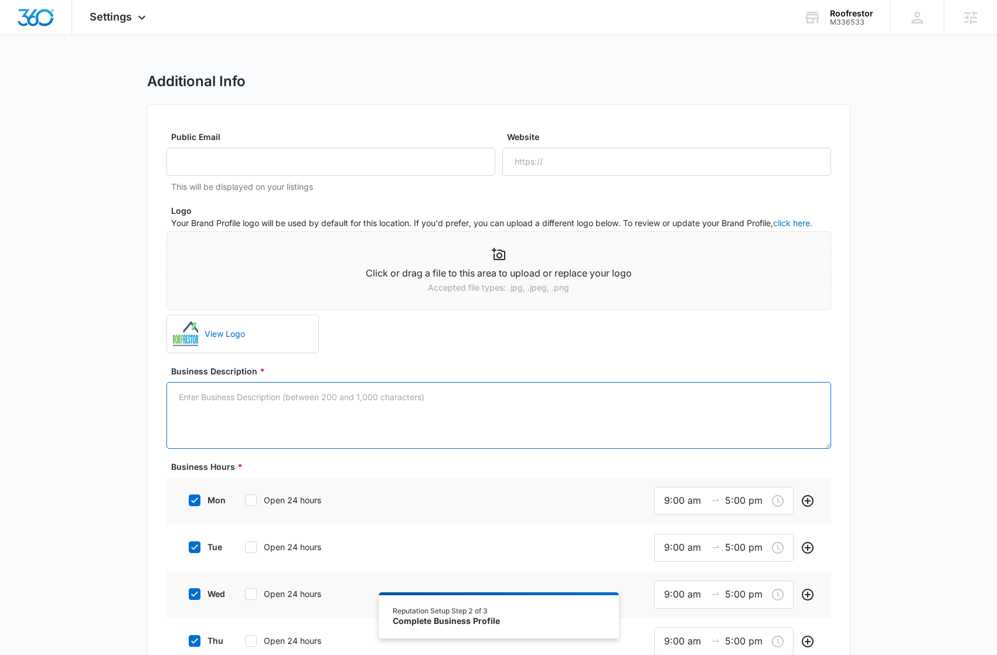
click at [336, 408] on textarea "Business Description *" at bounding box center [498, 415] width 664 height 67
paste textarea "RoofRestor is a game-changer for asphalt shingle roofs, extending their life by…"
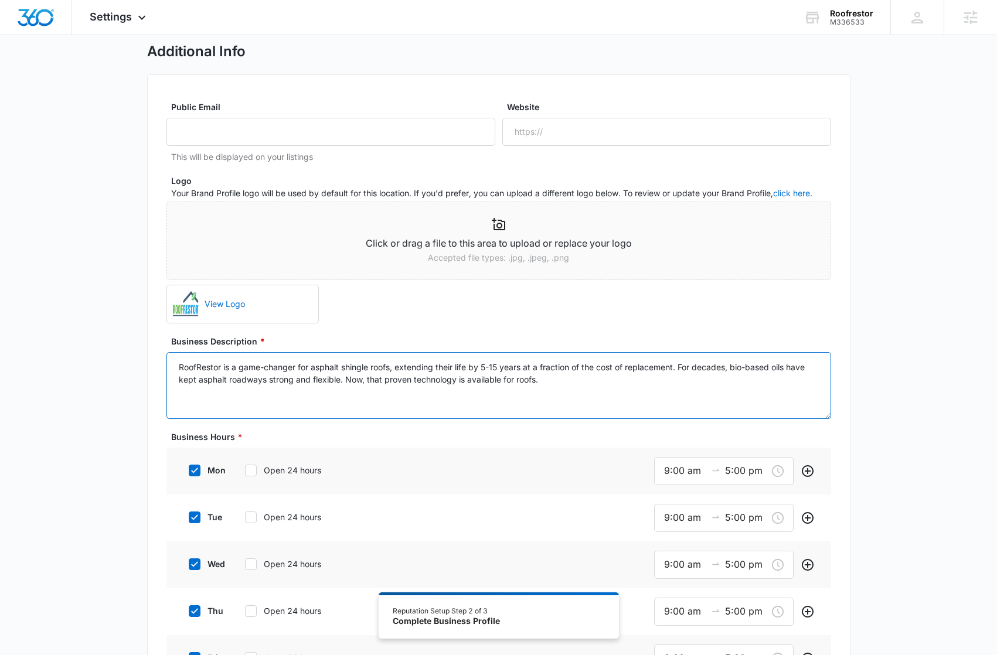
scroll to position [238, 0]
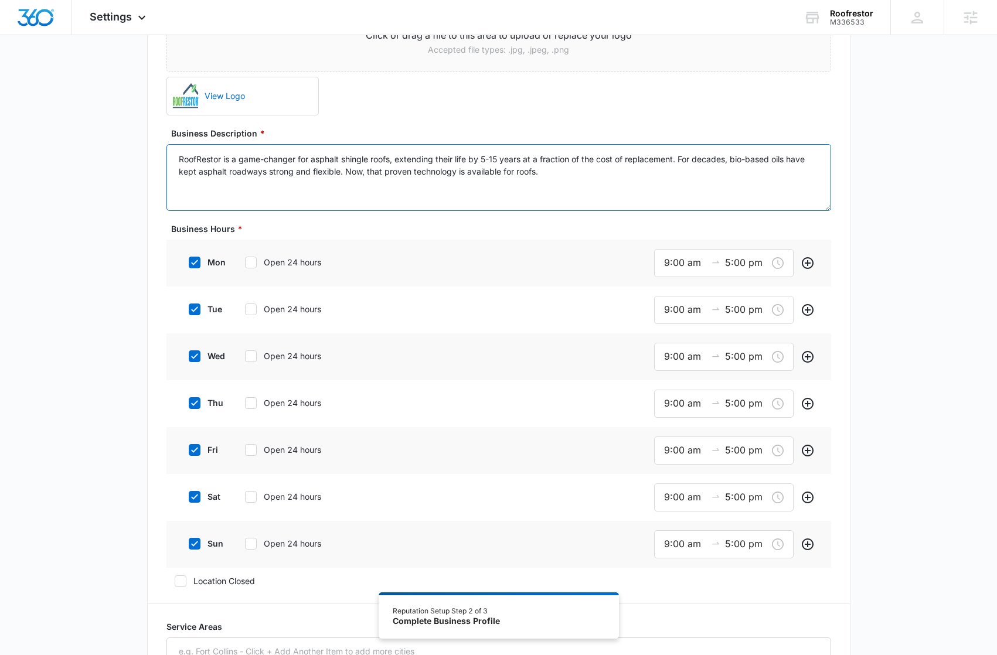
type textarea "RoofRestor is a game-changer for asphalt shingle roofs, extending their life by…"
click at [197, 498] on icon at bounding box center [194, 497] width 11 height 11
click at [189, 498] on input "sat" at bounding box center [184, 497] width 8 height 8
checkbox input "false"
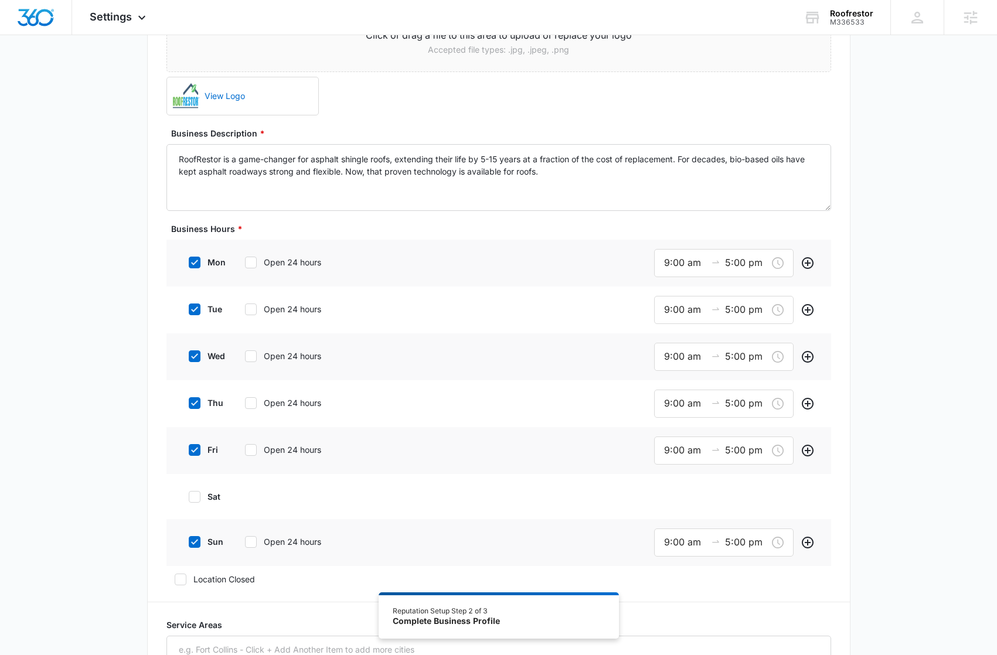
click at [195, 543] on icon at bounding box center [194, 542] width 11 height 11
click at [189, 543] on input "sun" at bounding box center [184, 542] width 8 height 8
checkbox input "false"
click at [684, 275] on div "9:00 am 5:00 pm" at bounding box center [723, 263] width 139 height 28
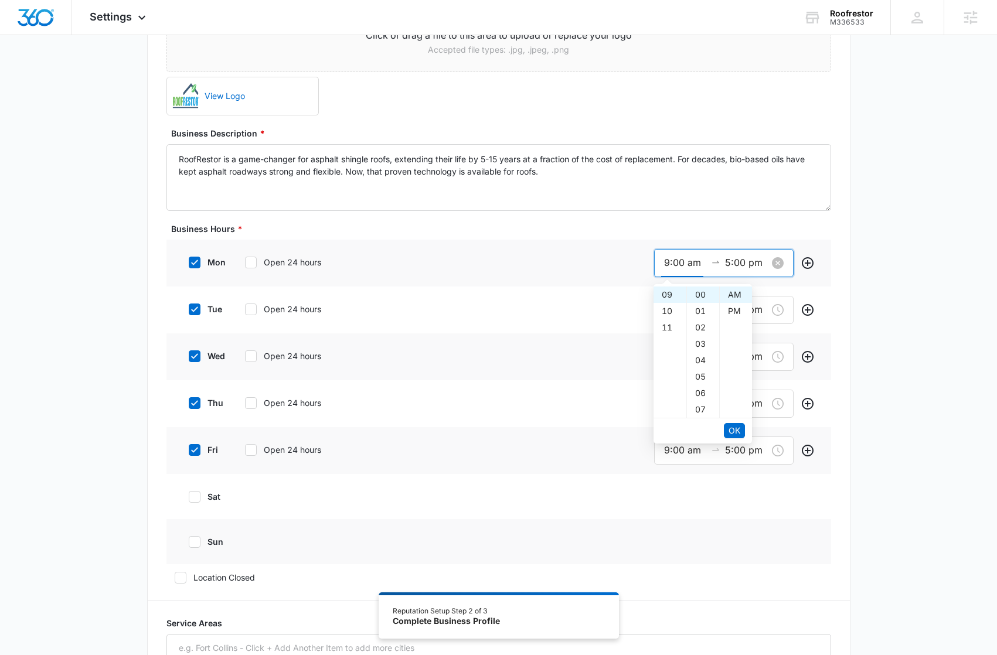
click at [681, 267] on input "9:00 am" at bounding box center [685, 262] width 42 height 15
click at [667, 322] on div "08" at bounding box center [669, 323] width 33 height 16
type input "8:00 am"
click at [729, 427] on span "OK" at bounding box center [734, 430] width 12 height 13
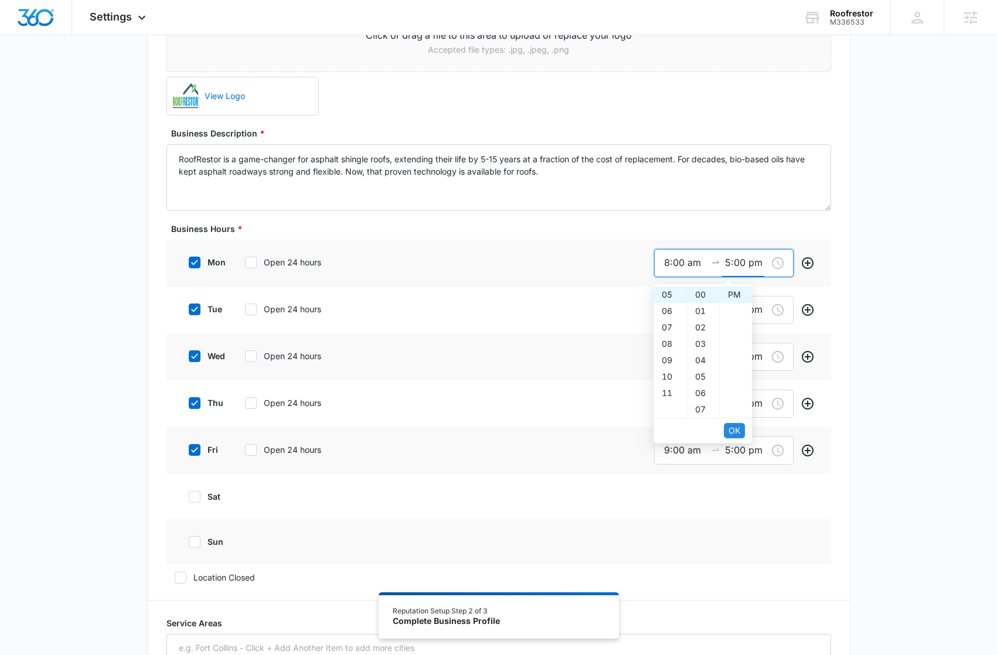
click at [729, 427] on span "OK" at bounding box center [734, 430] width 12 height 13
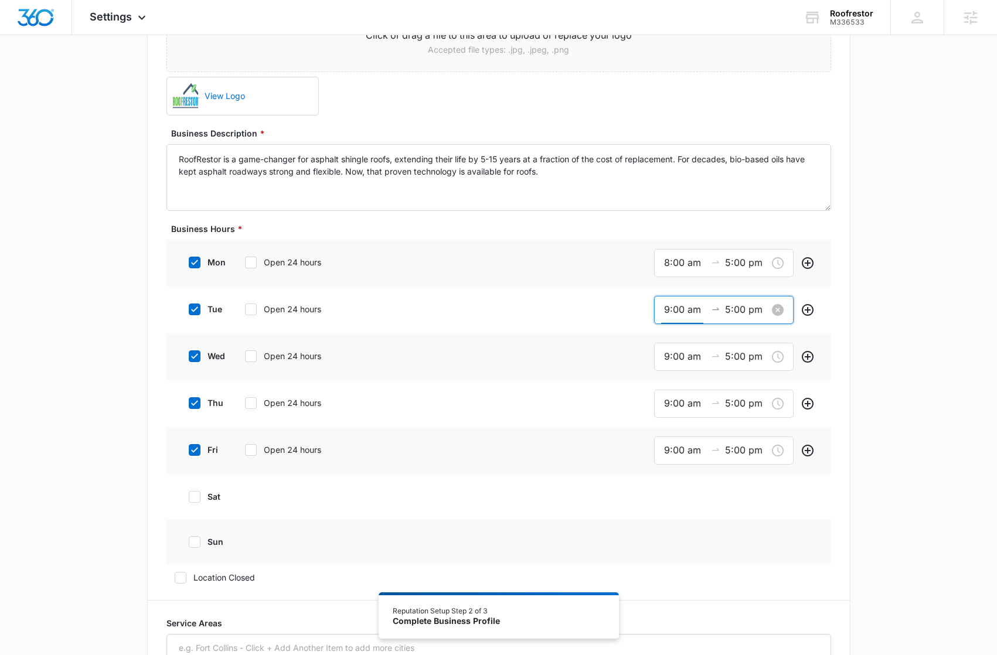
click at [673, 313] on input "9:00 am" at bounding box center [685, 309] width 42 height 15
click at [668, 342] on div "08" at bounding box center [669, 340] width 33 height 16
type input "8:00 am"
click at [727, 477] on button "OK" at bounding box center [734, 477] width 21 height 15
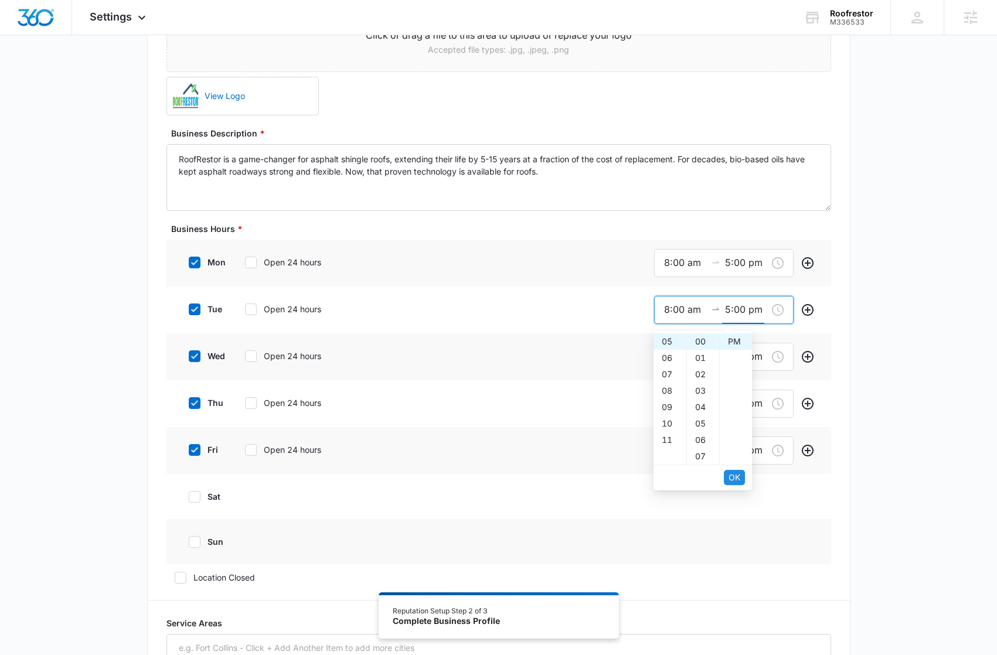
scroll to position [16, 0]
click at [736, 473] on span "OK" at bounding box center [734, 477] width 12 height 13
click at [668, 368] on div "9:00 am 5:00 pm" at bounding box center [723, 357] width 139 height 28
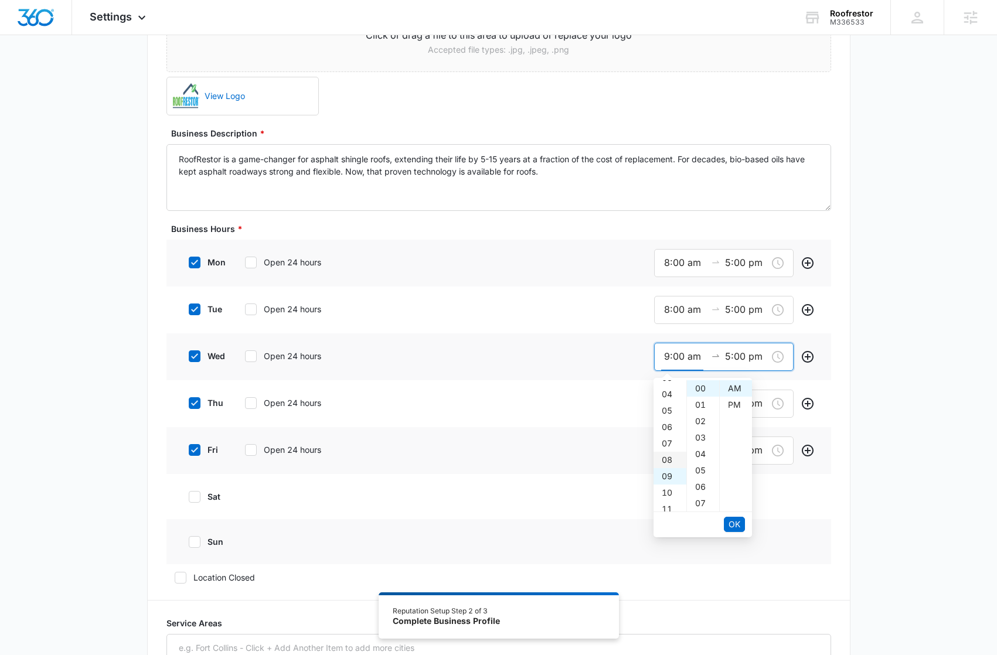
click at [670, 458] on div "08" at bounding box center [669, 460] width 33 height 16
type input "8:00 am"
click at [736, 526] on span "OK" at bounding box center [734, 524] width 12 height 13
click at [734, 524] on span "OK" at bounding box center [734, 524] width 12 height 13
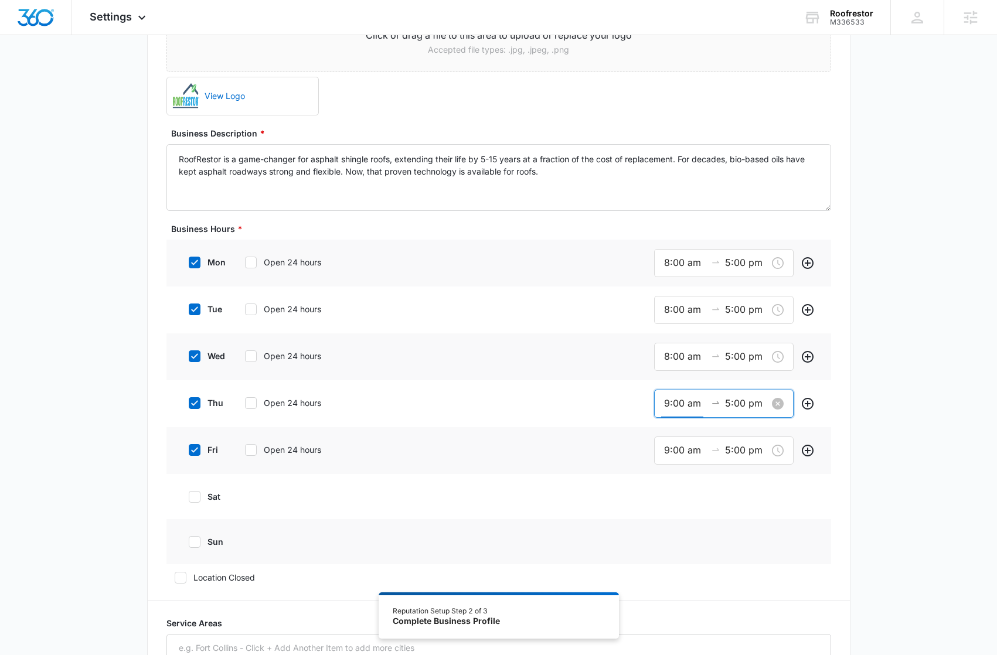
click at [671, 397] on input "9:00 am" at bounding box center [685, 403] width 42 height 15
click at [668, 436] on div "08" at bounding box center [669, 439] width 33 height 16
type input "8:00 am"
click at [732, 571] on span "OK" at bounding box center [734, 571] width 12 height 13
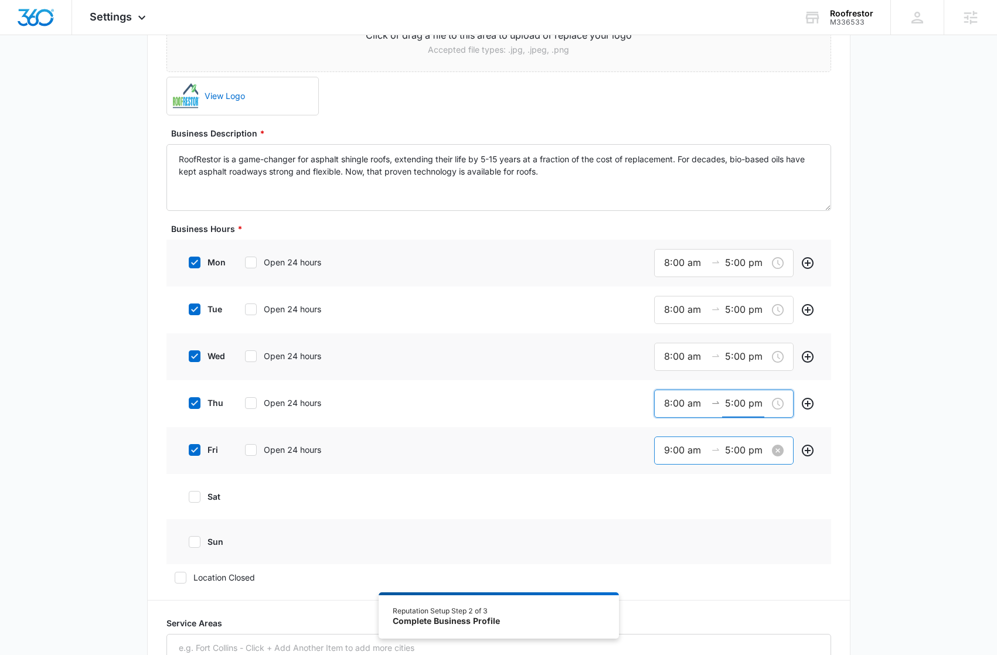
click at [677, 450] on input "9:00 am" at bounding box center [685, 450] width 42 height 15
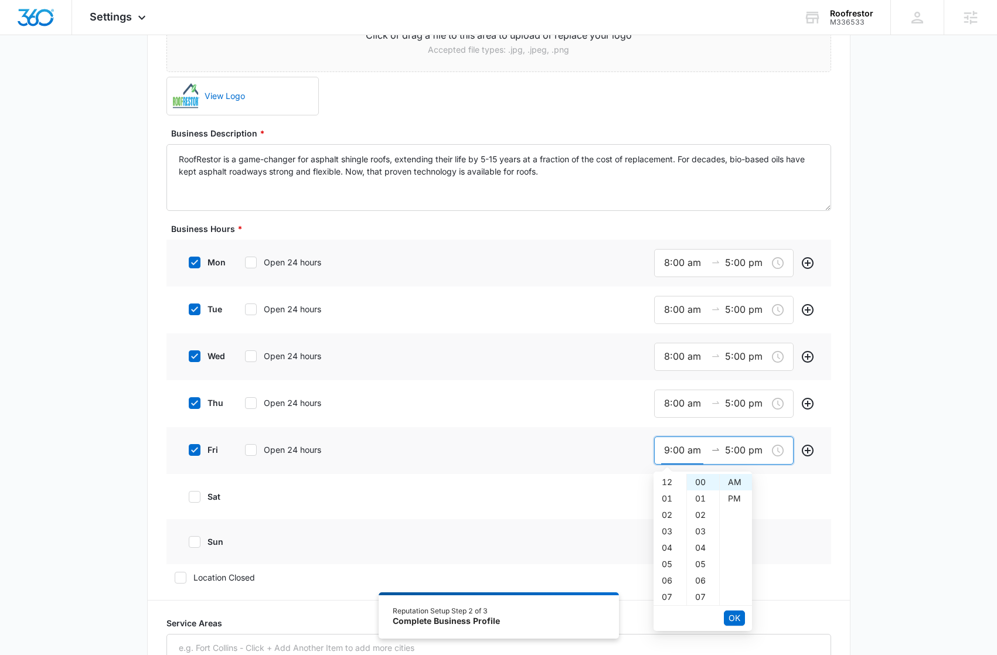
scroll to position [148, 0]
click at [668, 569] on div "08" at bounding box center [669, 568] width 33 height 16
type input "8:00 am"
click at [736, 620] on span "OK" at bounding box center [734, 618] width 12 height 13
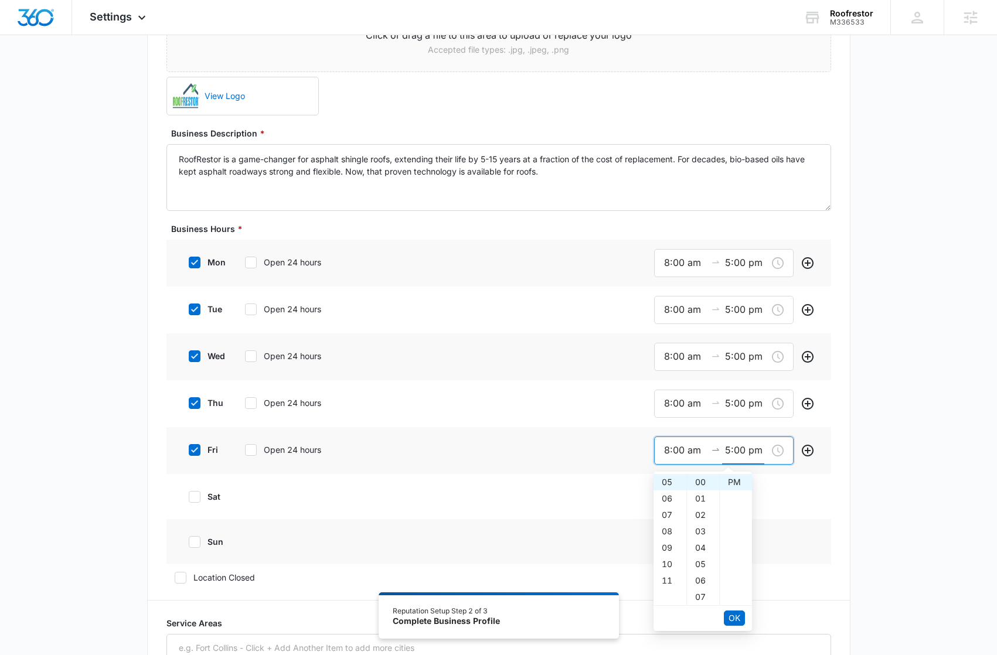
click at [735, 615] on span "OK" at bounding box center [734, 618] width 12 height 13
click at [922, 527] on div "Additional Info Public Email This will be displayed on your listings Website Lo…" at bounding box center [498, 425] width 997 height 1180
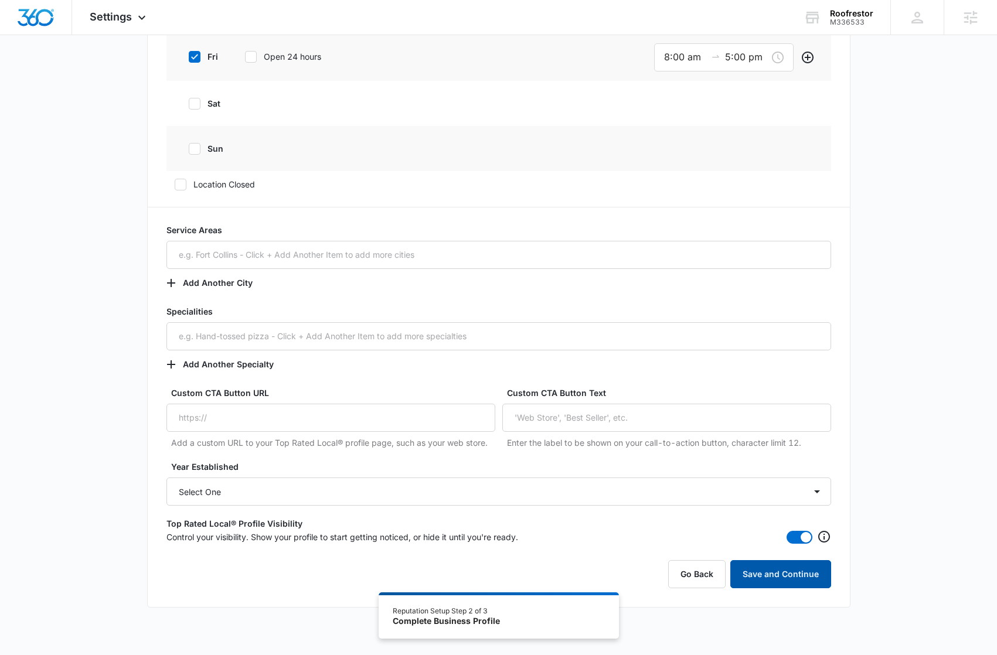
scroll to position [648, 0]
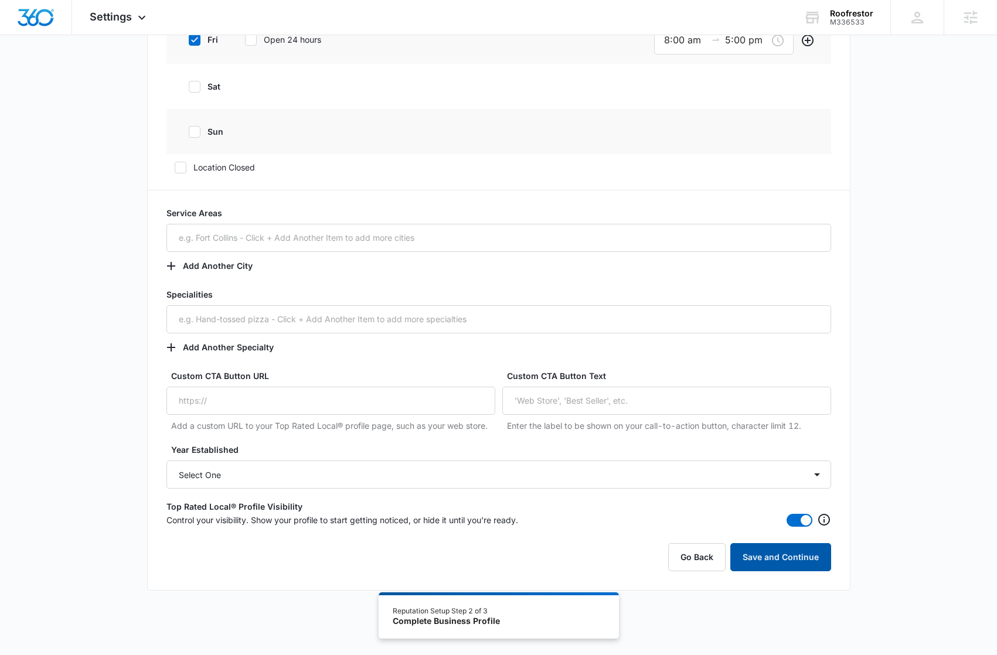
click at [810, 559] on button "Save and Continue" at bounding box center [780, 557] width 101 height 28
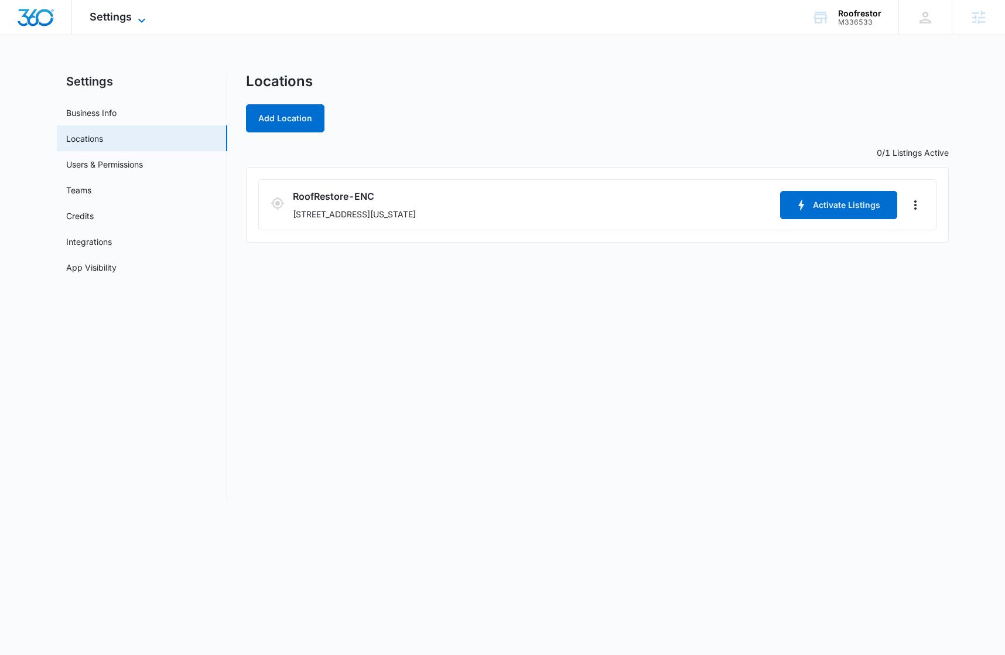
click at [107, 16] on span "Settings" at bounding box center [111, 17] width 42 height 12
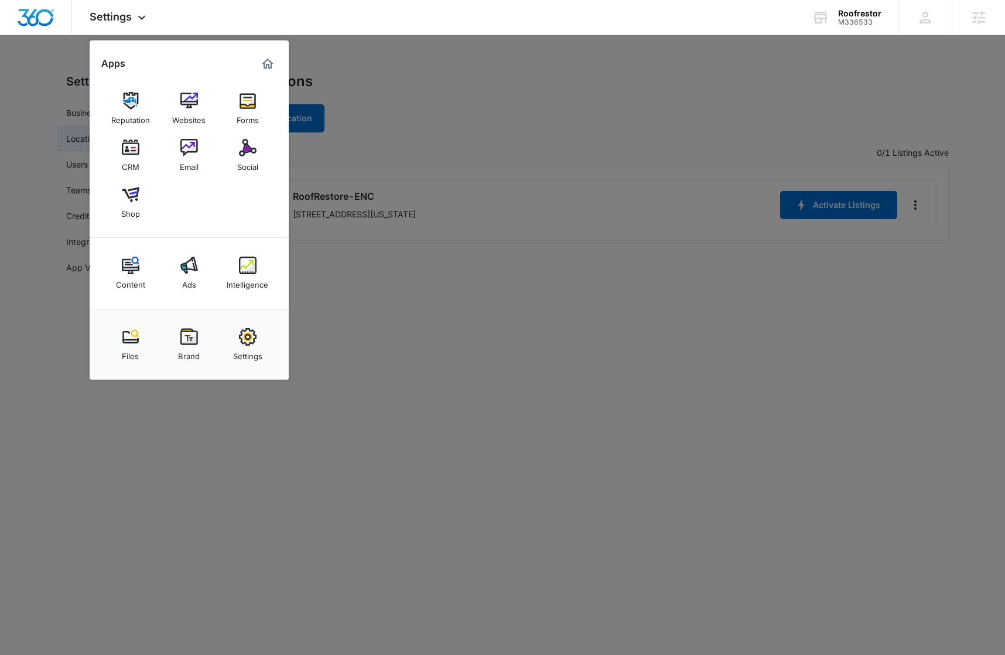
drag, startPoint x: 133, startPoint y: 104, endPoint x: 133, endPoint y: 92, distance: 11.7
click at [133, 104] on img at bounding box center [131, 101] width 18 height 18
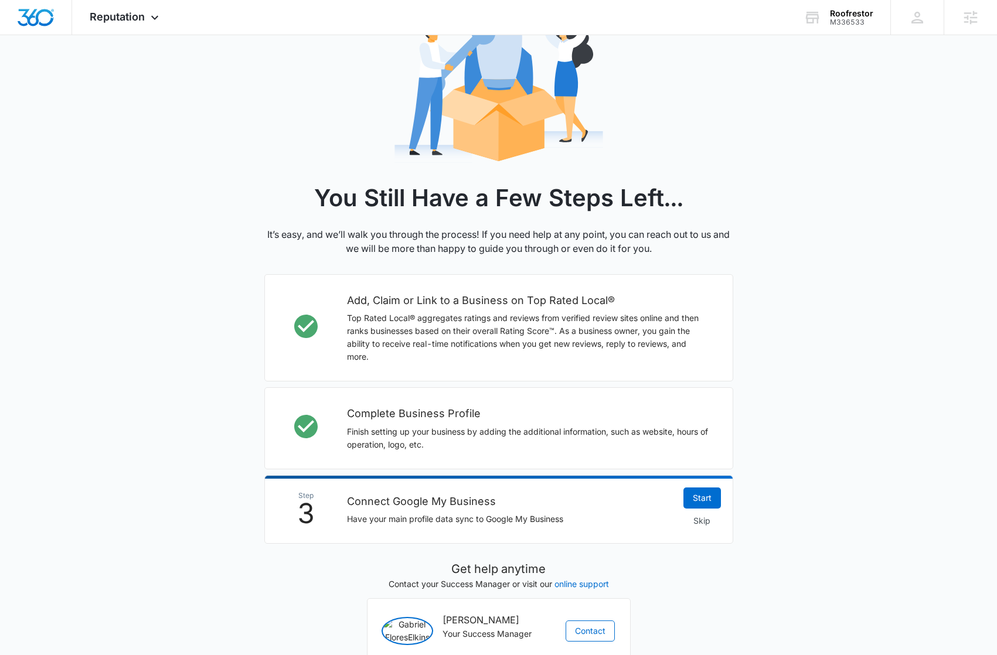
scroll to position [180, 0]
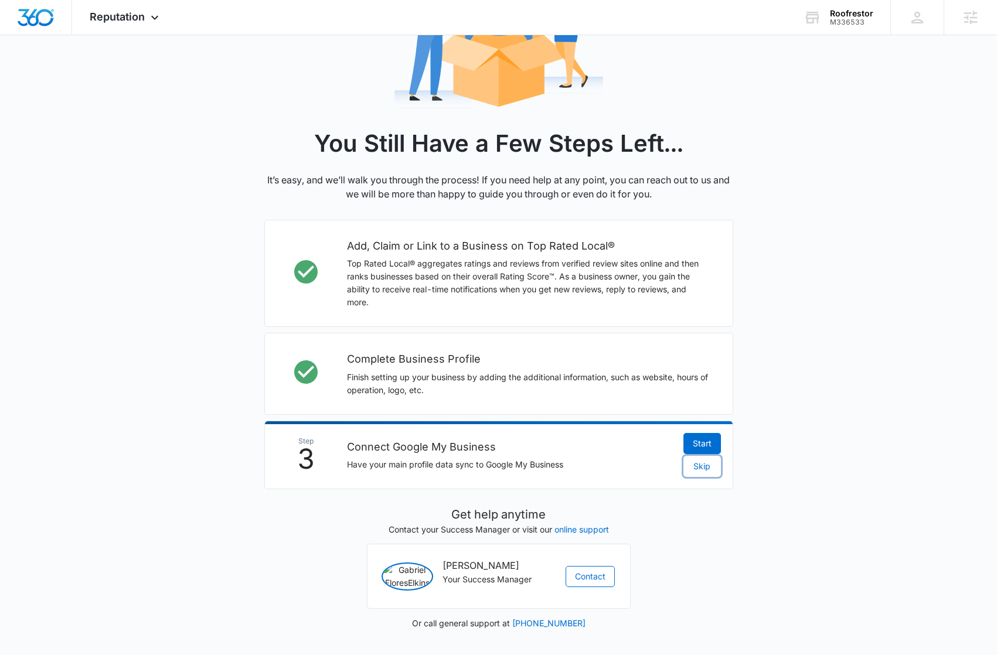
click at [705, 460] on span "Skip" at bounding box center [701, 466] width 17 height 13
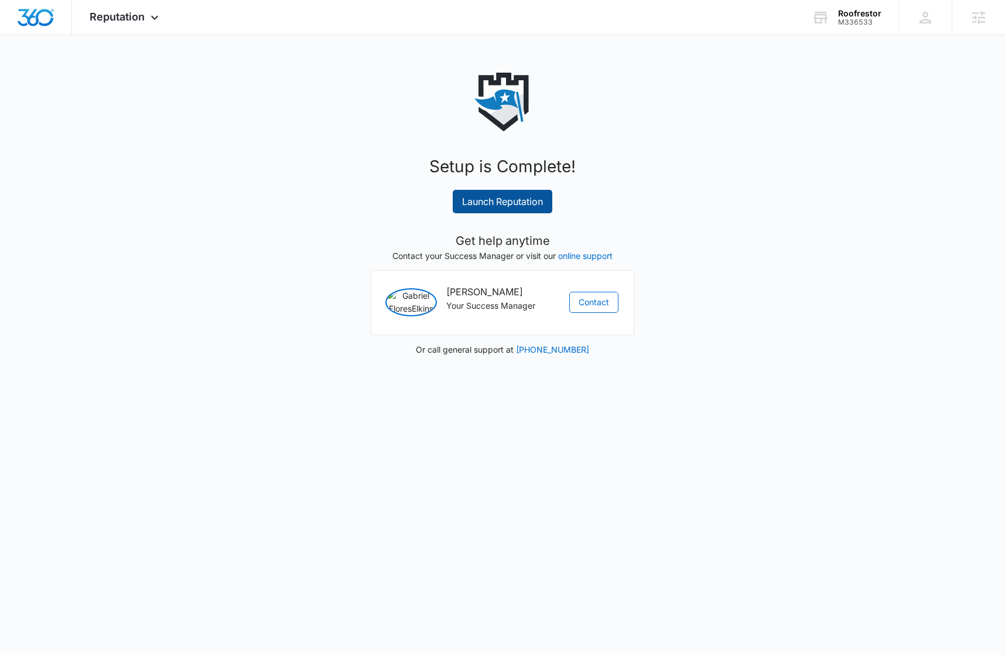
click at [479, 205] on link "Launch Reputation" at bounding box center [503, 201] width 100 height 23
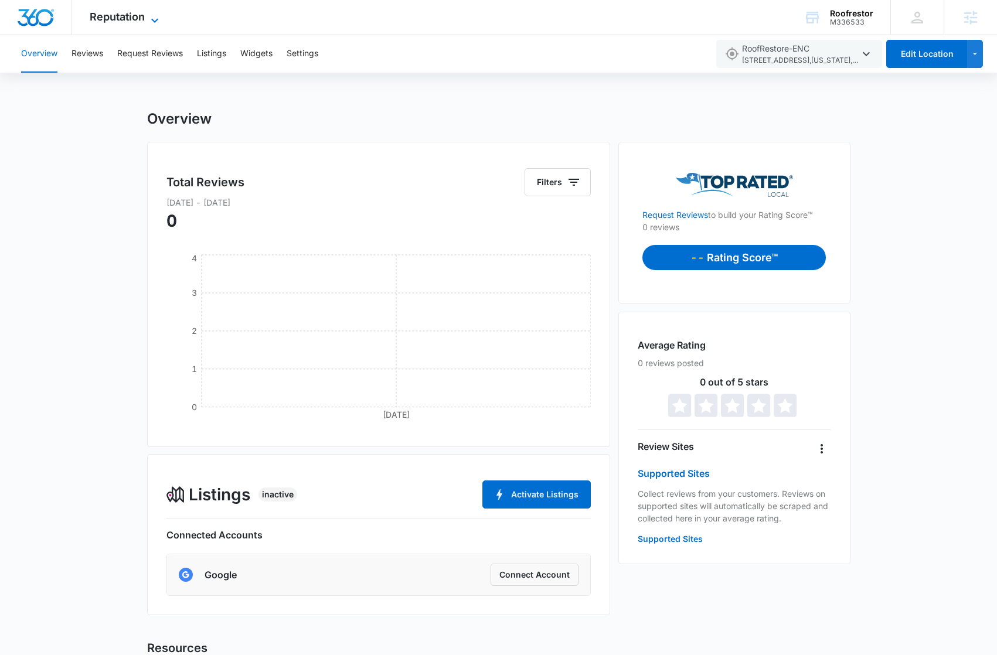
click at [117, 11] on span "Reputation" at bounding box center [117, 17] width 55 height 12
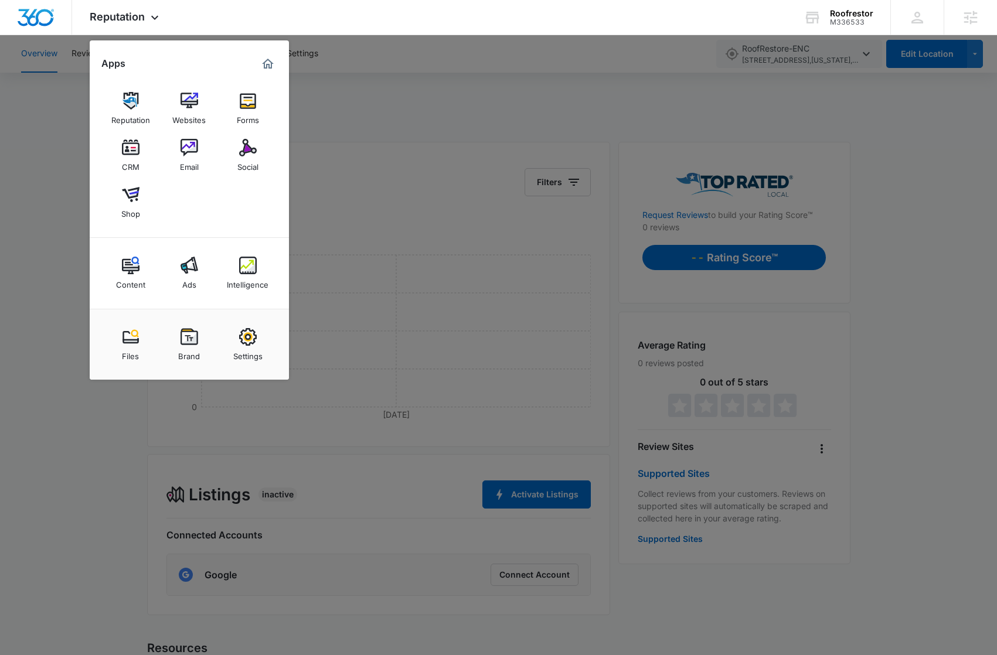
drag, startPoint x: 376, startPoint y: 125, endPoint x: 195, endPoint y: 71, distance: 188.5
click at [376, 125] on div at bounding box center [498, 327] width 997 height 655
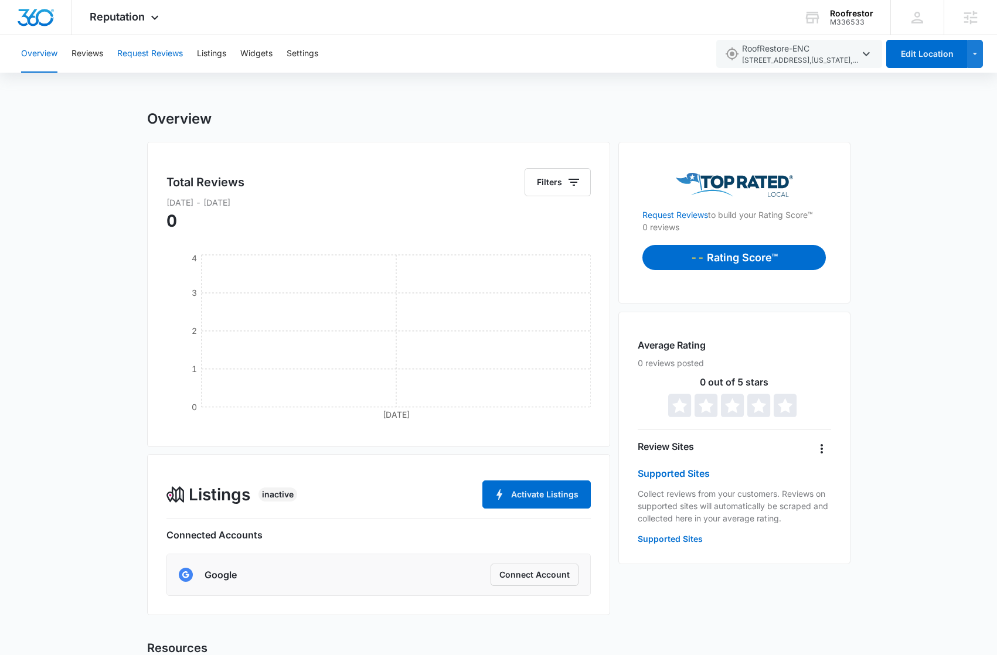
click at [163, 60] on button "Request Reviews" at bounding box center [150, 53] width 66 height 37
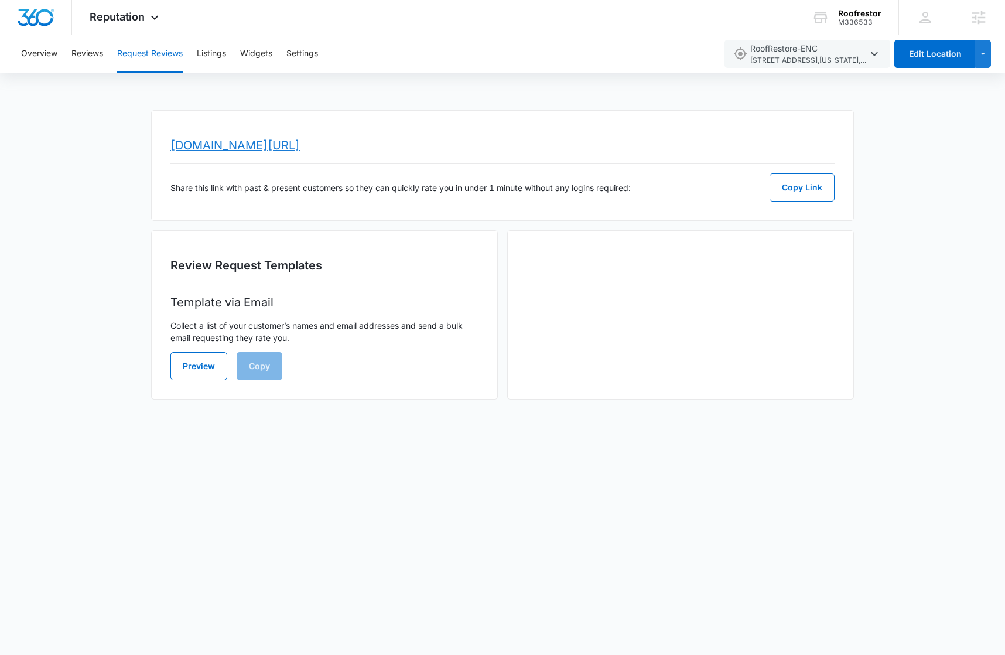
click at [300, 145] on link "www.topratedlocal.com/review/roofrestore-enc-reviews" at bounding box center [234, 145] width 129 height 14
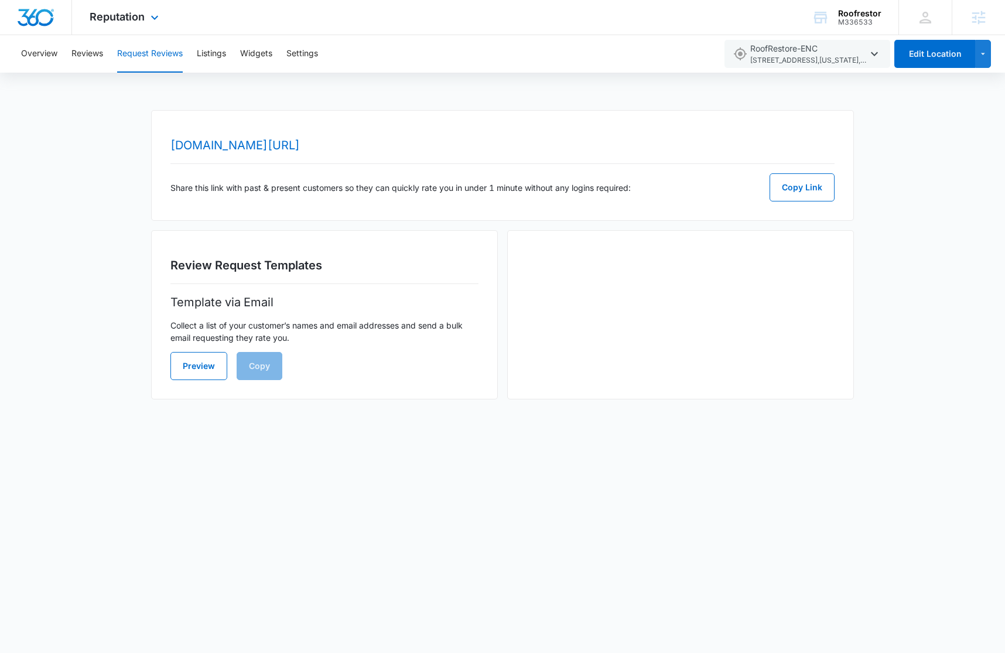
click at [28, 18] on img "Dashboard" at bounding box center [35, 18] width 37 height 18
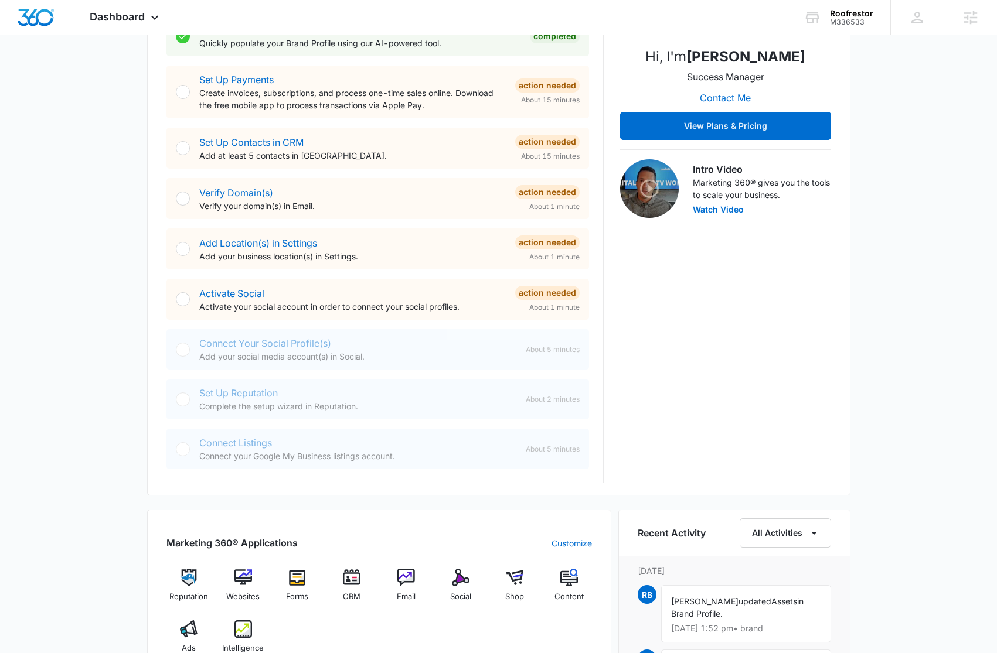
scroll to position [408, 0]
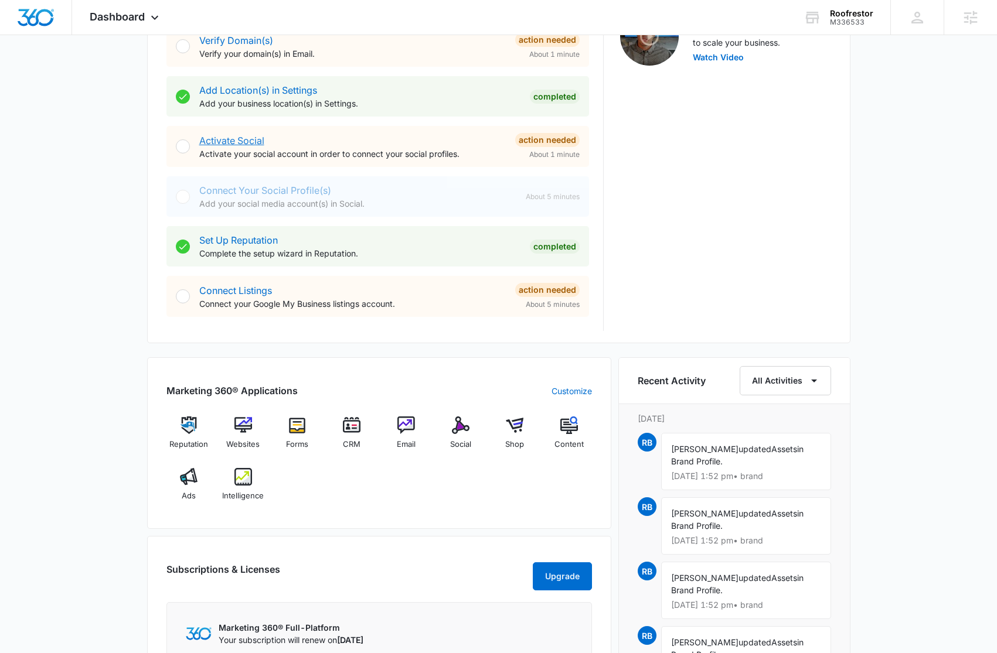
click at [234, 145] on link "Activate Social" at bounding box center [231, 141] width 65 height 12
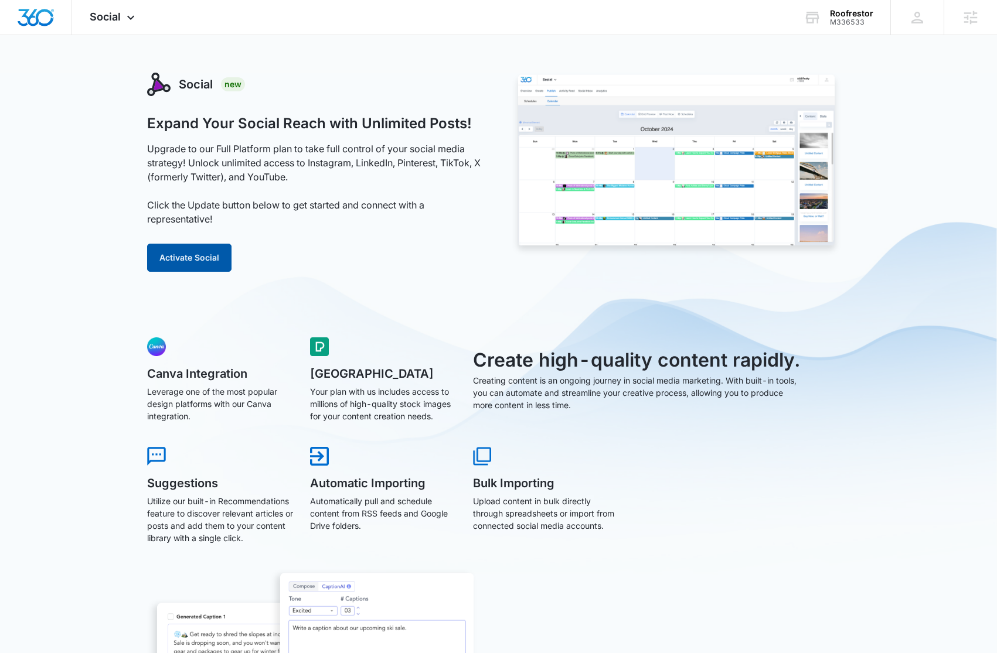
click at [198, 252] on button "Activate Social" at bounding box center [189, 258] width 84 height 28
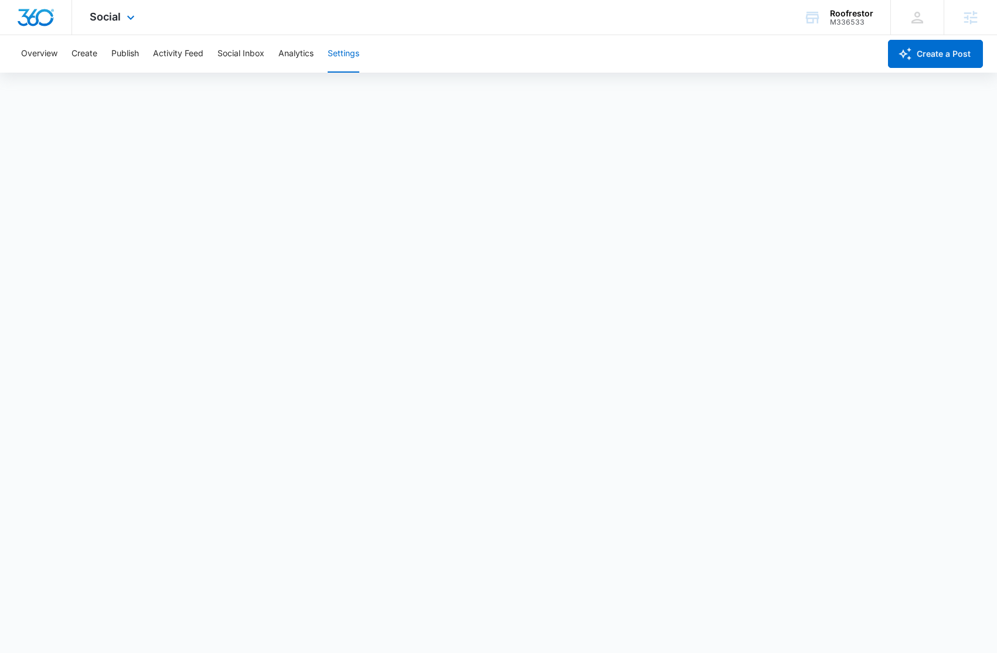
click at [45, 17] on img "Dashboard" at bounding box center [35, 18] width 37 height 18
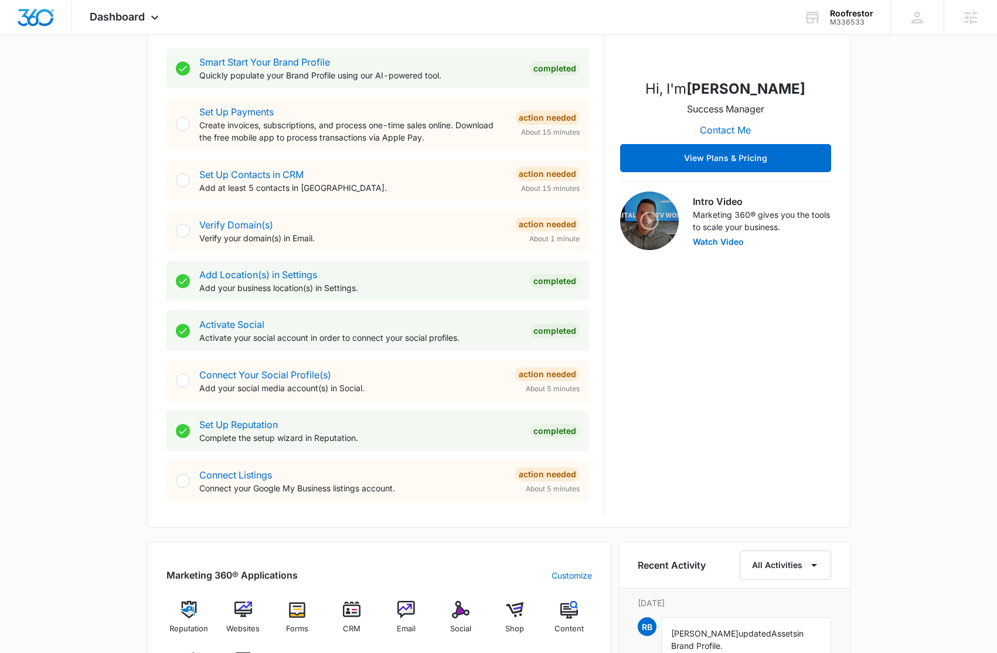
scroll to position [241, 0]
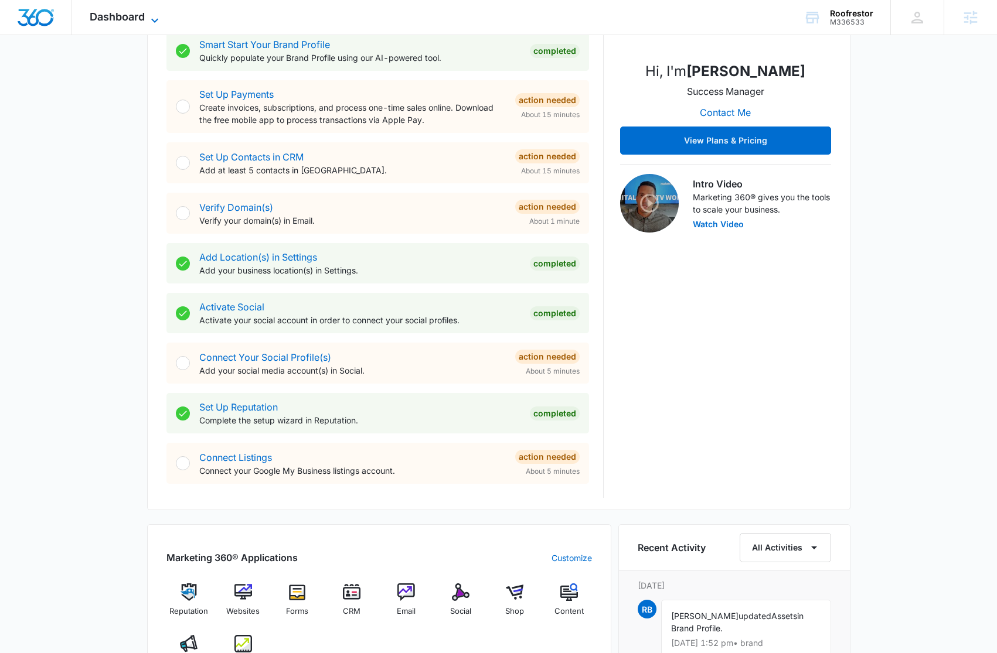
click at [135, 17] on span "Dashboard" at bounding box center [117, 17] width 55 height 12
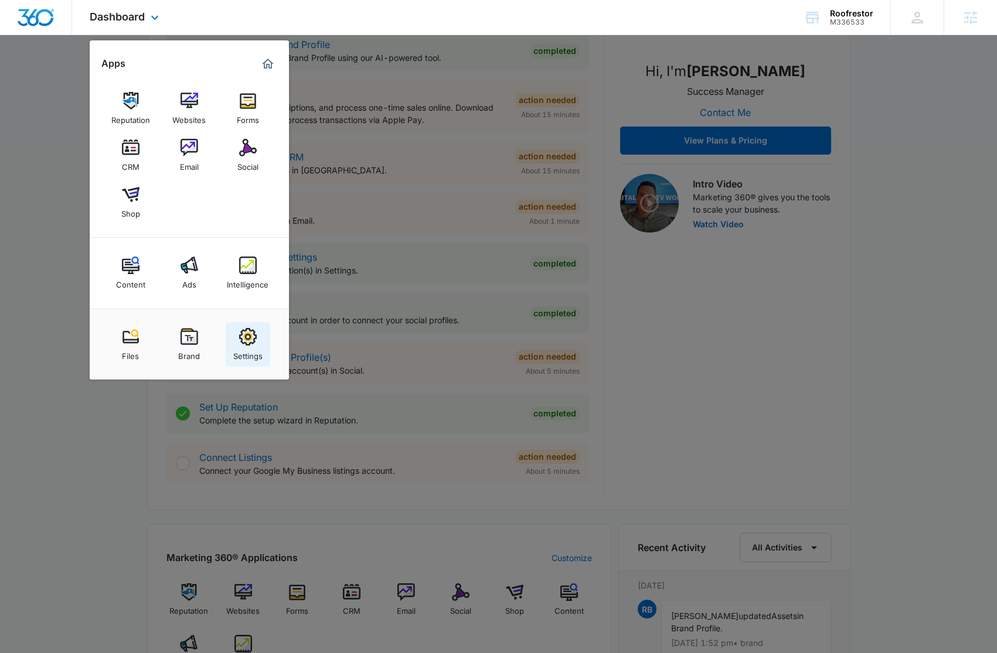
click at [239, 342] on img at bounding box center [248, 337] width 18 height 18
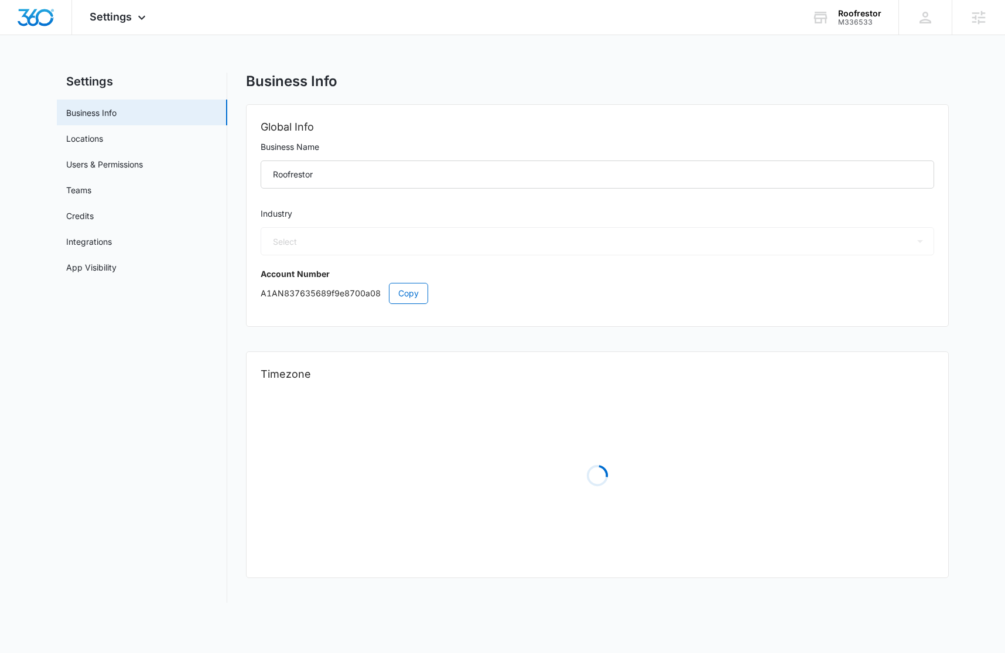
select select "6"
select select "US"
select select "America/New_York"
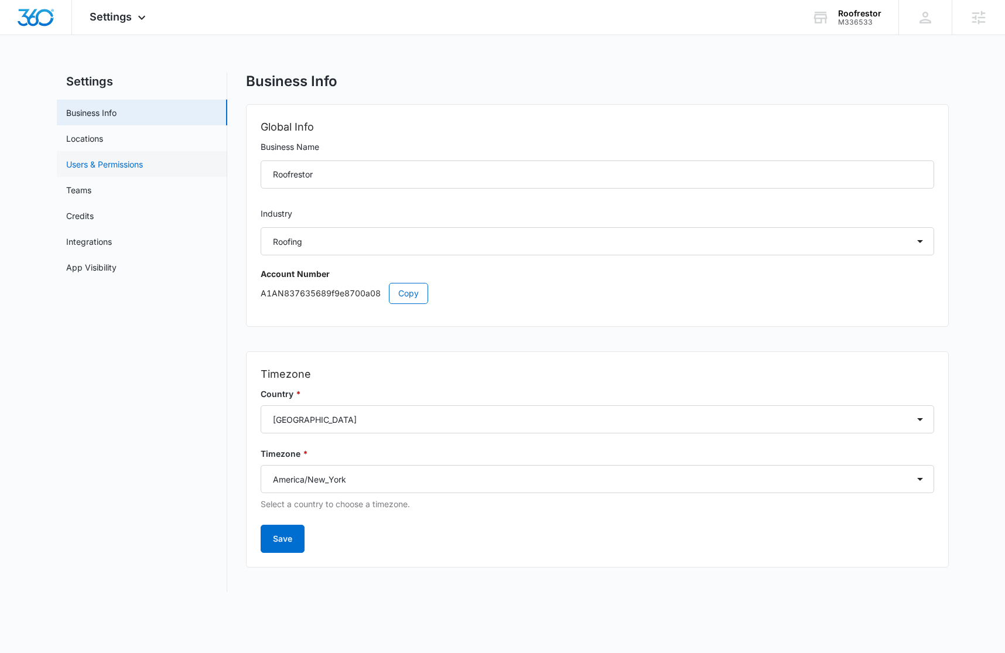
click at [104, 162] on link "Users & Permissions" at bounding box center [104, 164] width 77 height 12
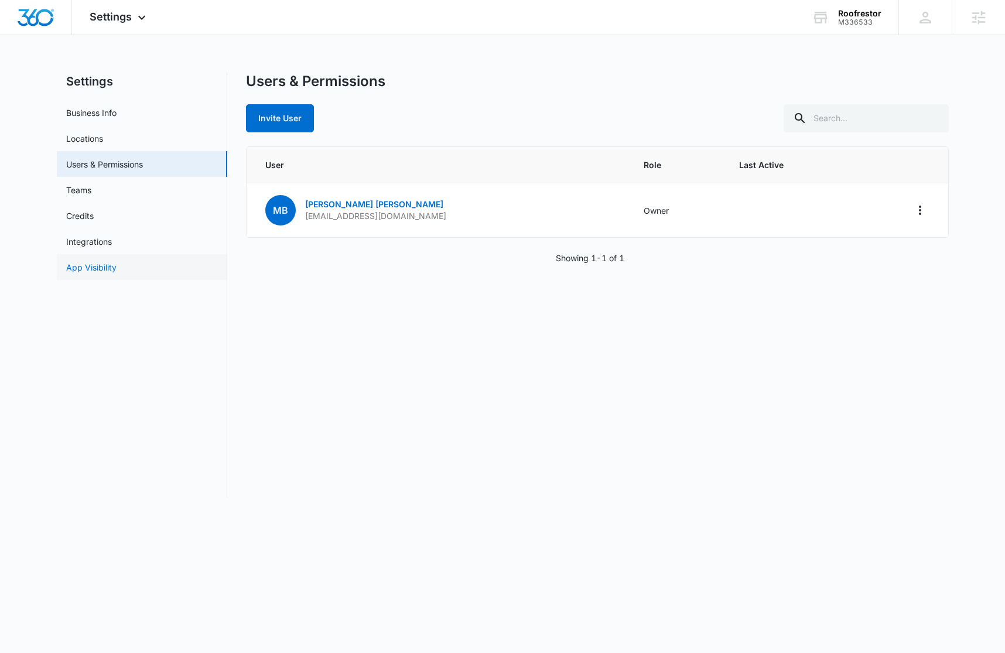
click at [117, 274] on link "App Visibility" at bounding box center [91, 267] width 50 height 12
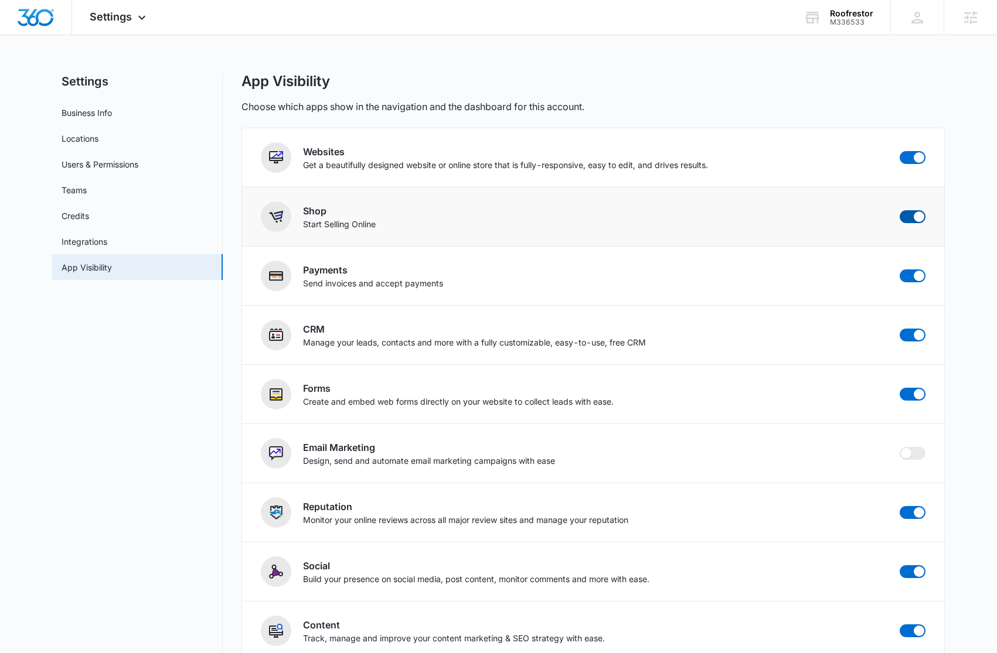
click at [921, 213] on span at bounding box center [918, 217] width 11 height 11
click at [899, 210] on input "checkbox" at bounding box center [899, 210] width 1 height 1
checkbox input "false"
click at [32, 19] on img "Dashboard" at bounding box center [35, 18] width 37 height 18
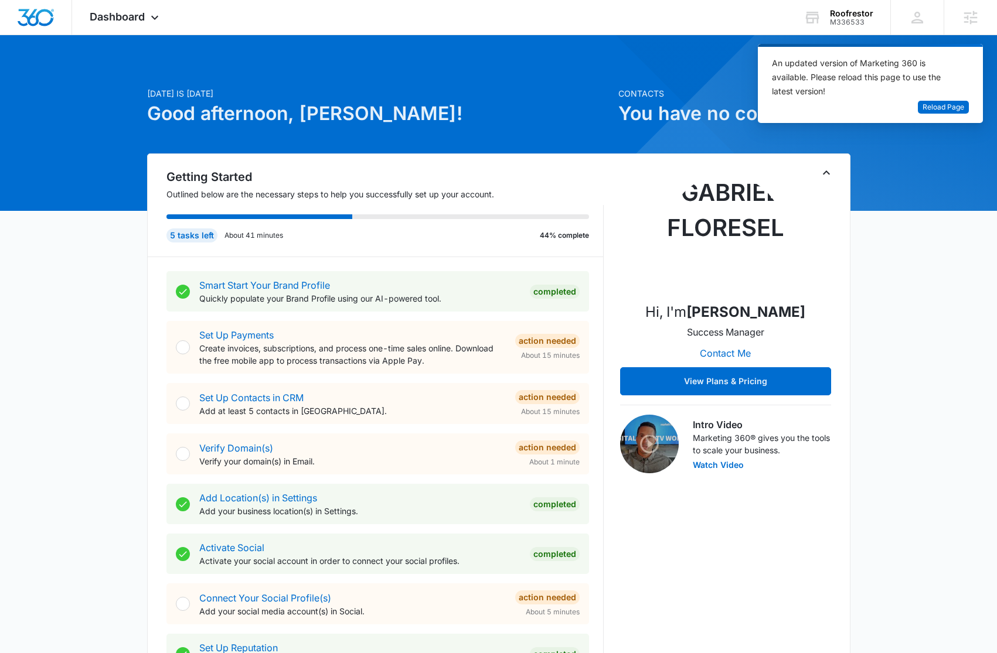
click at [922, 100] on div "An updated version of Marketing 360 is available. Please reload this page to us…" at bounding box center [863, 78] width 183 height 45
click at [924, 106] on span "Reload Page" at bounding box center [943, 107] width 42 height 11
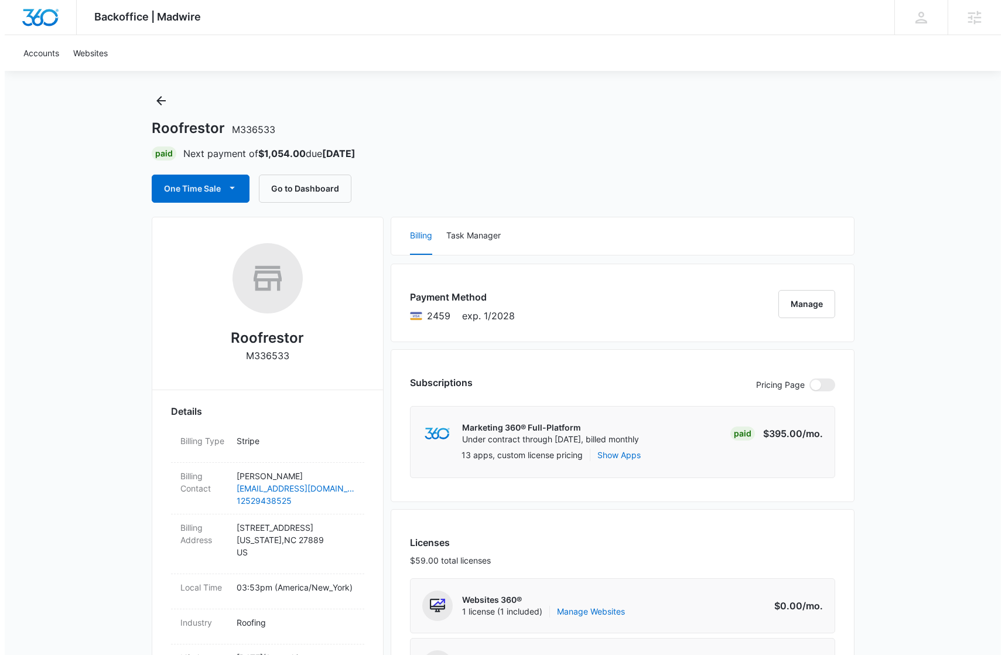
scroll to position [100, 0]
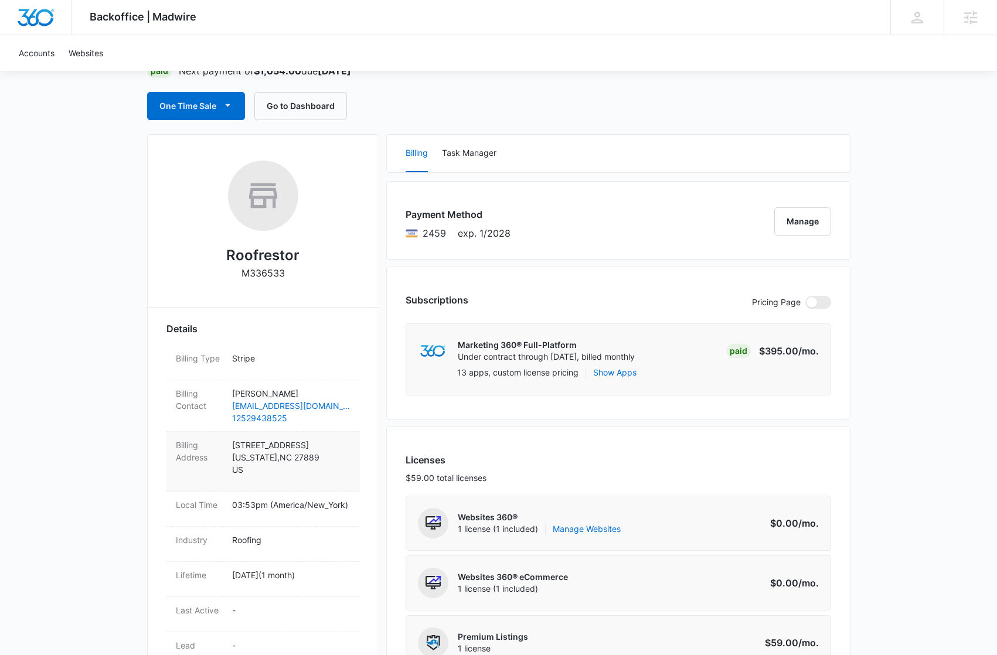
click at [277, 446] on p "4959 river road Washington , NC 27889 US" at bounding box center [291, 457] width 118 height 37
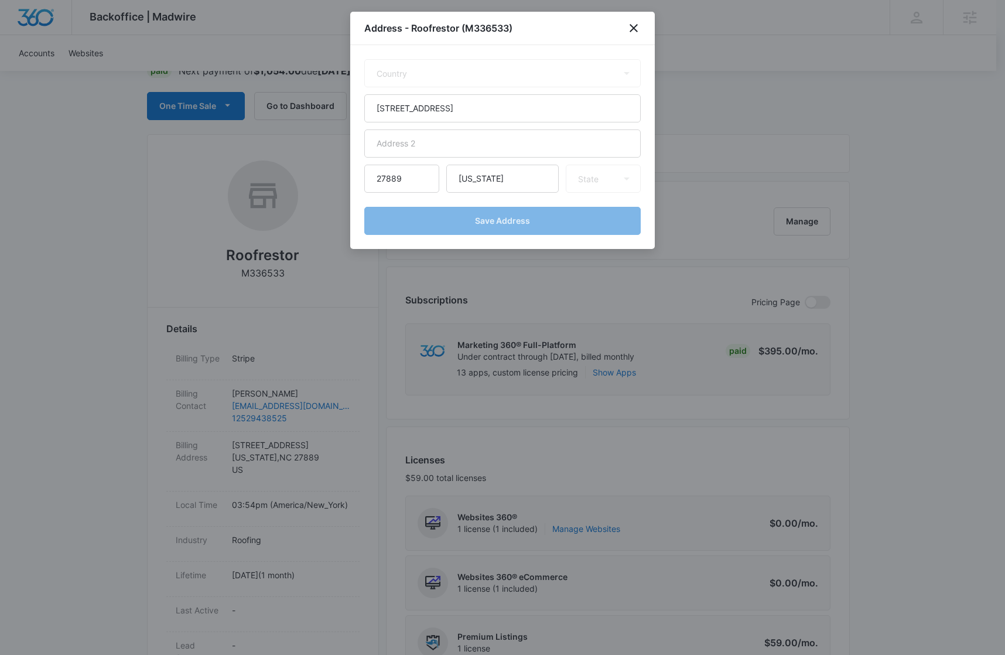
select select "US"
select select "NC"
click at [410, 107] on input "4959 river road" at bounding box center [502, 108] width 277 height 28
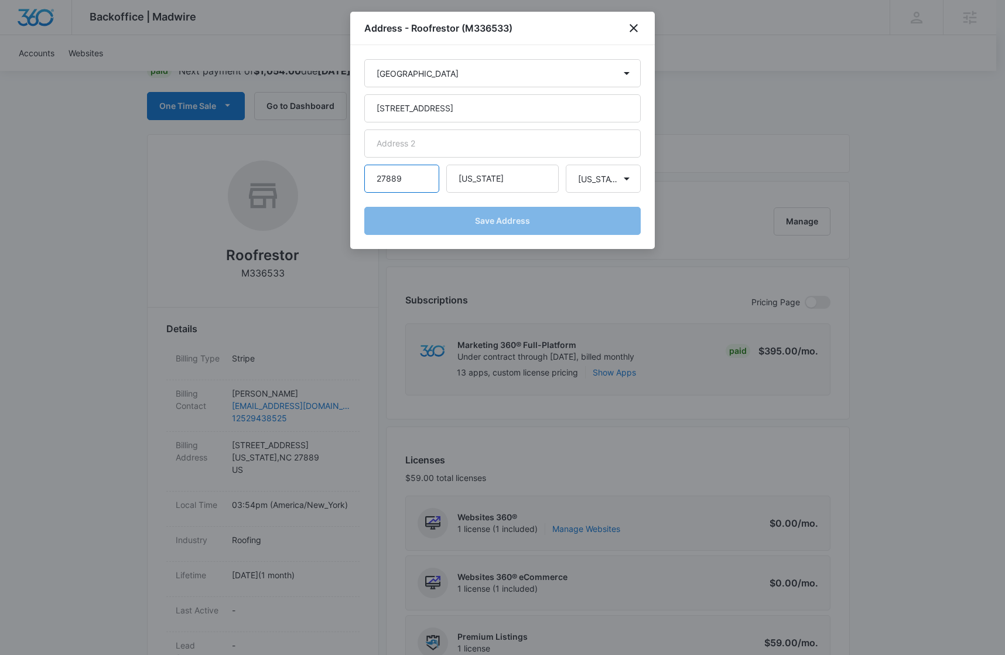
click at [387, 179] on input "27889" at bounding box center [401, 179] width 75 height 28
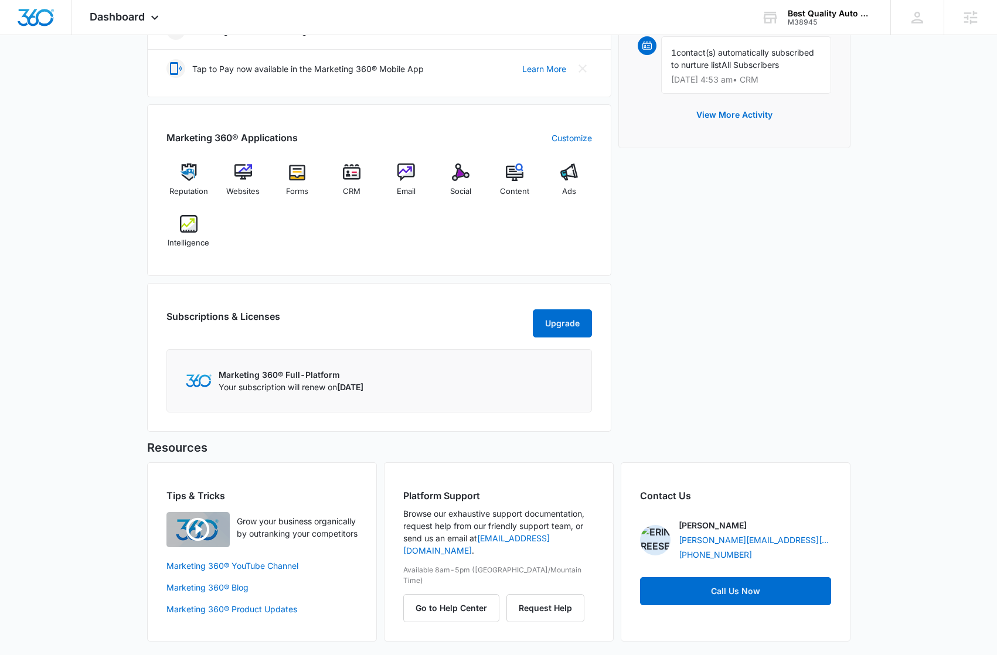
scroll to position [387, 0]
click at [305, 175] on img at bounding box center [297, 172] width 18 height 18
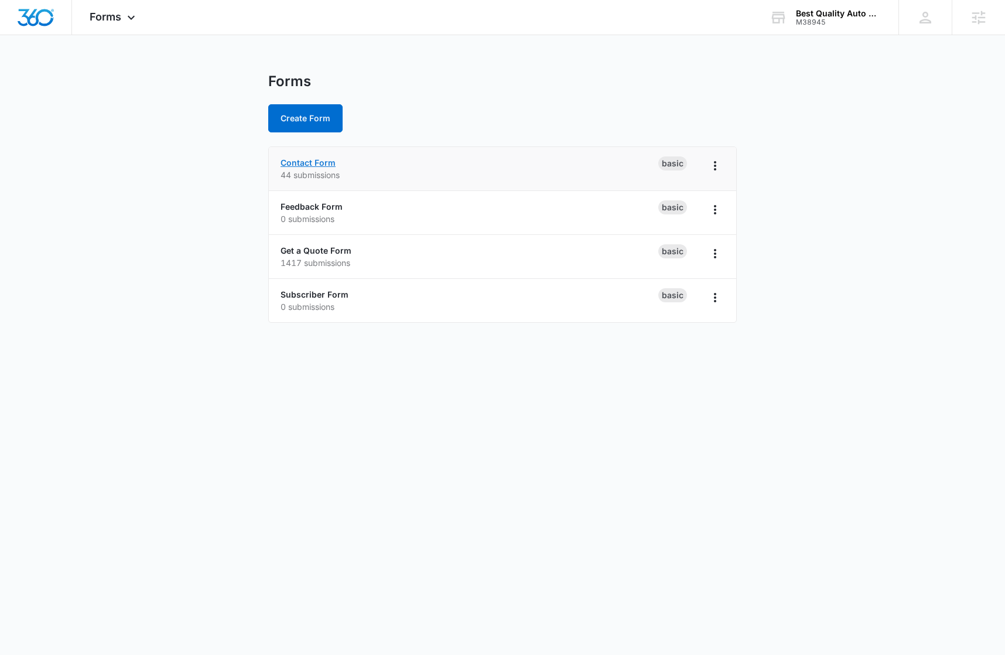
click at [311, 166] on link "Contact Form" at bounding box center [308, 163] width 55 height 10
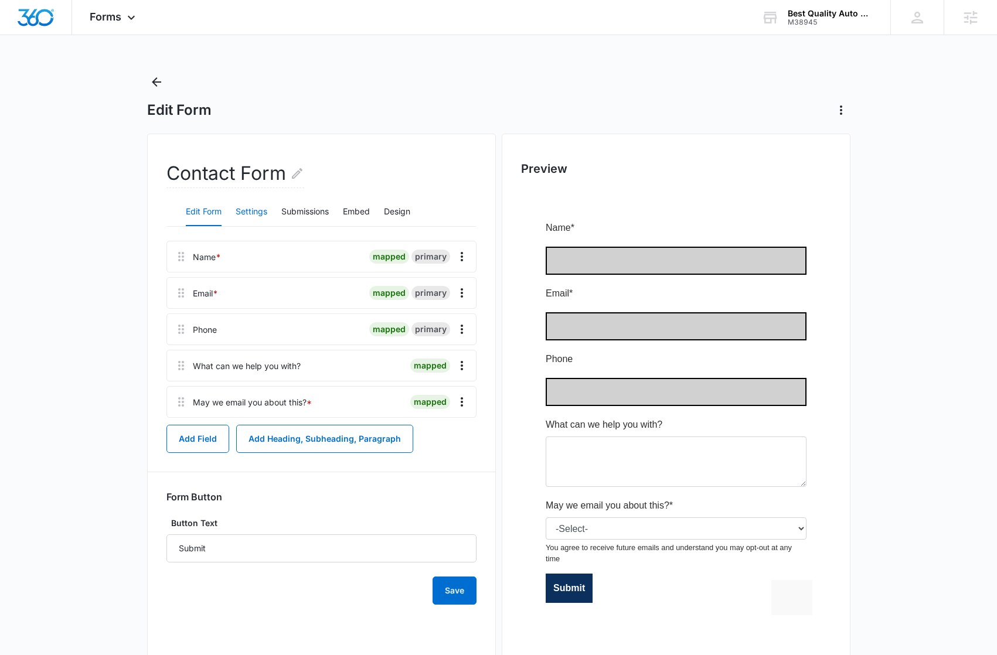
click at [257, 214] on button "Settings" at bounding box center [252, 212] width 32 height 28
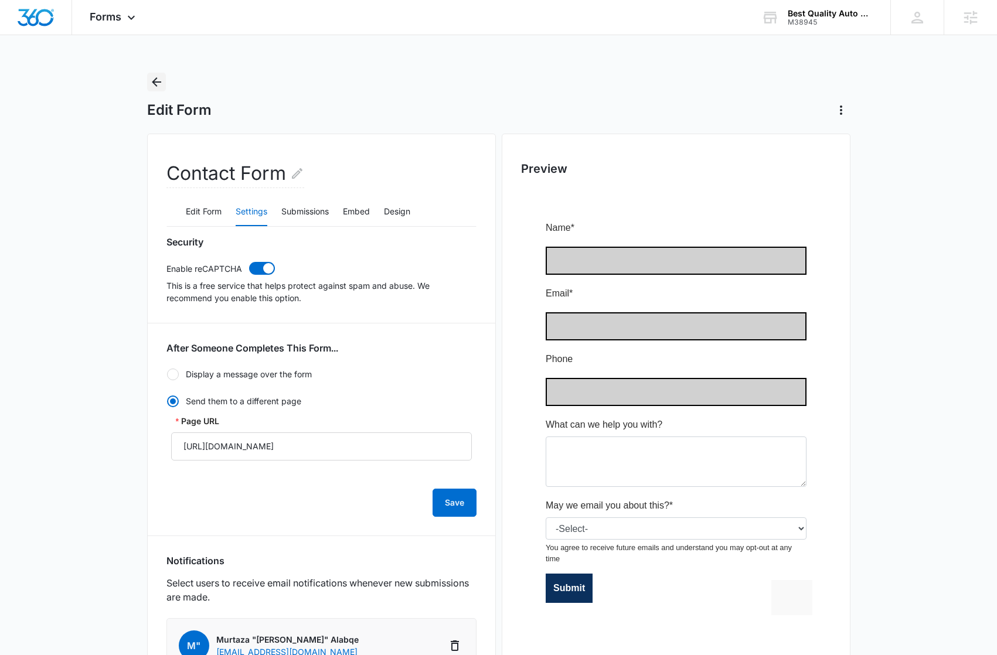
click at [159, 80] on icon "Back" at bounding box center [156, 82] width 14 height 14
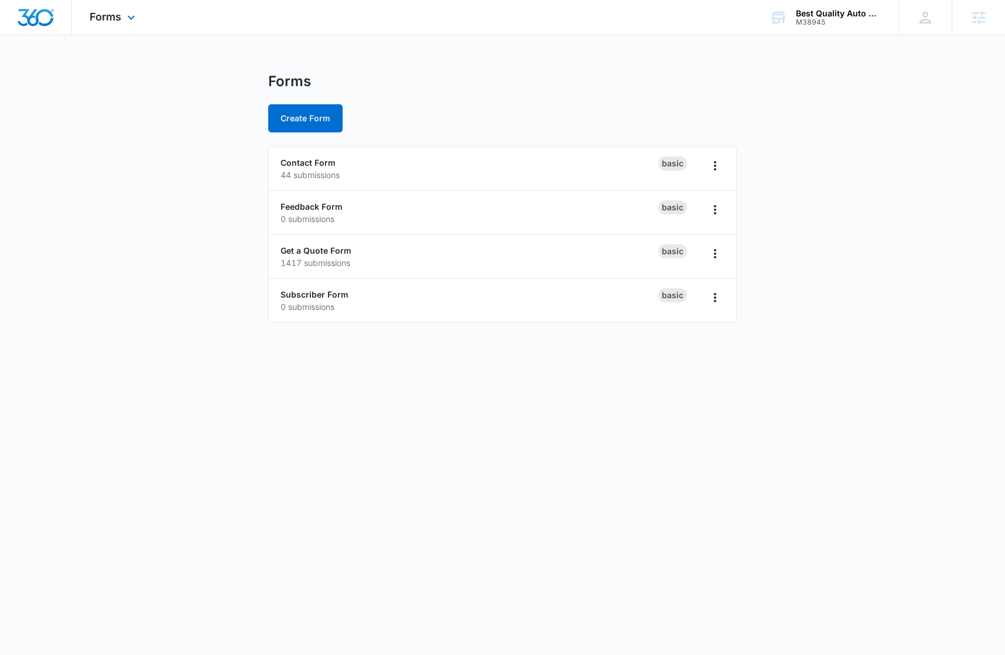
drag, startPoint x: 108, startPoint y: 18, endPoint x: 117, endPoint y: 61, distance: 44.1
click at [108, 18] on span "Forms" at bounding box center [106, 17] width 32 height 12
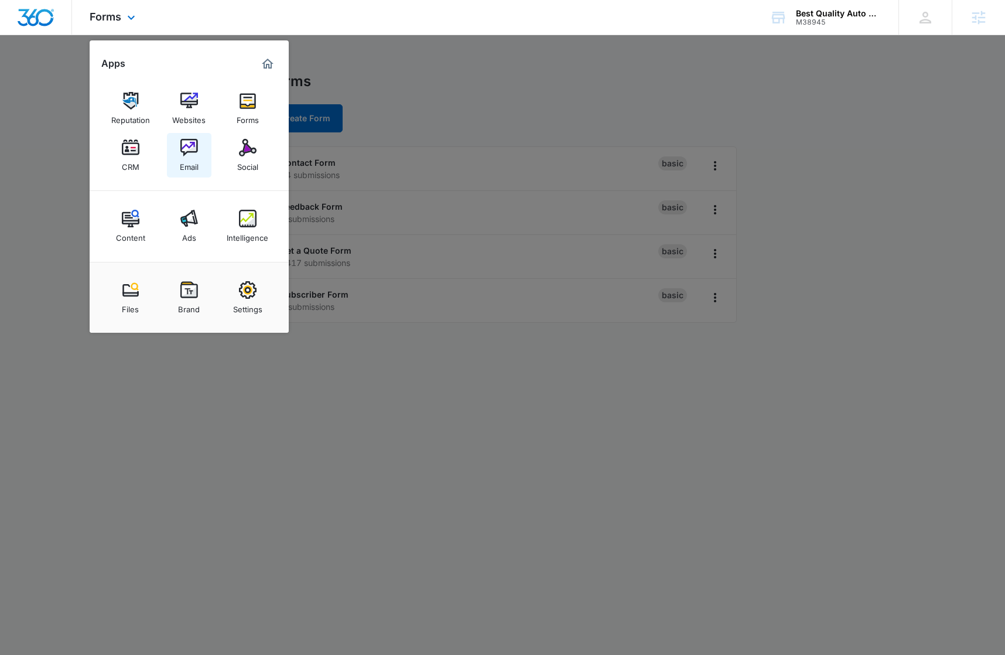
click at [195, 149] on img at bounding box center [189, 148] width 18 height 18
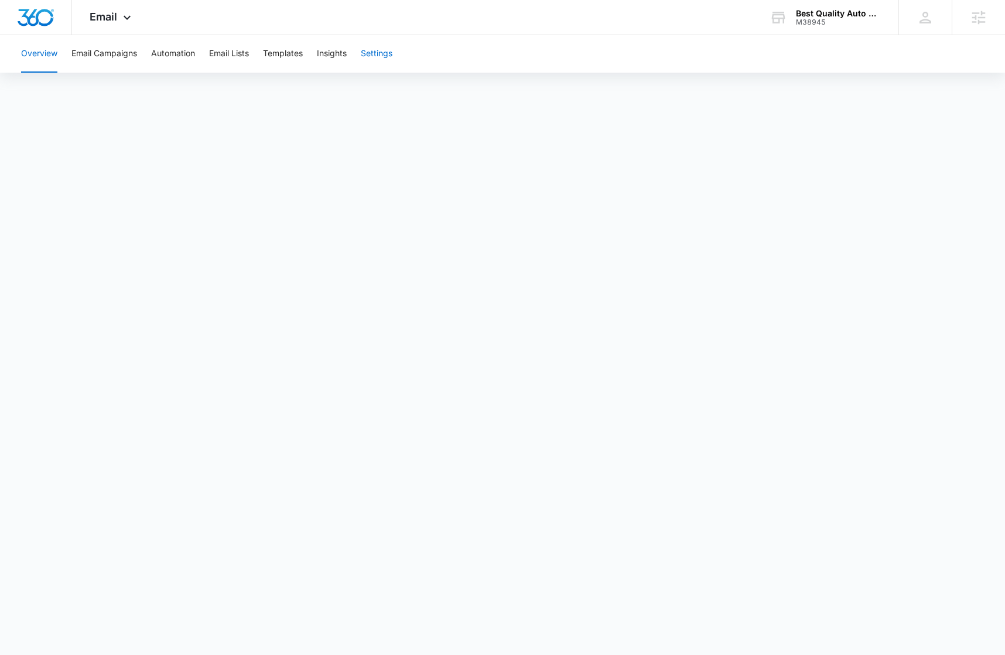
click at [373, 51] on button "Settings" at bounding box center [377, 53] width 32 height 37
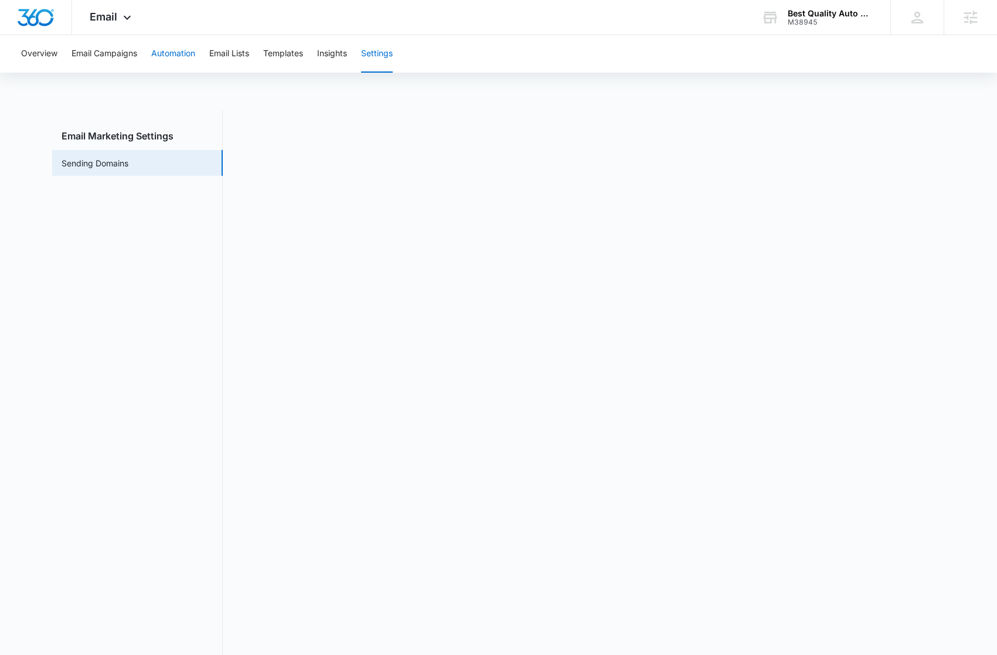
click at [184, 56] on button "Automation" at bounding box center [173, 53] width 44 height 37
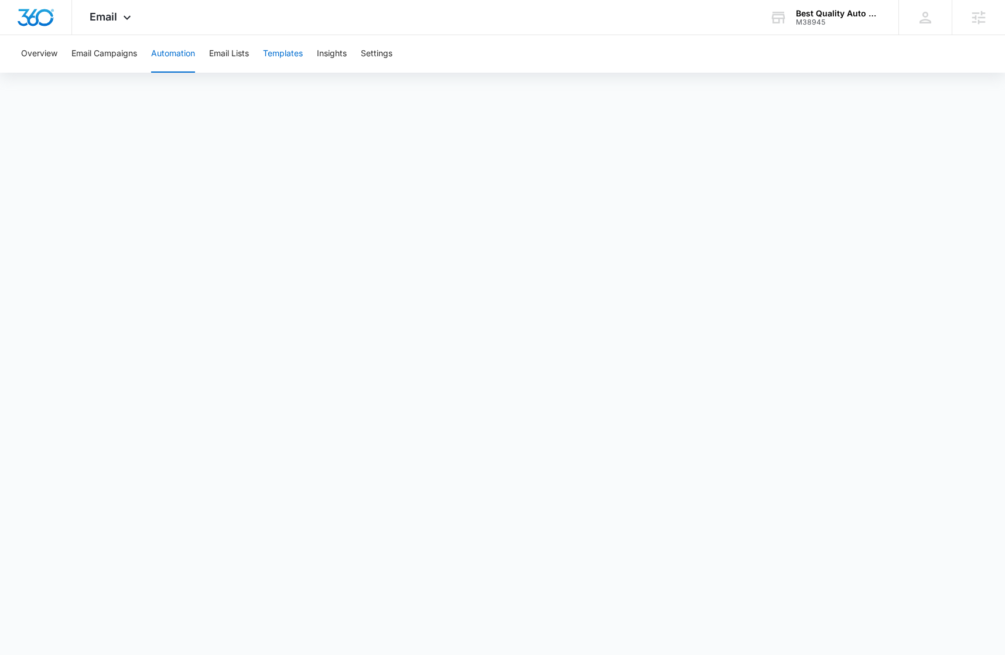
click at [294, 53] on button "Templates" at bounding box center [283, 53] width 40 height 37
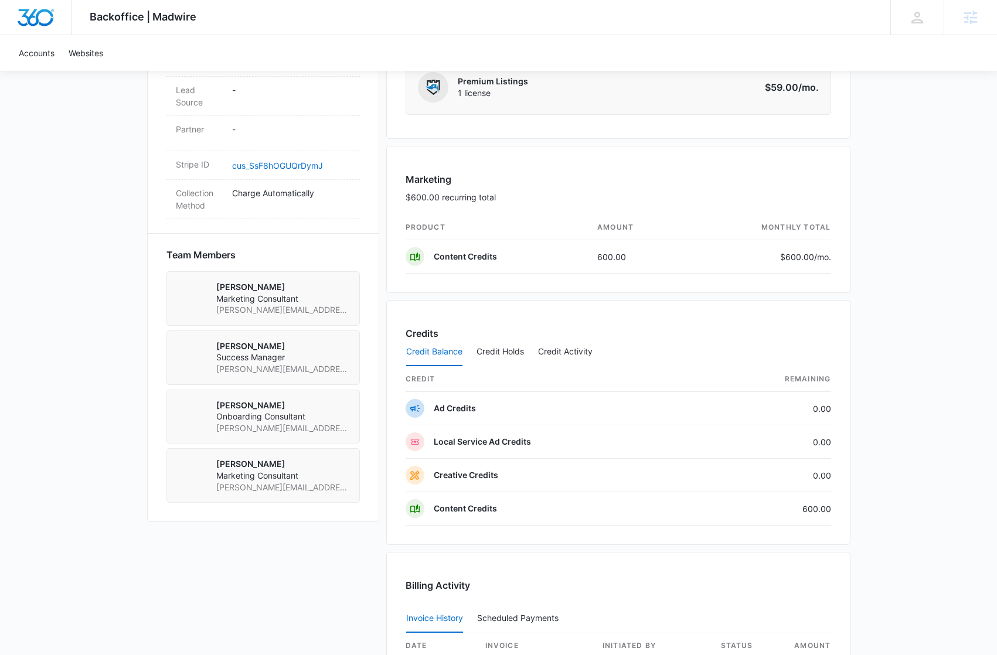
scroll to position [654, 0]
